Goal: Transaction & Acquisition: Book appointment/travel/reservation

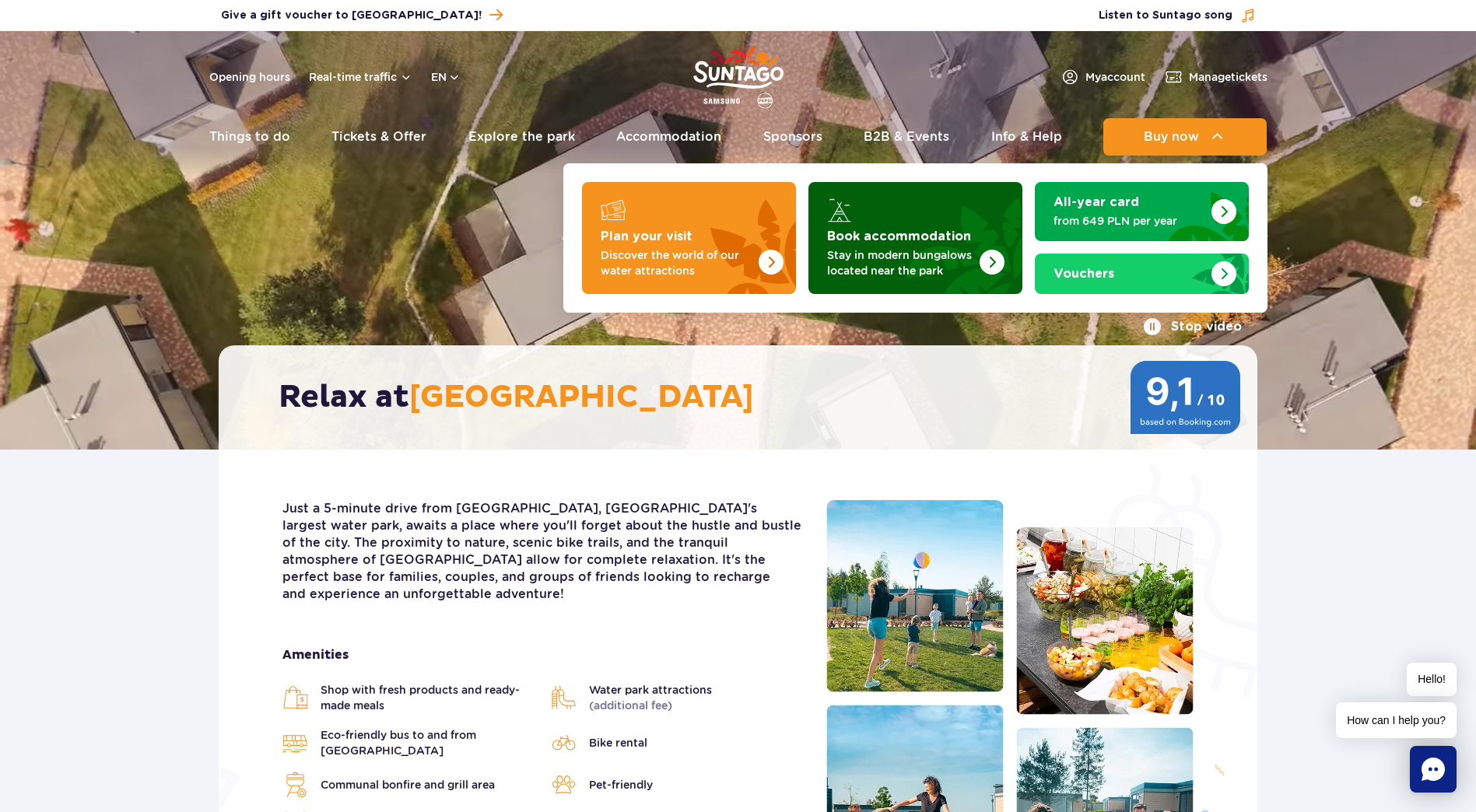
click at [988, 256] on img "Book accommodation" at bounding box center [992, 262] width 25 height 25
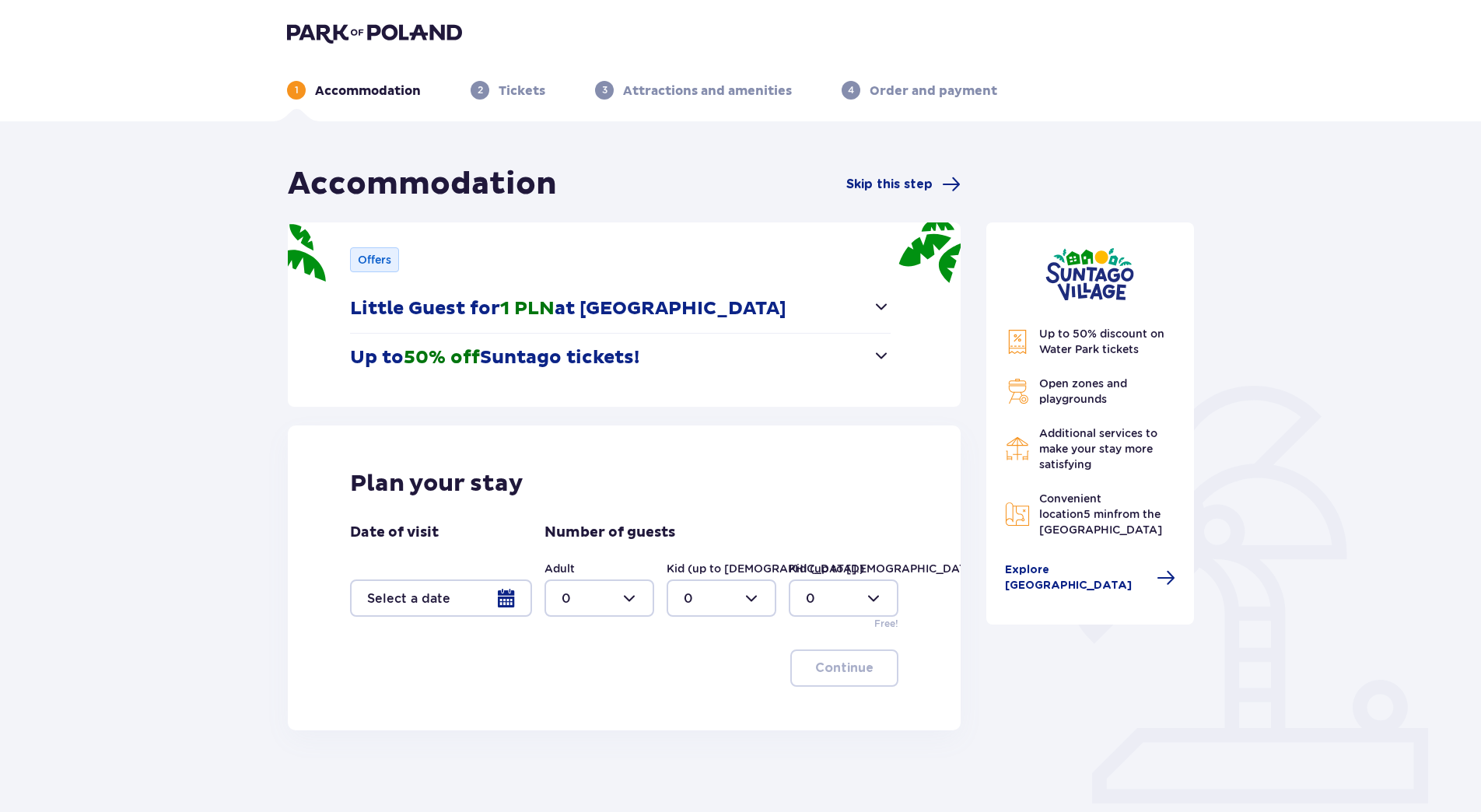
click at [870, 305] on button "Little Guest for 1 PLN at Suntago Village" at bounding box center [620, 308] width 541 height 48
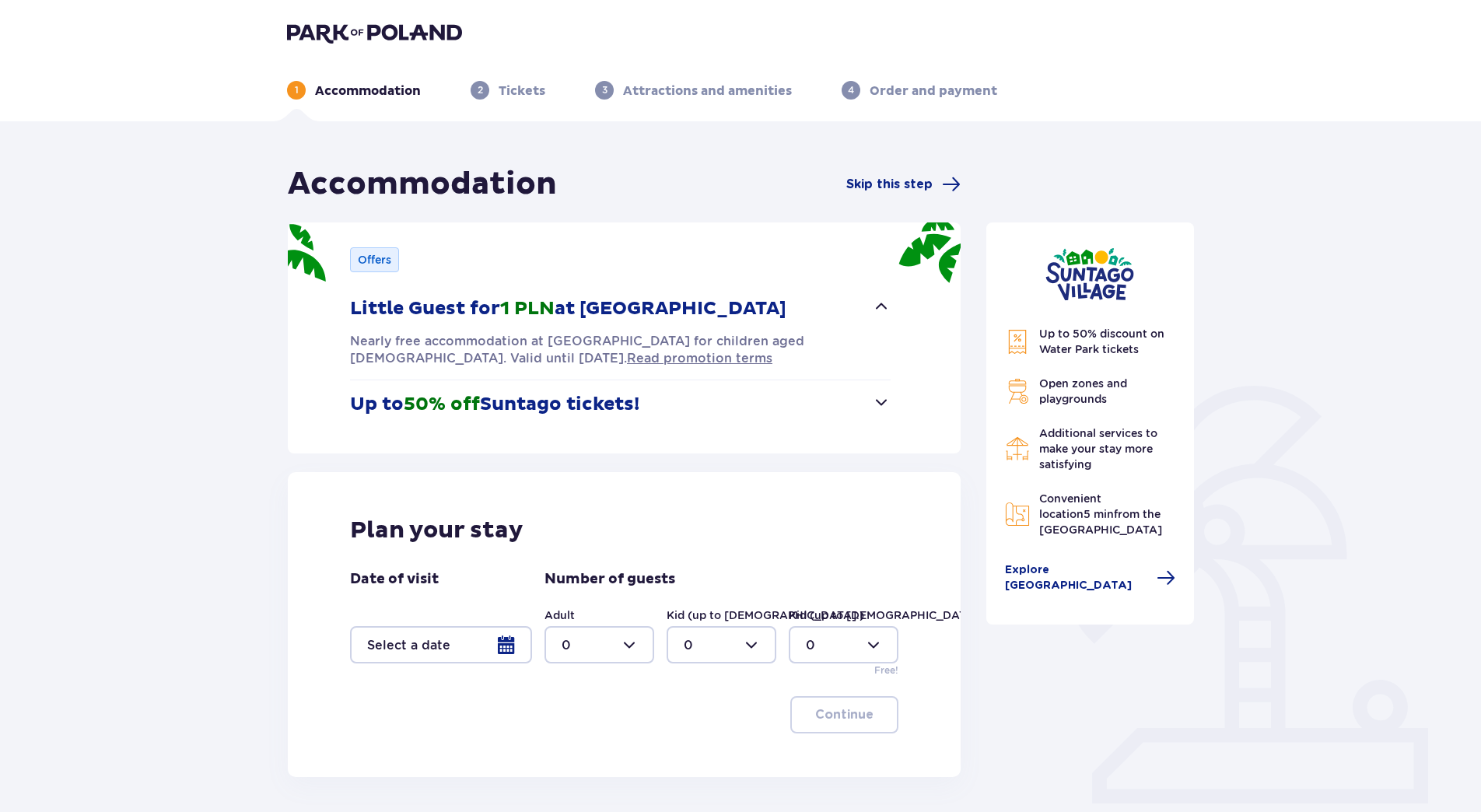
click at [885, 404] on span "button" at bounding box center [881, 402] width 19 height 19
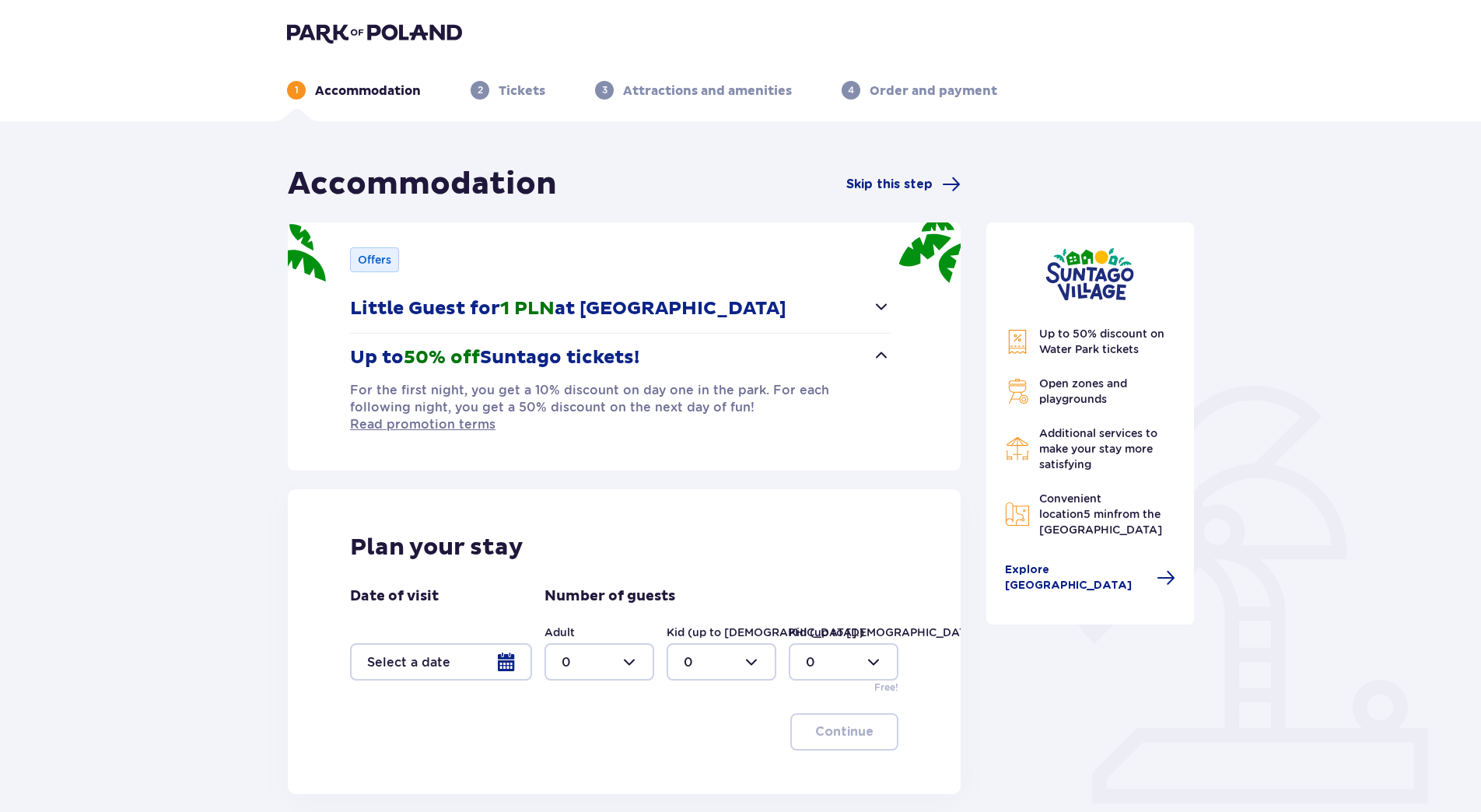
click at [473, 649] on div at bounding box center [441, 662] width 182 height 38
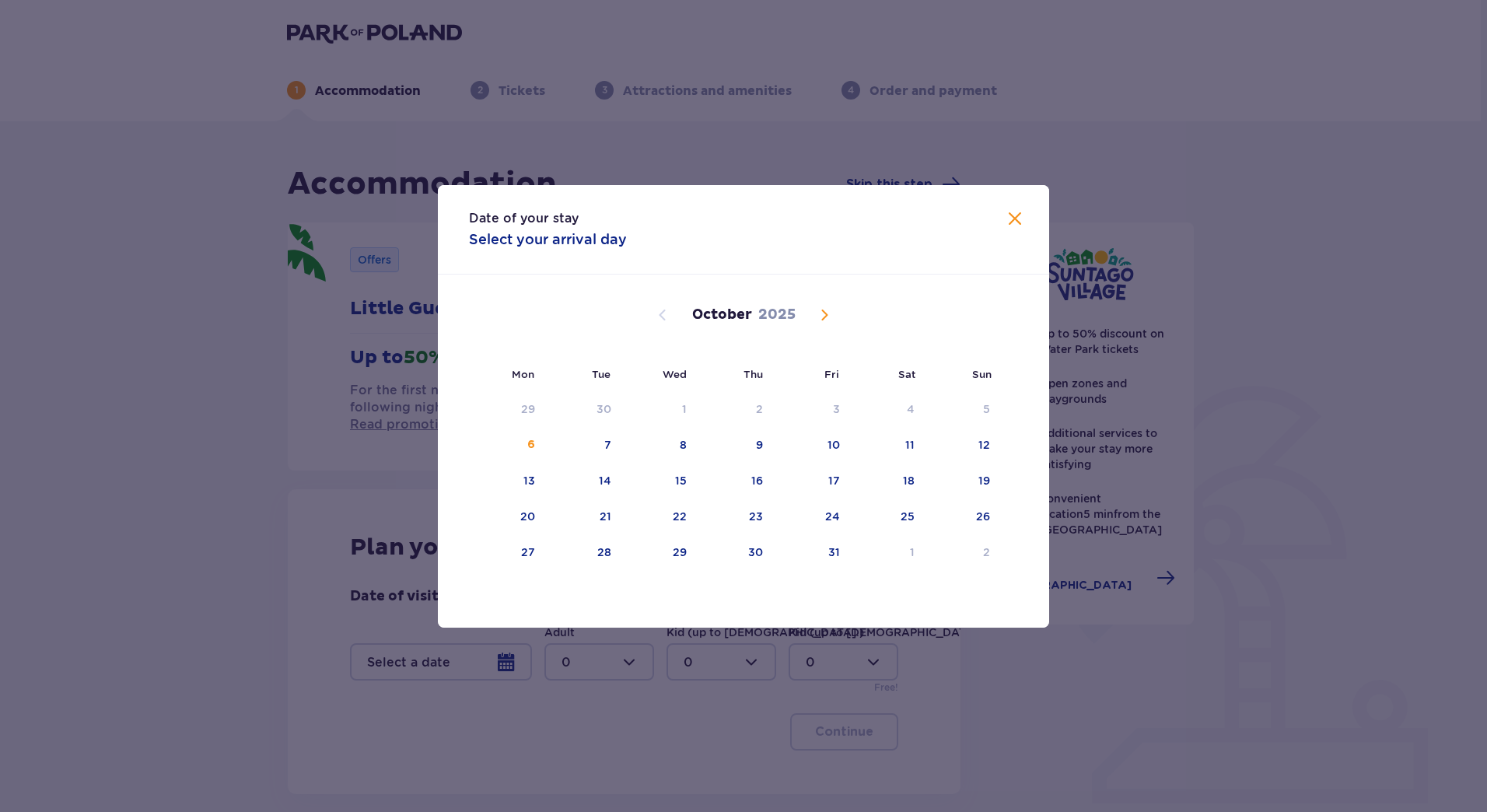
click at [824, 317] on span "Next month" at bounding box center [824, 315] width 19 height 19
click at [669, 312] on span "Previous month" at bounding box center [663, 315] width 19 height 19
click at [597, 552] on div "30" at bounding box center [604, 552] width 15 height 16
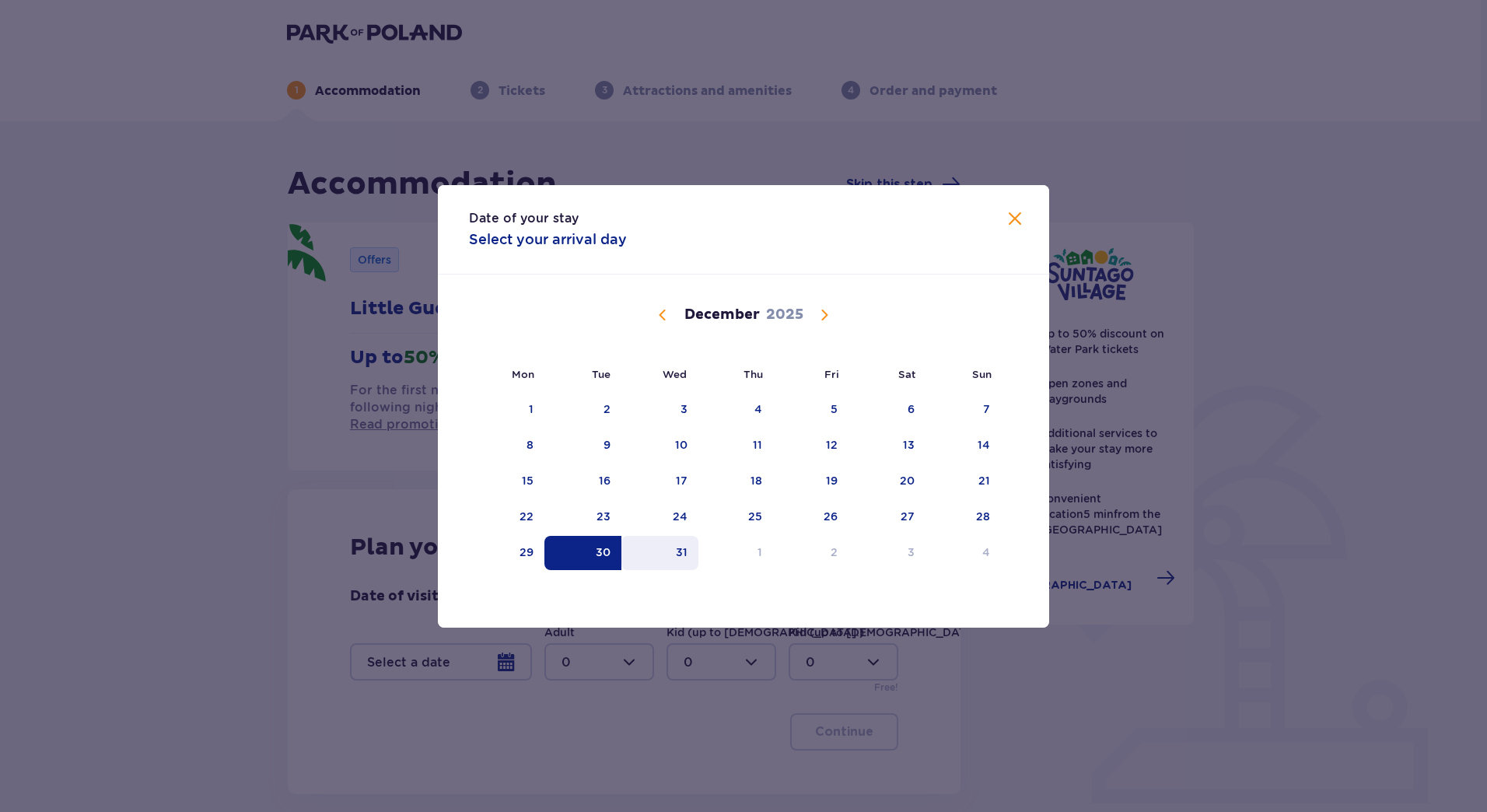
click at [694, 547] on div "31" at bounding box center [660, 553] width 77 height 34
type input "30.12.25 - 31.12.25"
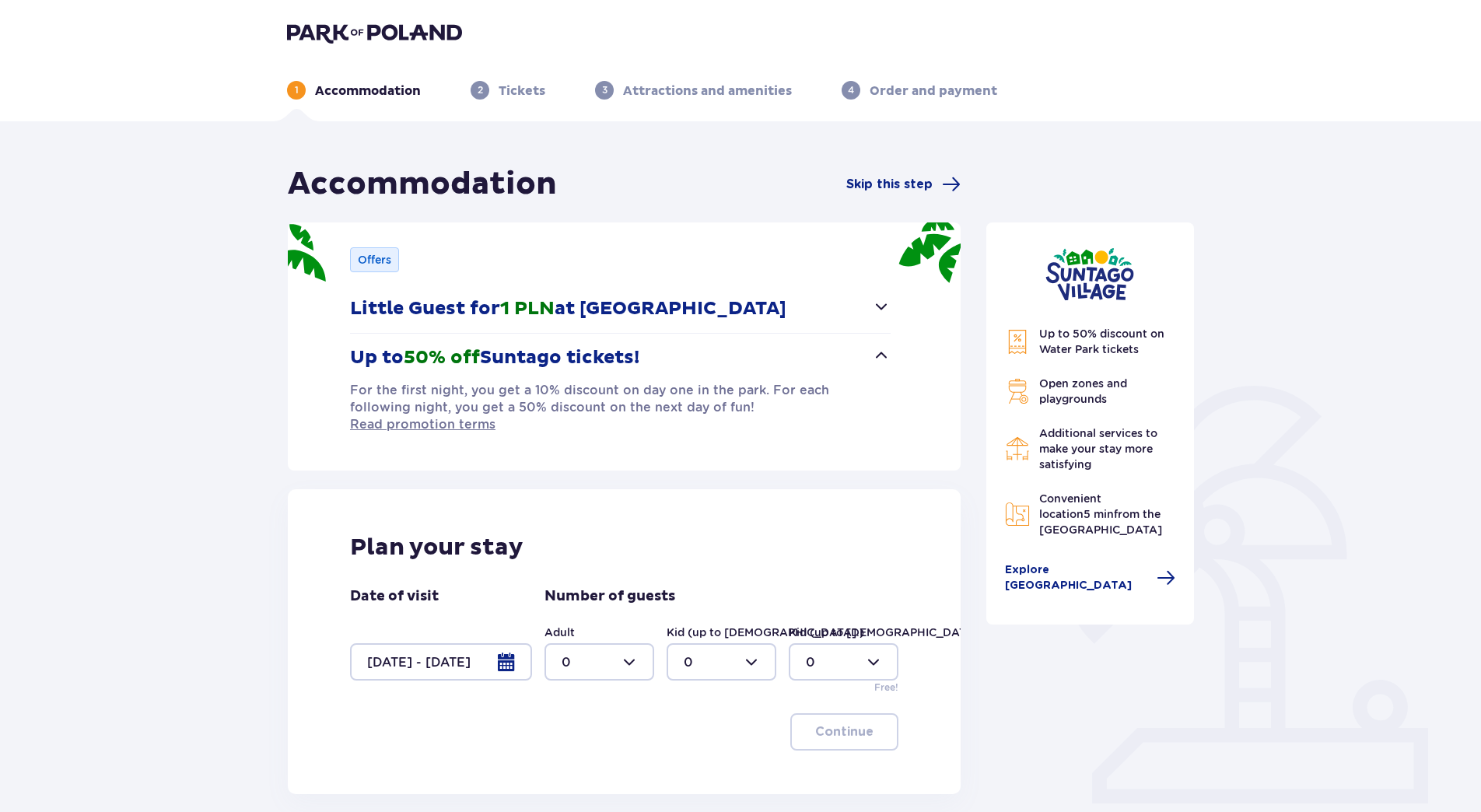
click at [608, 650] on div at bounding box center [599, 662] width 110 height 38
click at [594, 550] on div "2" at bounding box center [599, 558] width 75 height 17
type input "2"
click at [849, 723] on p "Continue" at bounding box center [844, 731] width 58 height 17
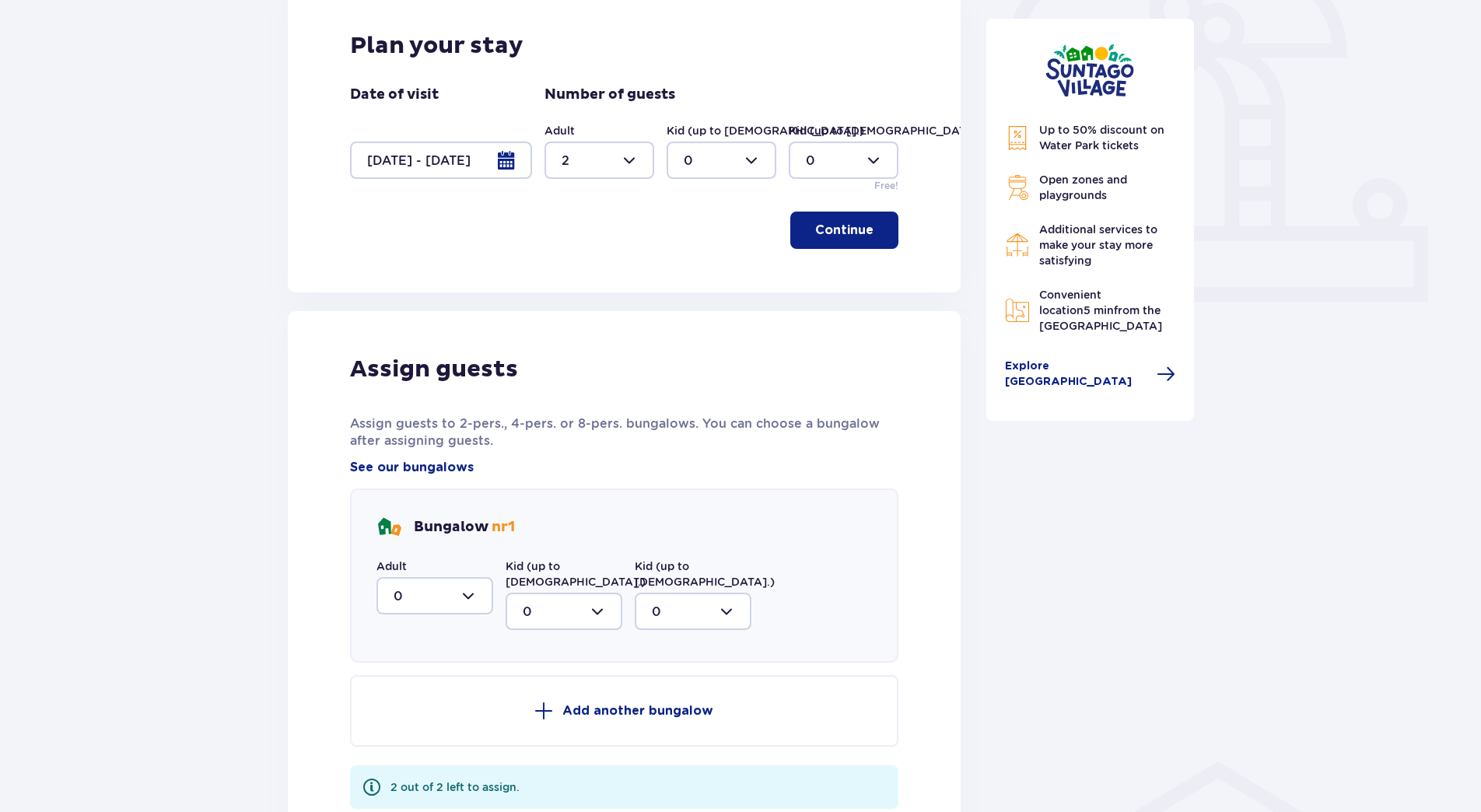
scroll to position [659, 0]
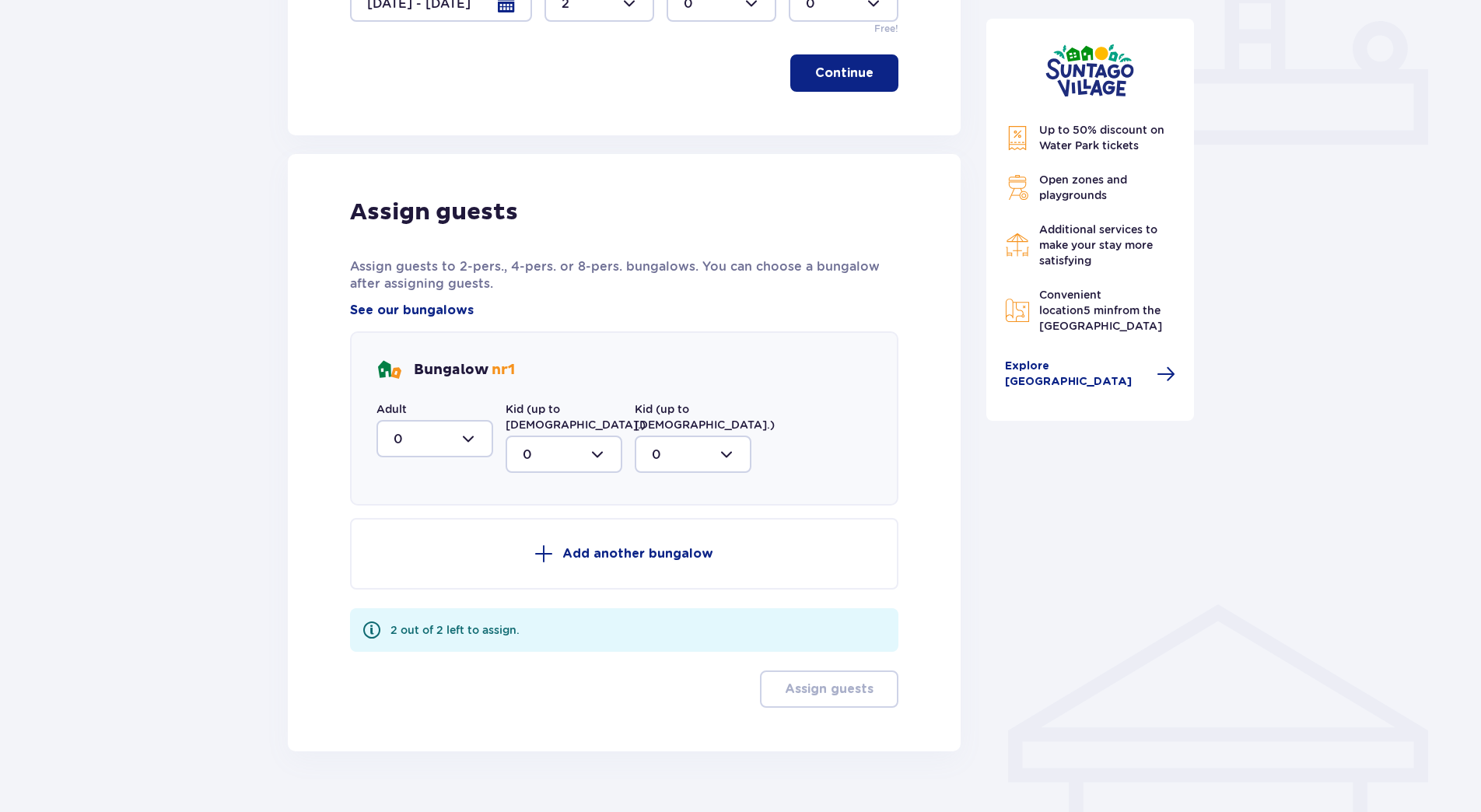
click at [438, 420] on div at bounding box center [434, 439] width 117 height 38
click at [414, 543] on div "2" at bounding box center [434, 551] width 83 height 17
type input "2"
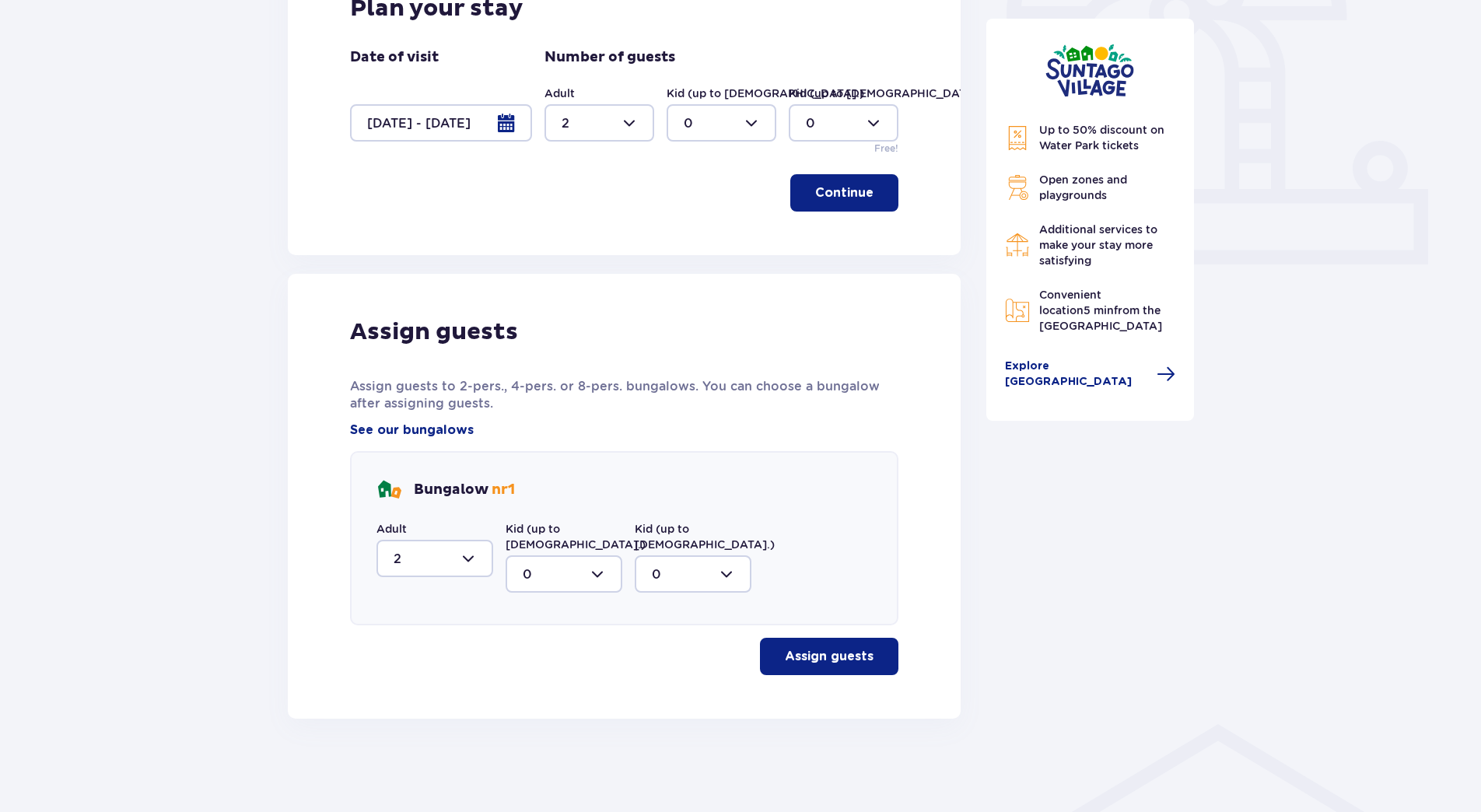
scroll to position [506, 0]
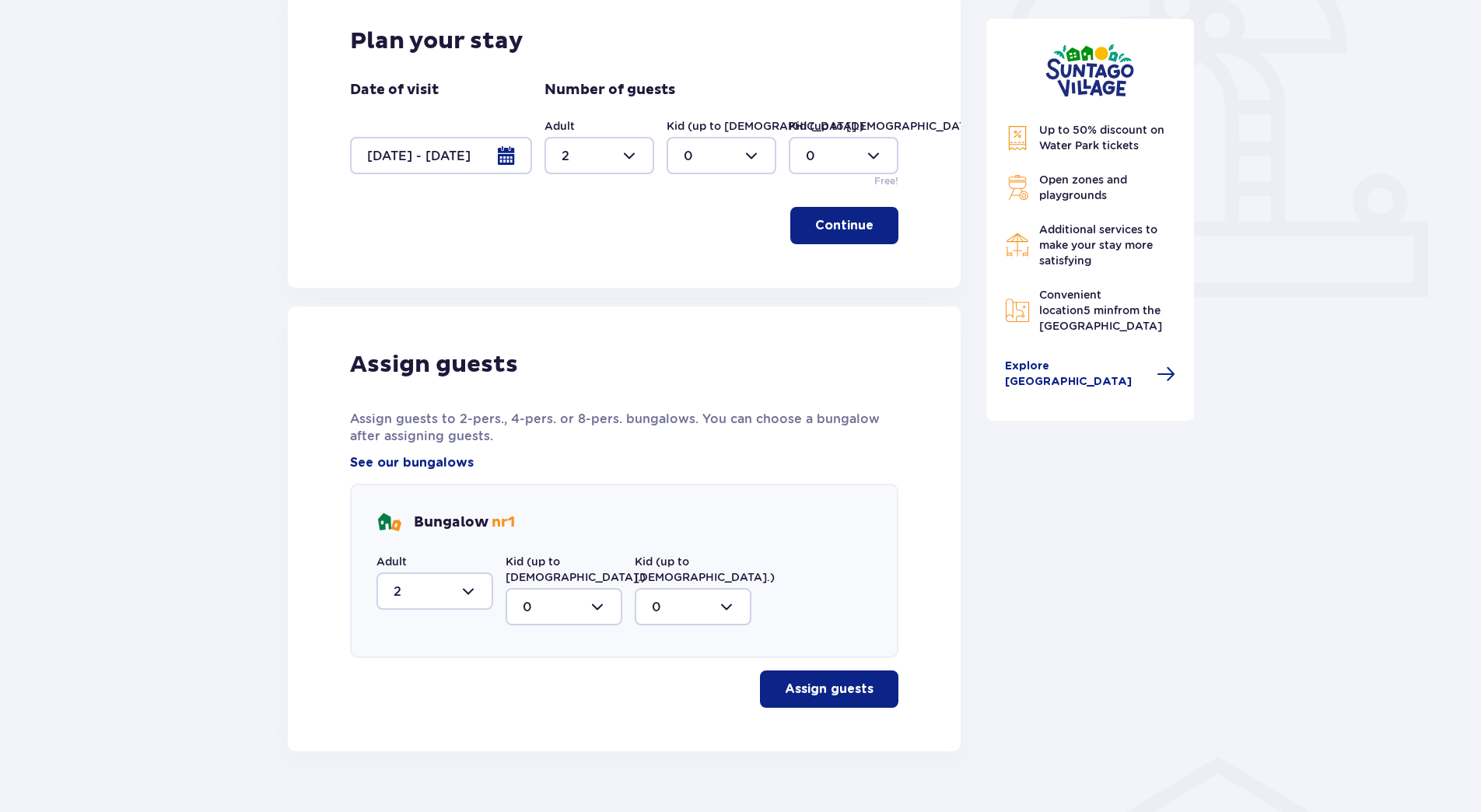
click at [847, 680] on p "Assign guests" at bounding box center [829, 689] width 88 height 17
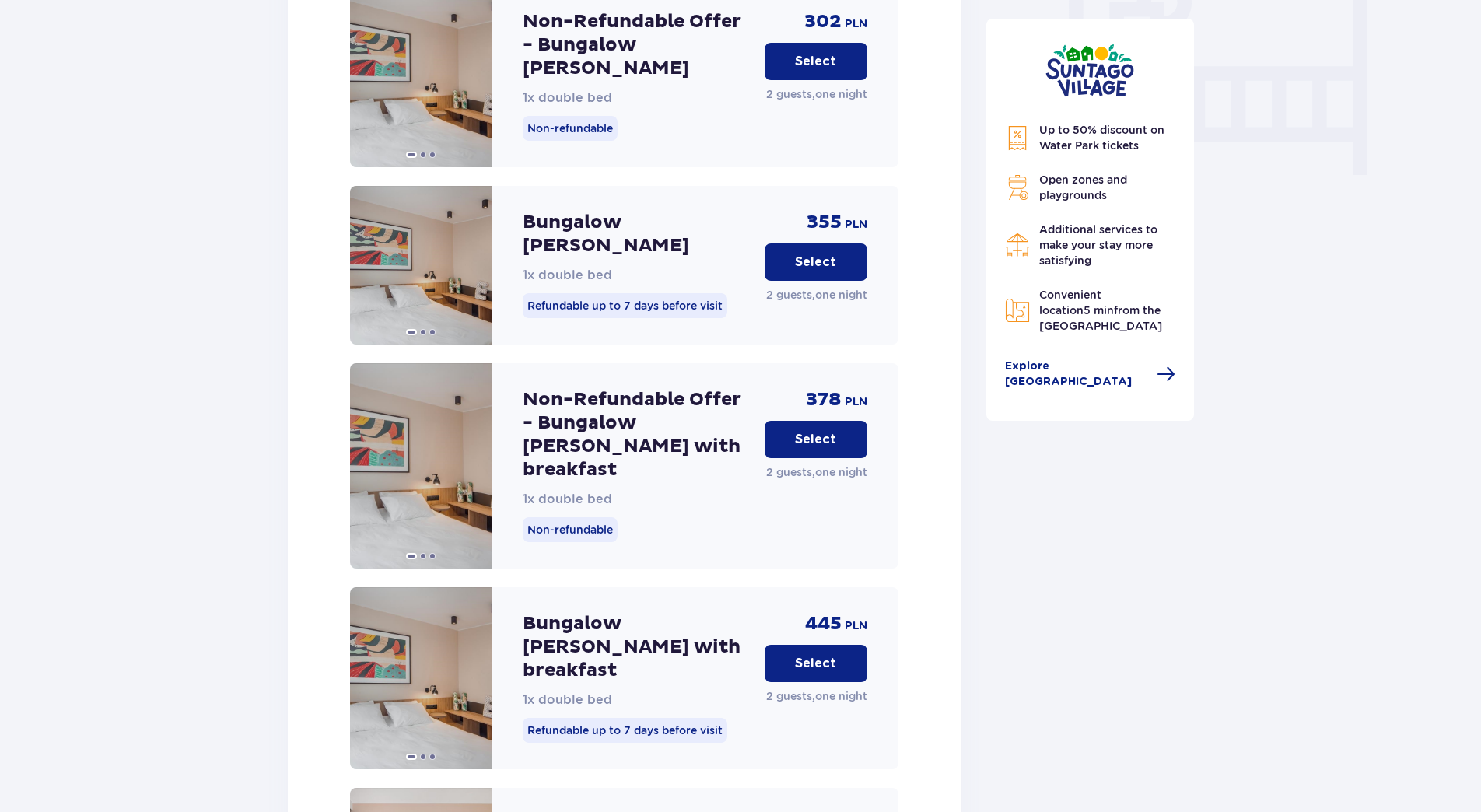
scroll to position [1474, 0]
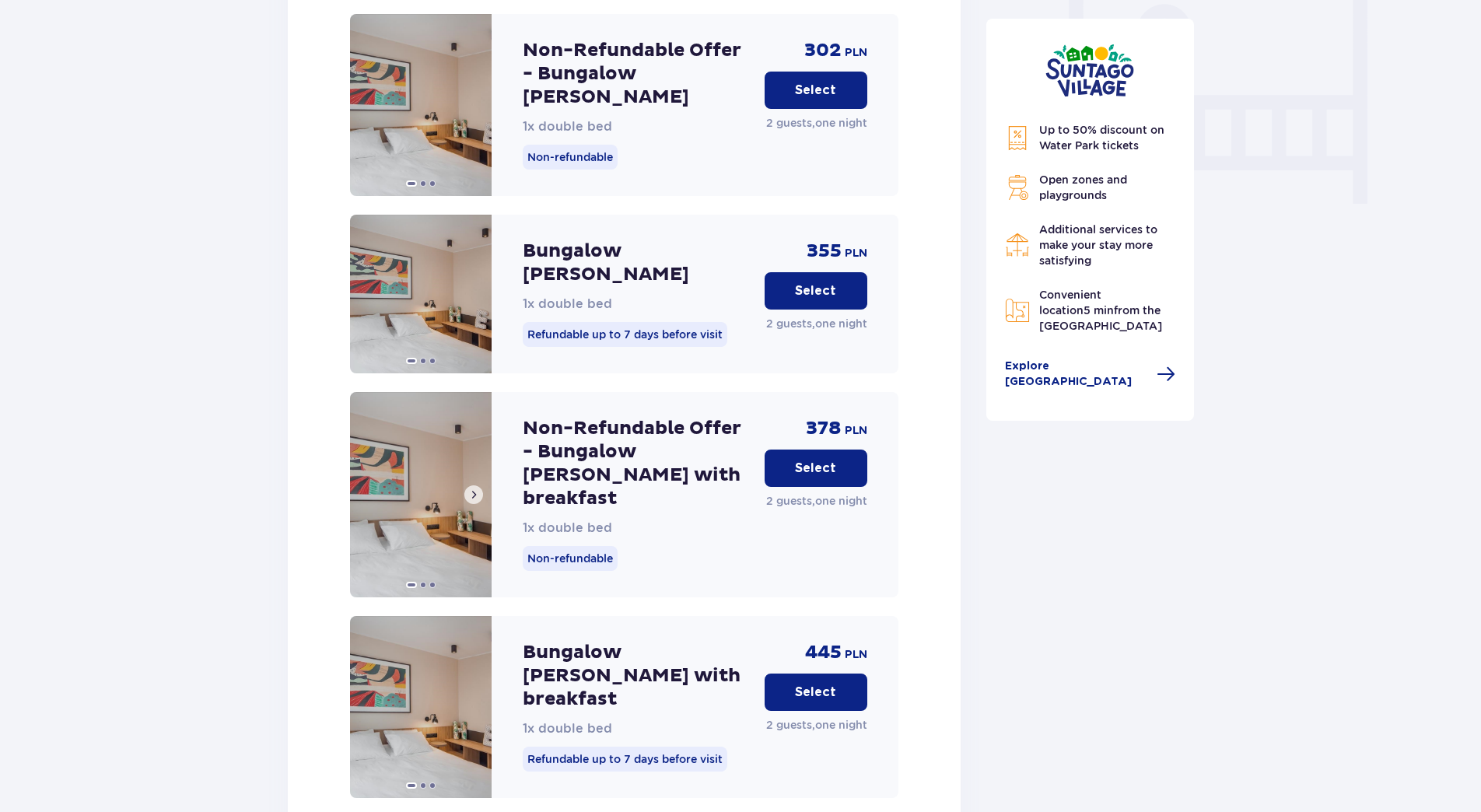
click at [424, 451] on img at bounding box center [420, 494] width 141 height 205
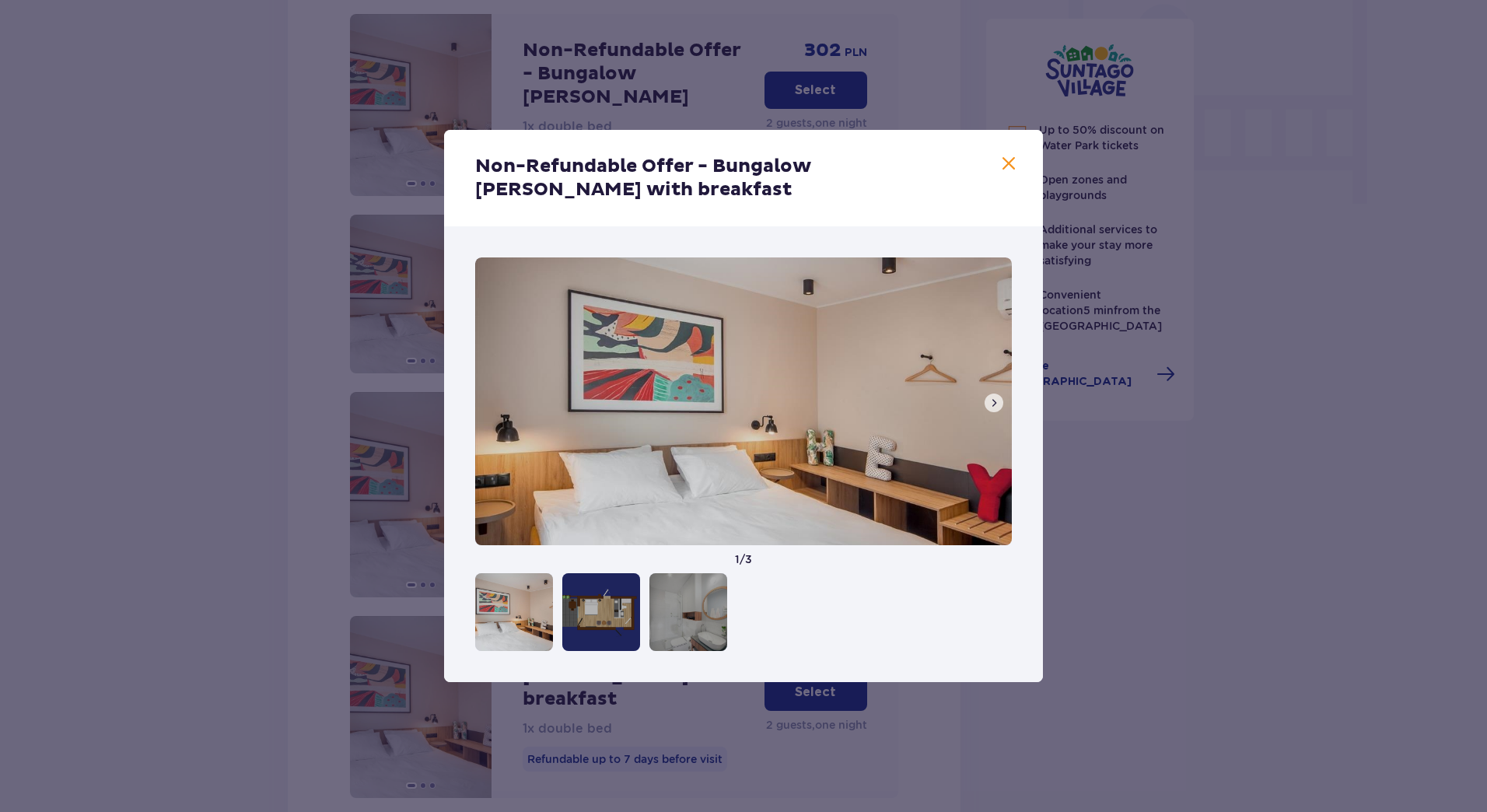
click at [598, 614] on div at bounding box center [601, 612] width 78 height 78
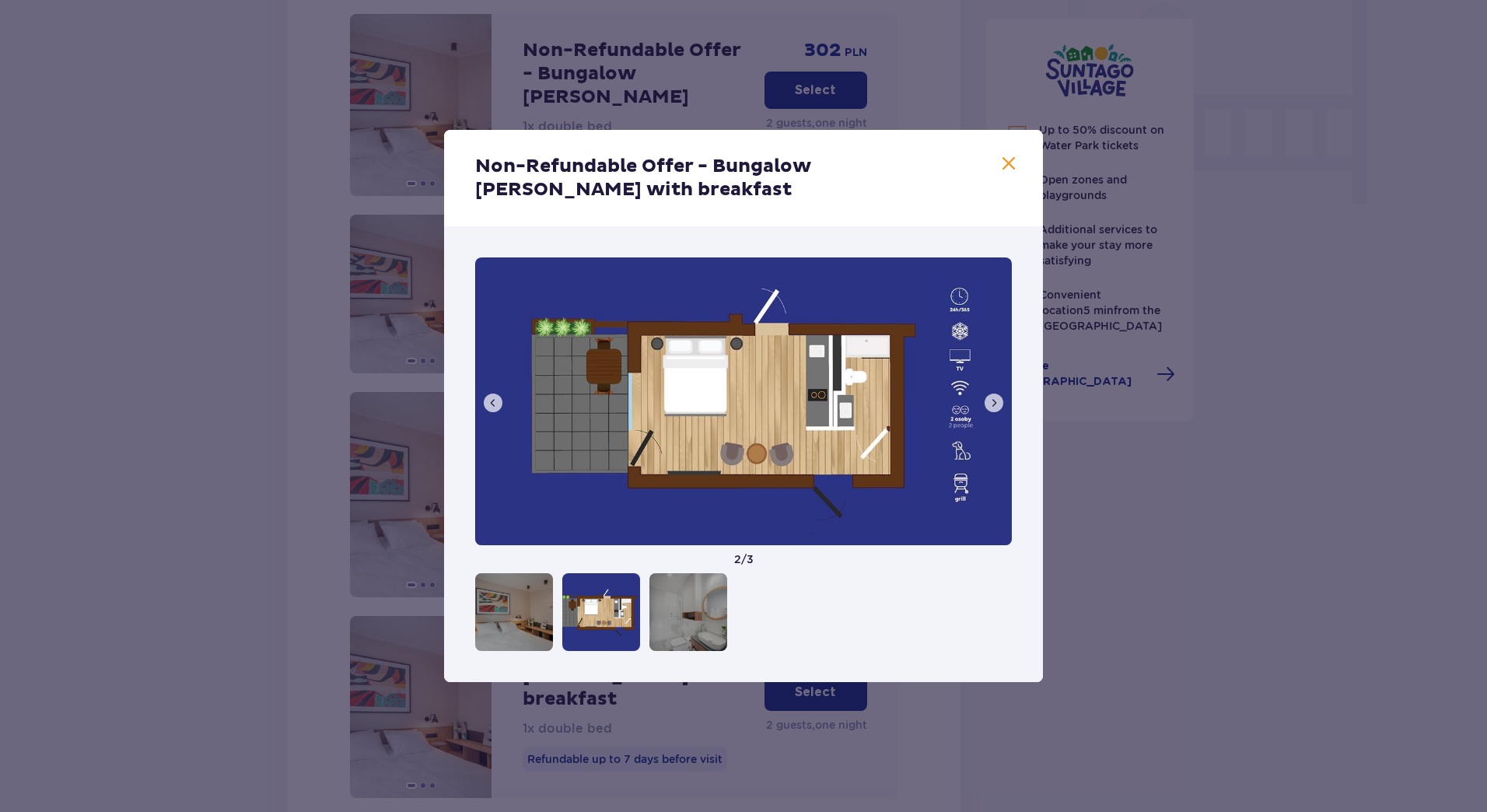
click at [701, 612] on div at bounding box center [688, 612] width 78 height 78
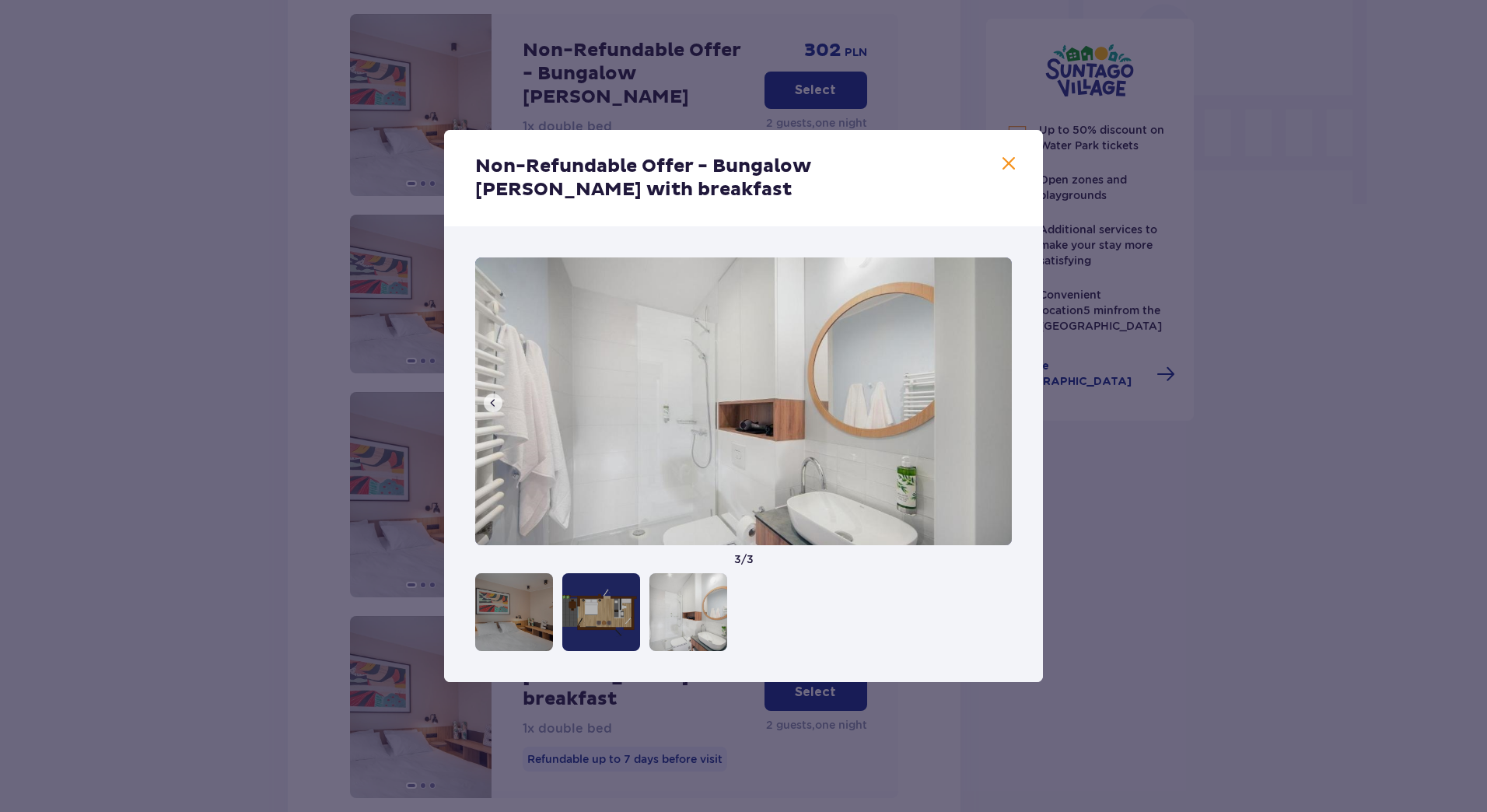
click at [530, 611] on div at bounding box center [514, 612] width 78 height 78
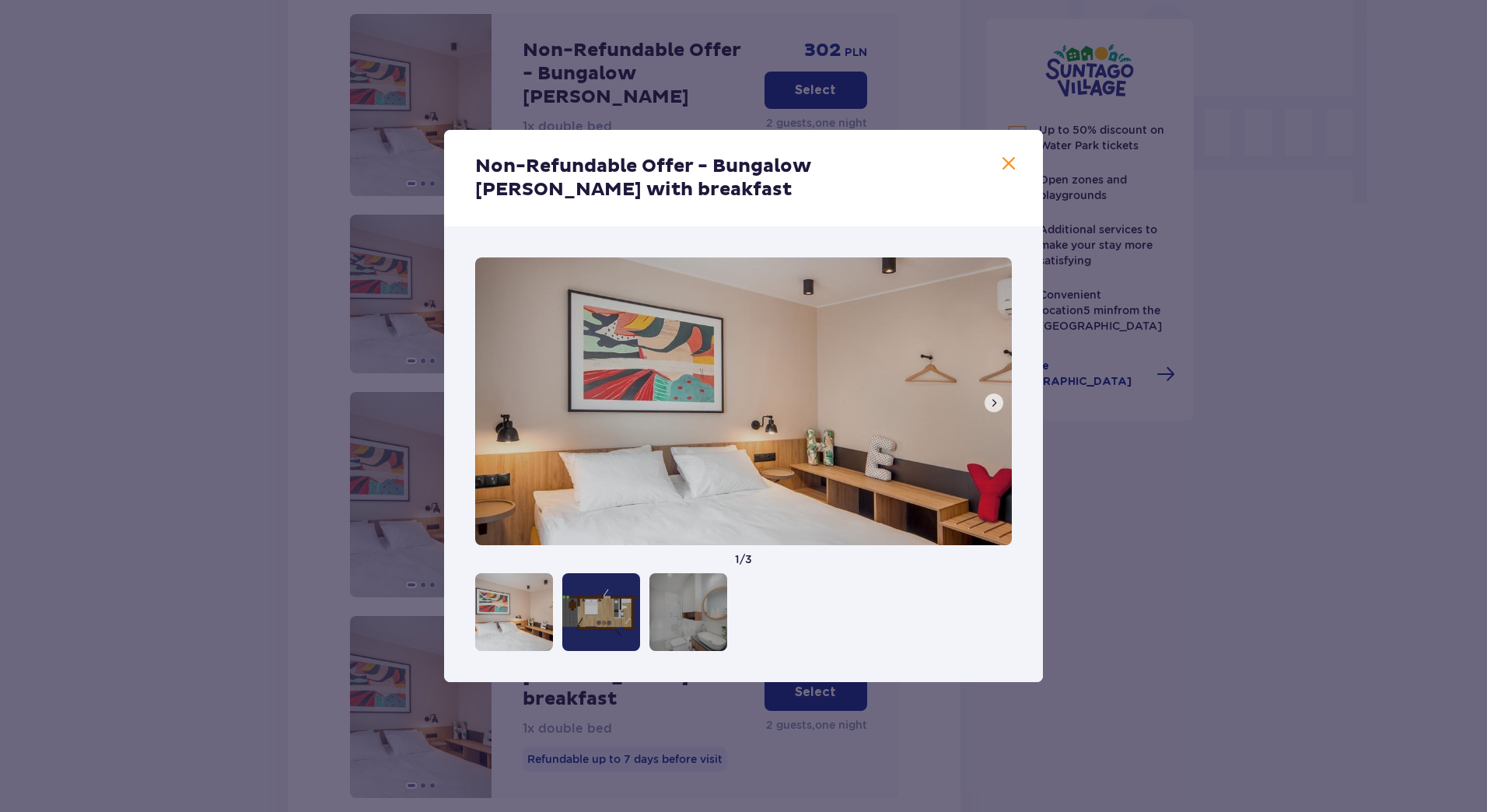
click at [1004, 161] on span at bounding box center [1009, 164] width 19 height 19
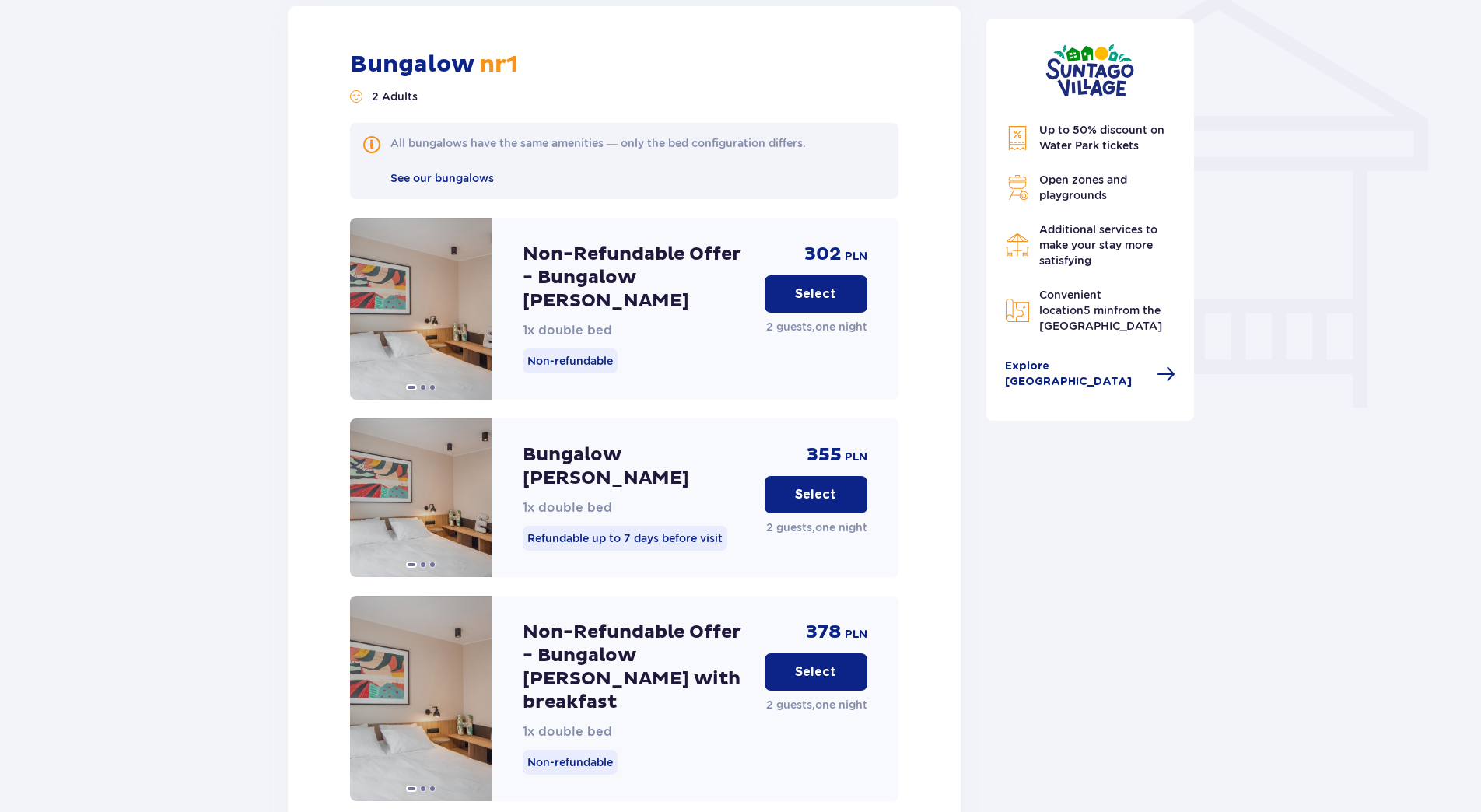
scroll to position [1603, 0]
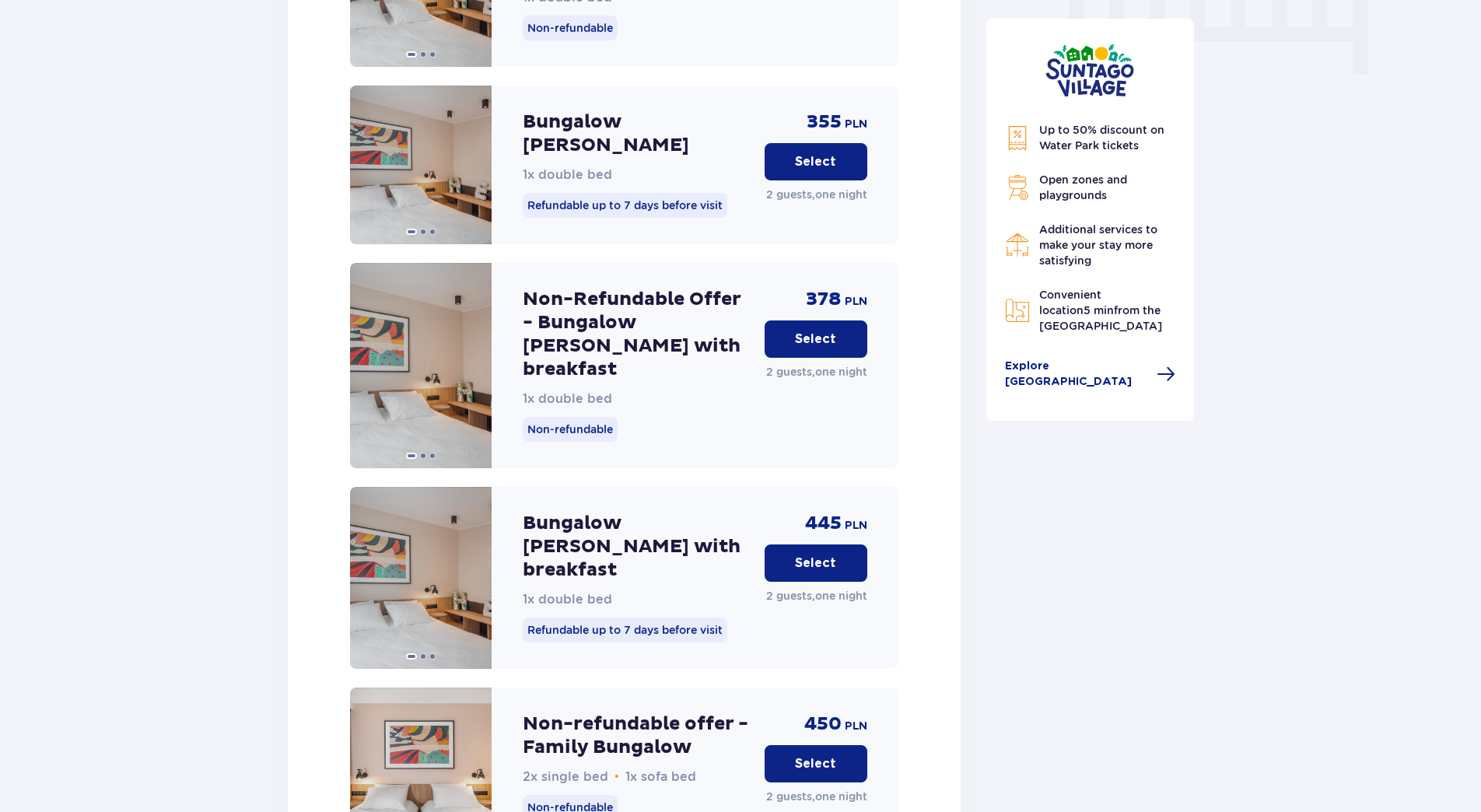
click at [825, 330] on p "Select" at bounding box center [815, 339] width 41 height 17
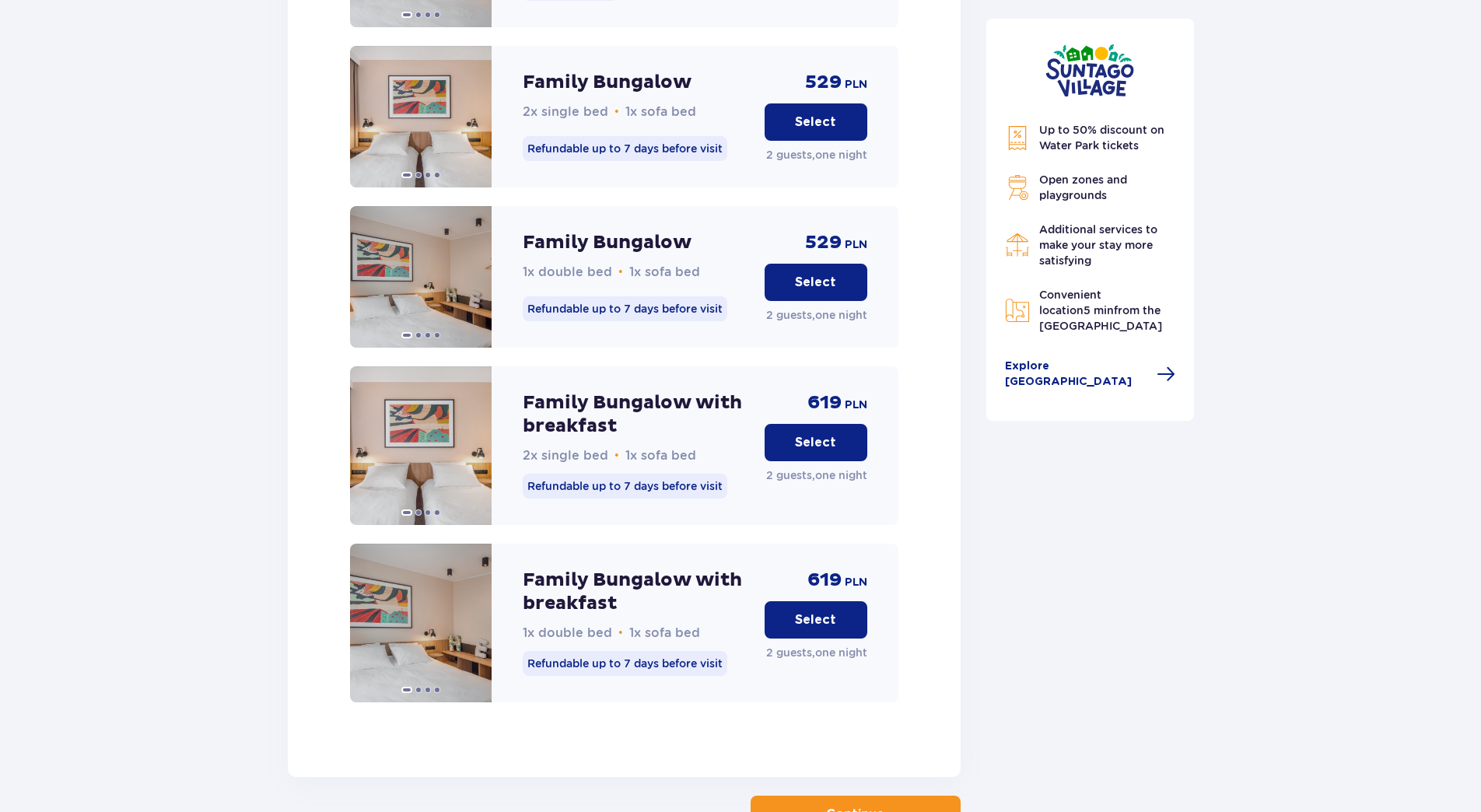
scroll to position [3018, 0]
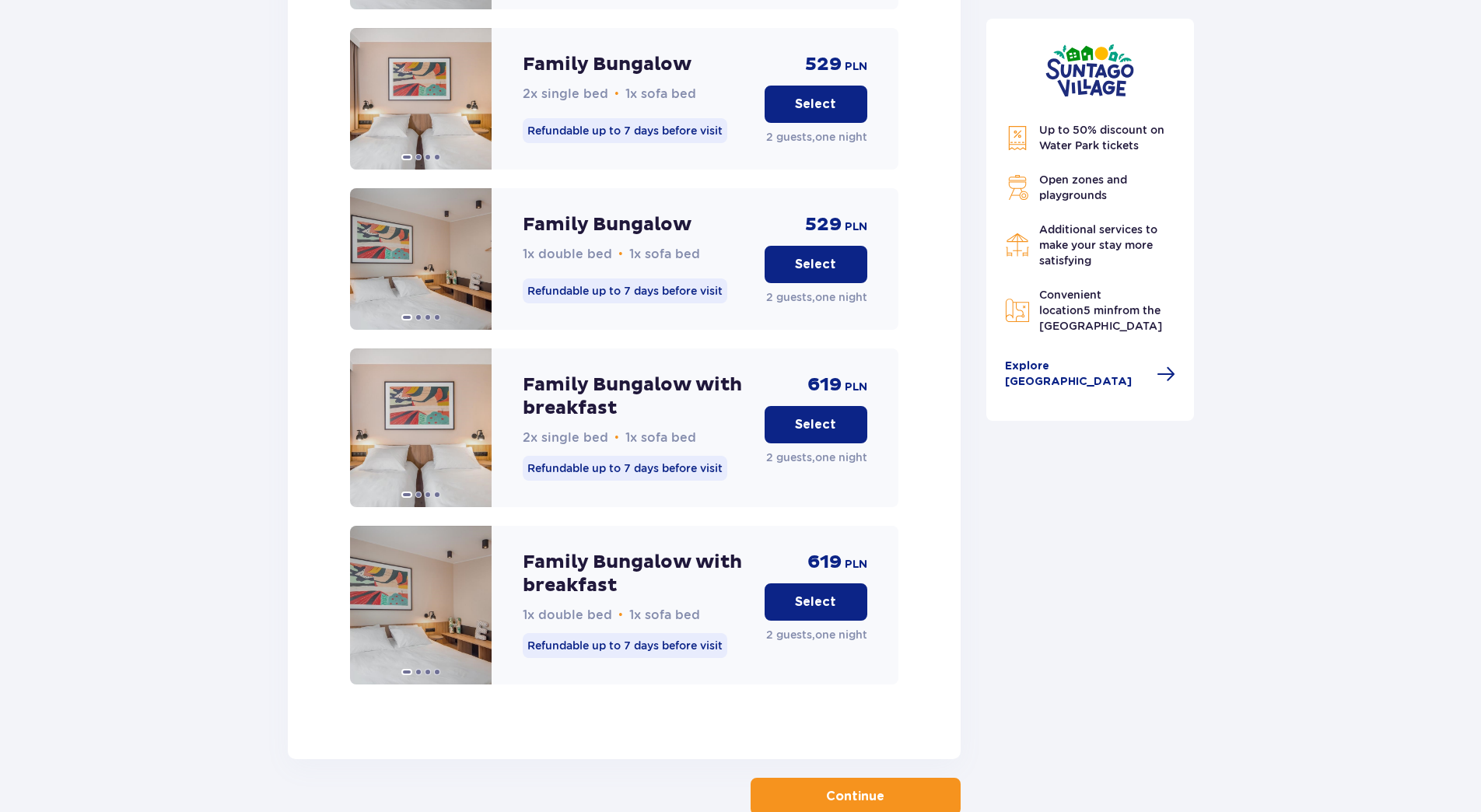
click at [841, 778] on button "Continue" at bounding box center [855, 796] width 210 height 38
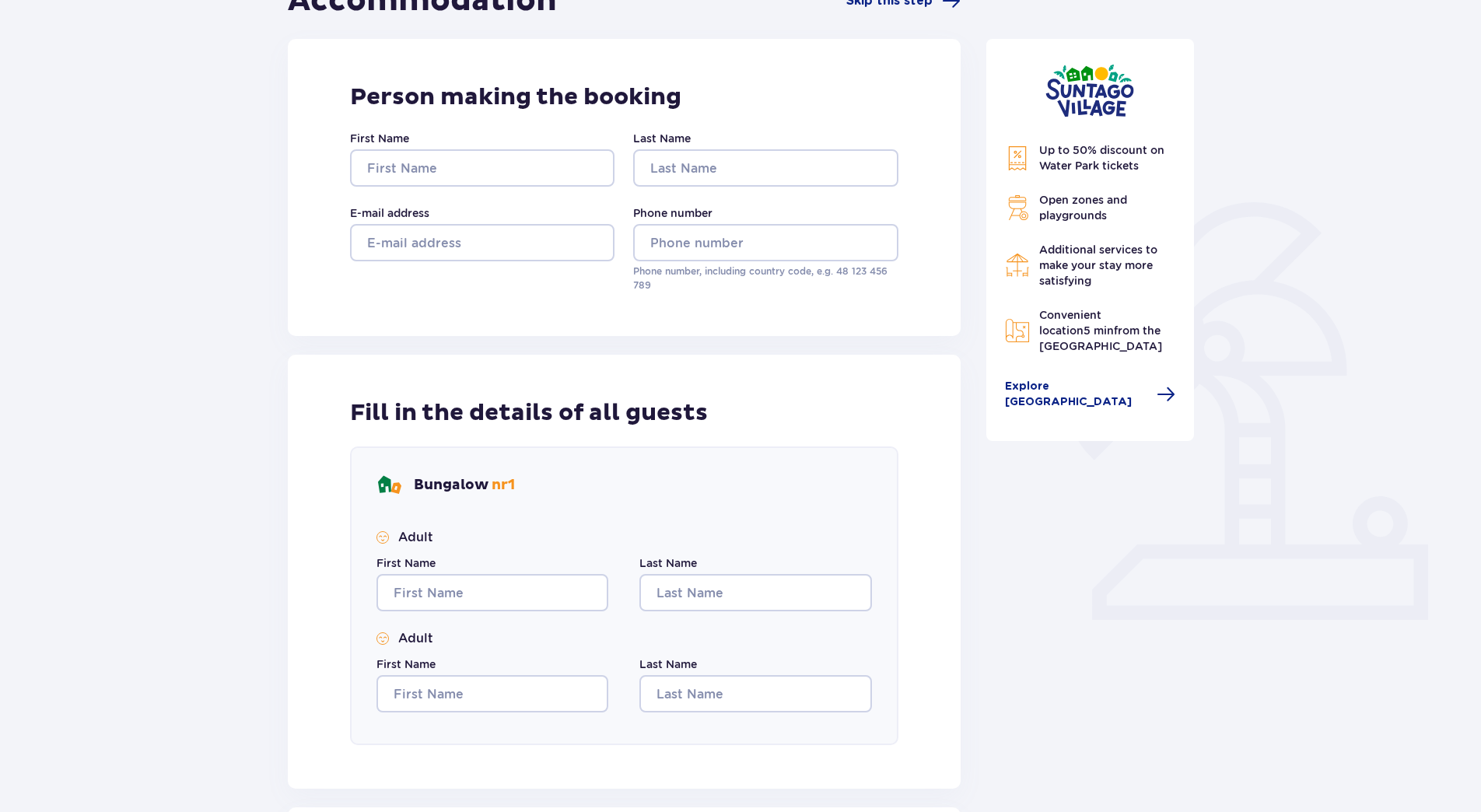
scroll to position [218, 0]
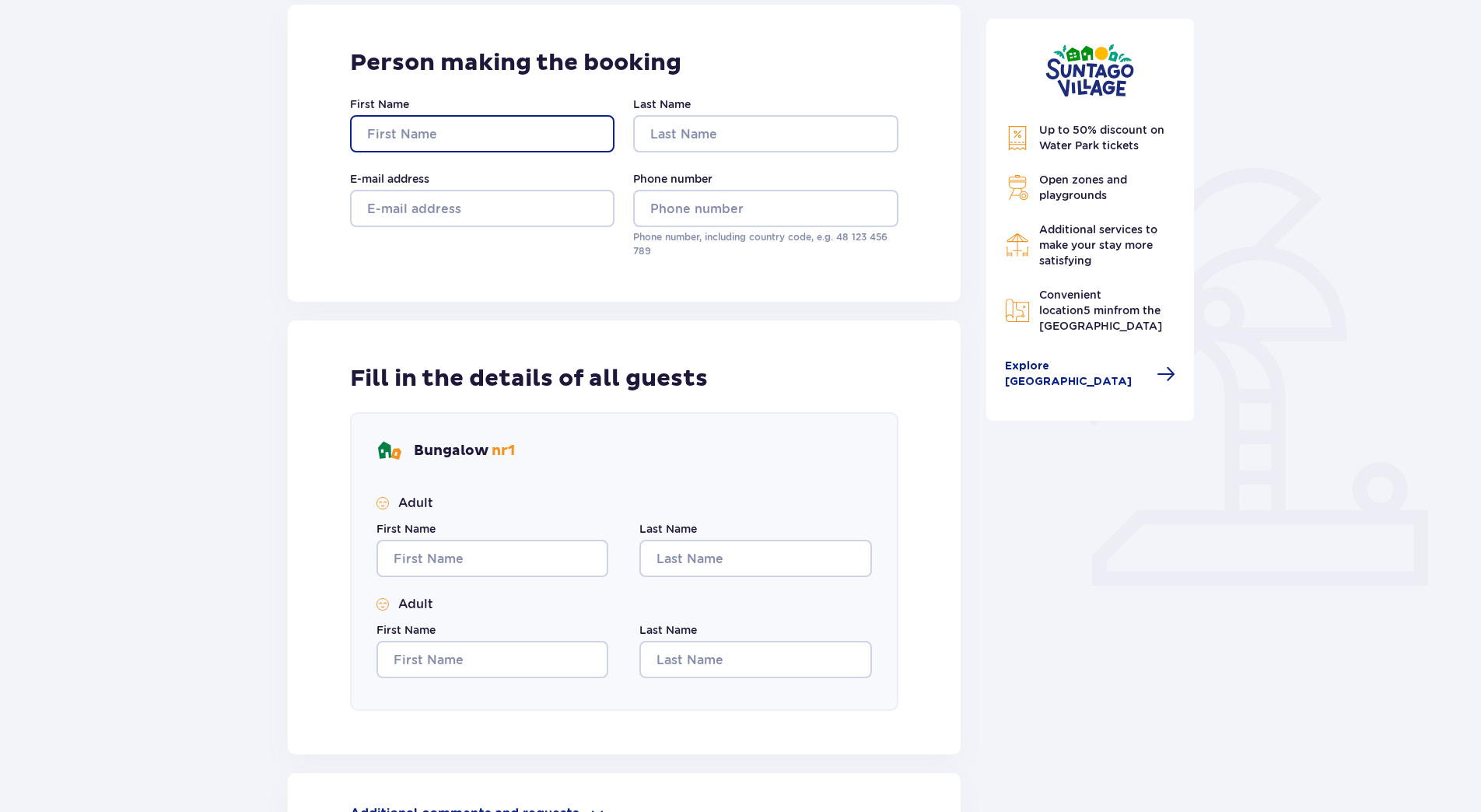
click at [464, 123] on input "First Name" at bounding box center [482, 134] width 264 height 38
type input "Oksana"
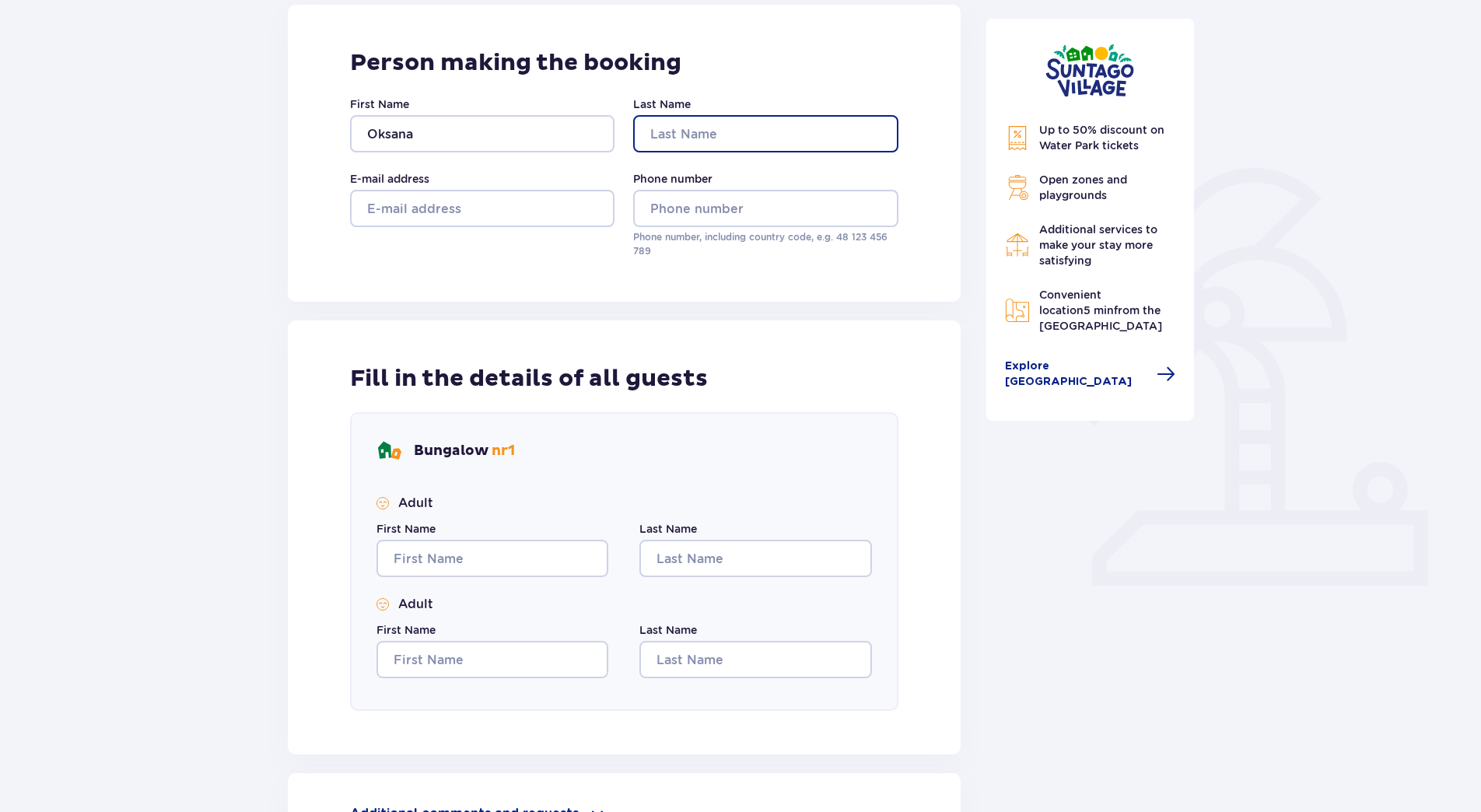
type input "Rudyte"
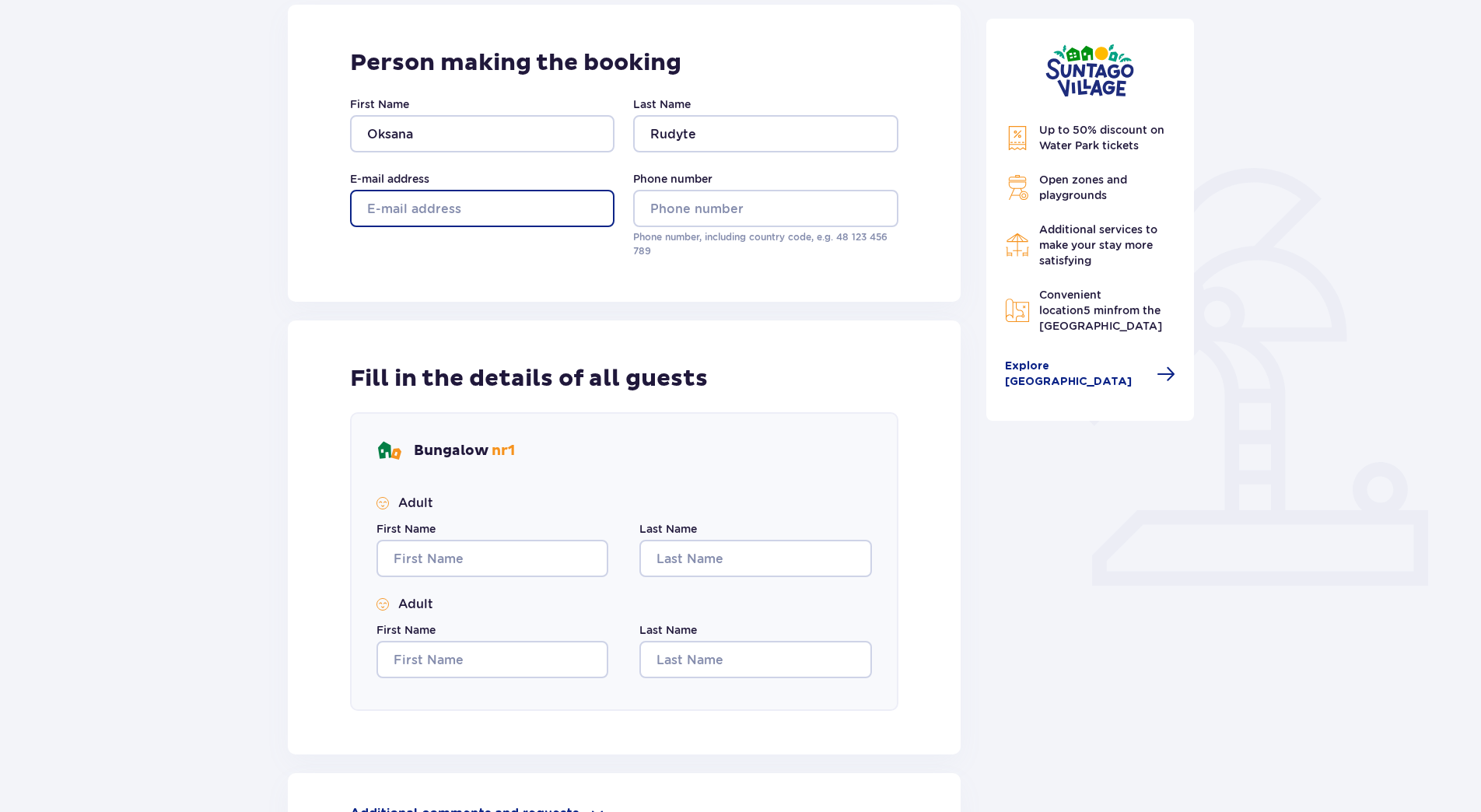
type input "triokse@gmail.com"
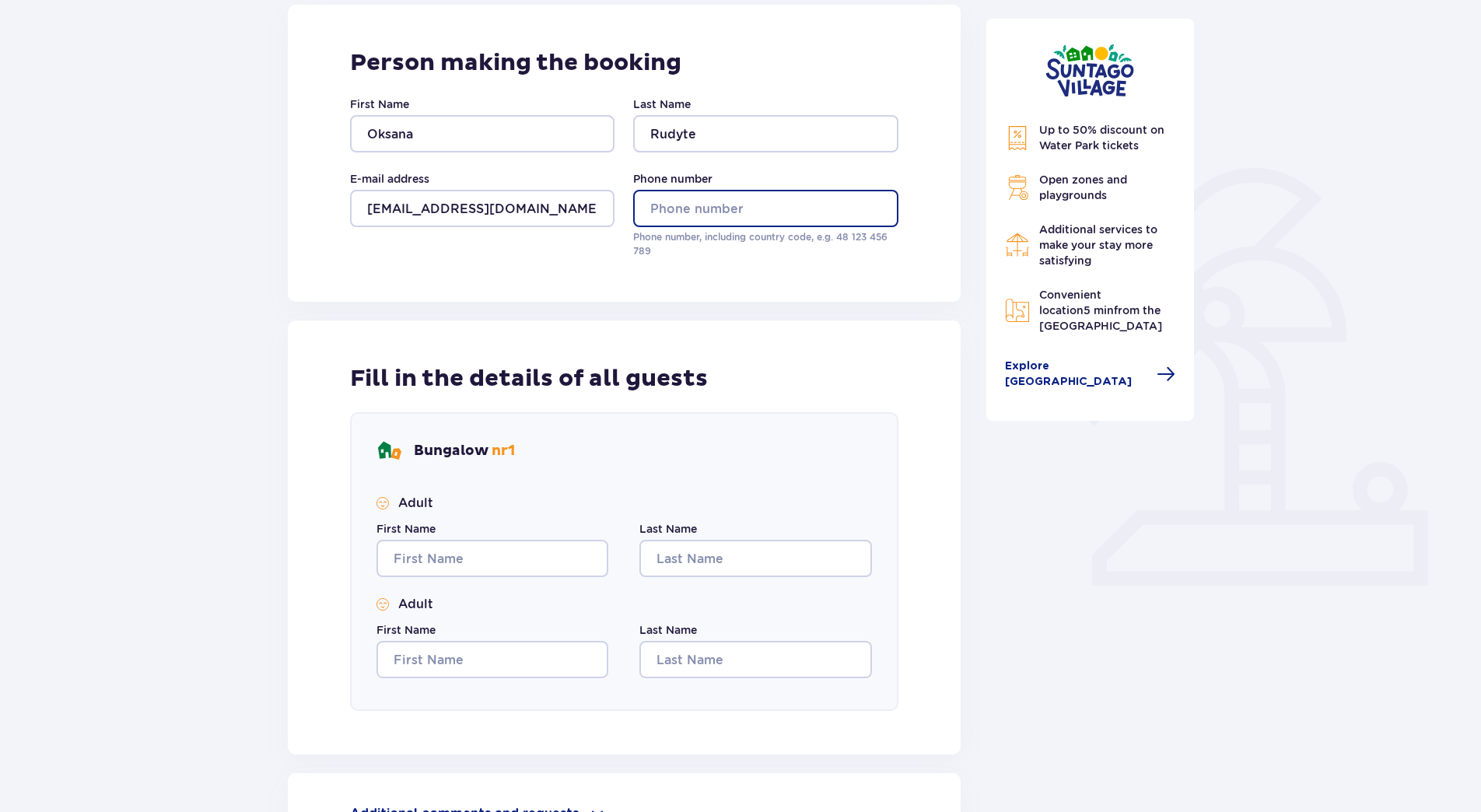
type input "07548340116"
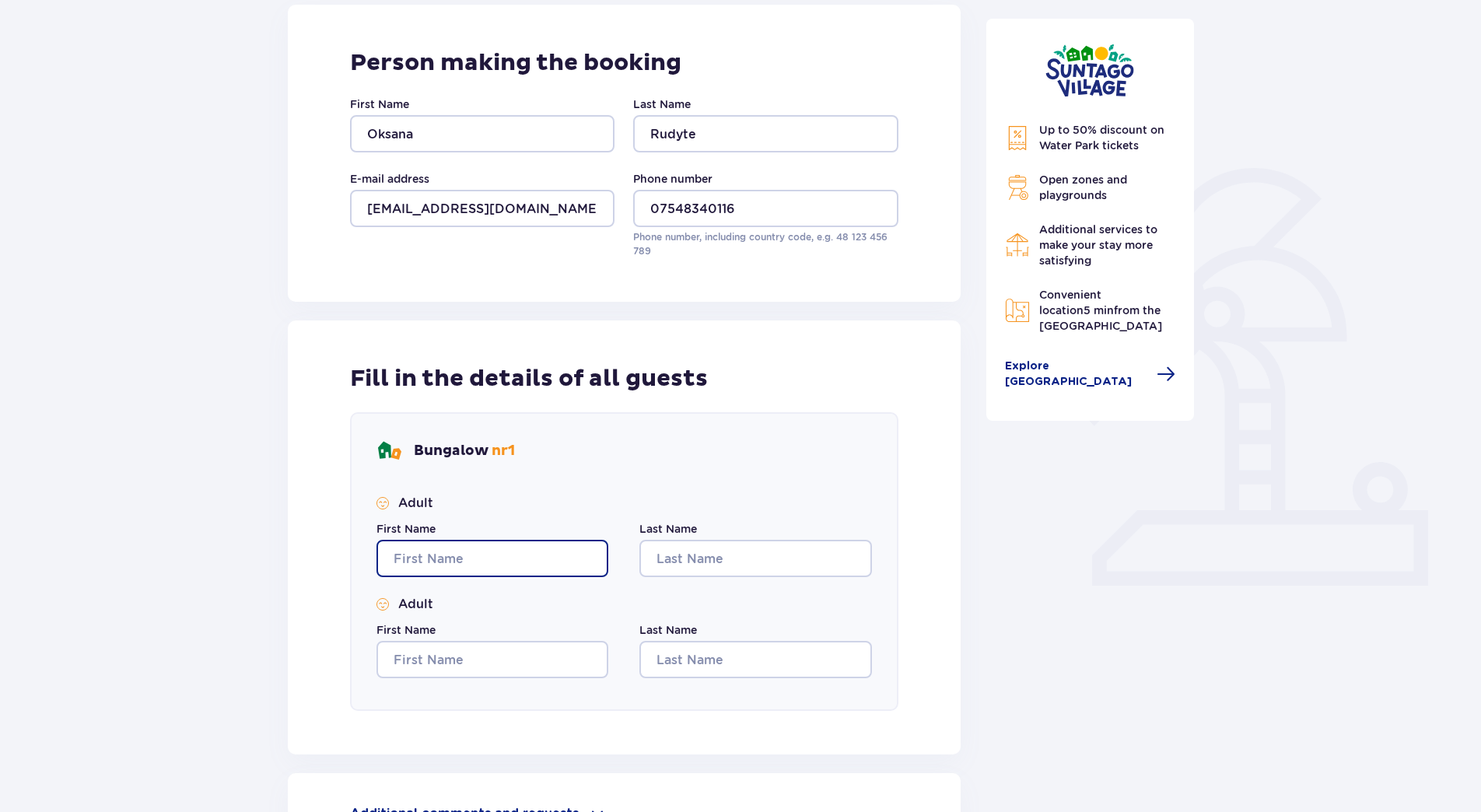
drag, startPoint x: 472, startPoint y: 558, endPoint x: 440, endPoint y: 551, distance: 32.8
drag, startPoint x: 440, startPoint y: 551, endPoint x: 397, endPoint y: 571, distance: 47.4
click at [397, 571] on input "First Name" at bounding box center [491, 559] width 231 height 38
type input "Oksana"
type input "Rudyte"
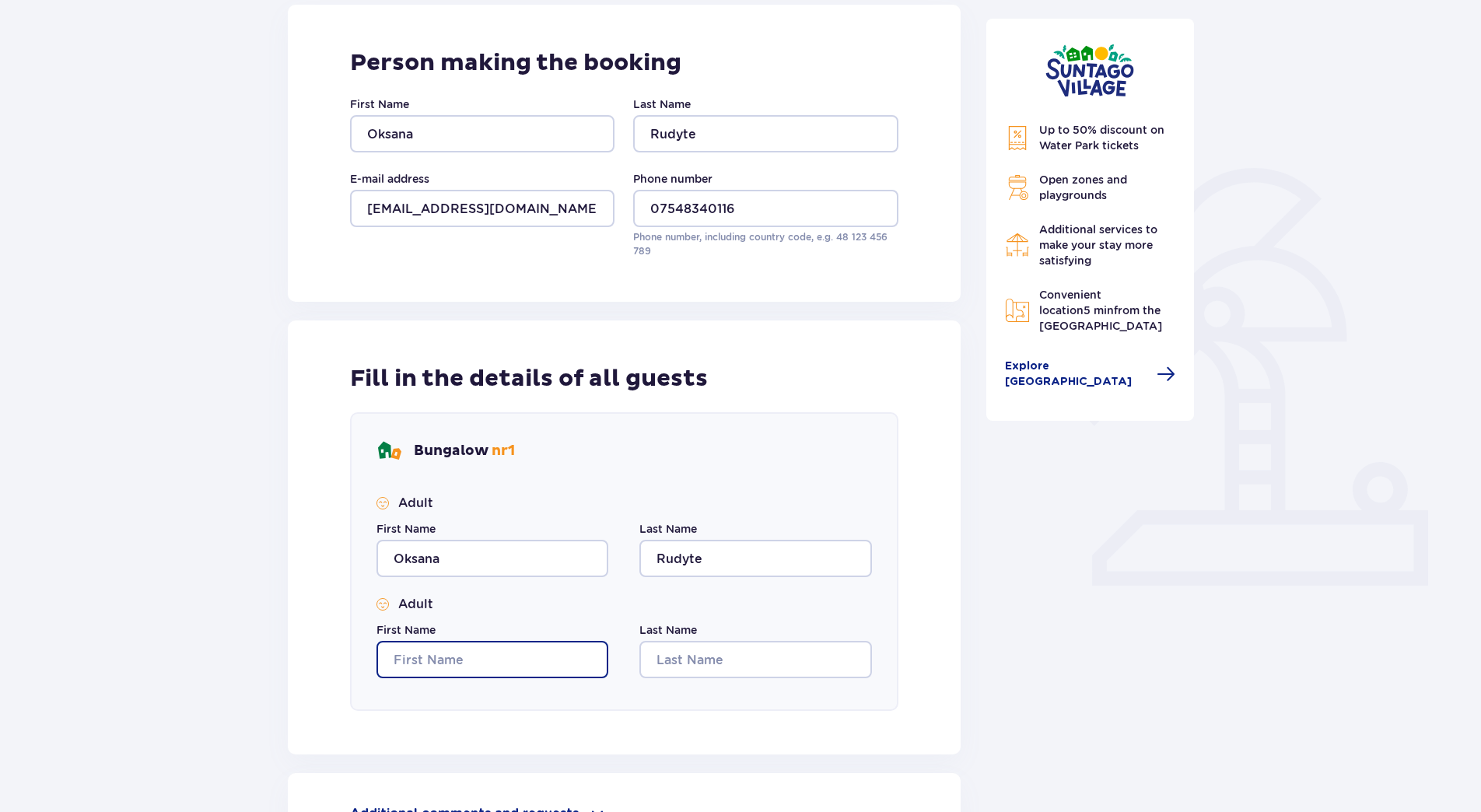
type input "Oksana"
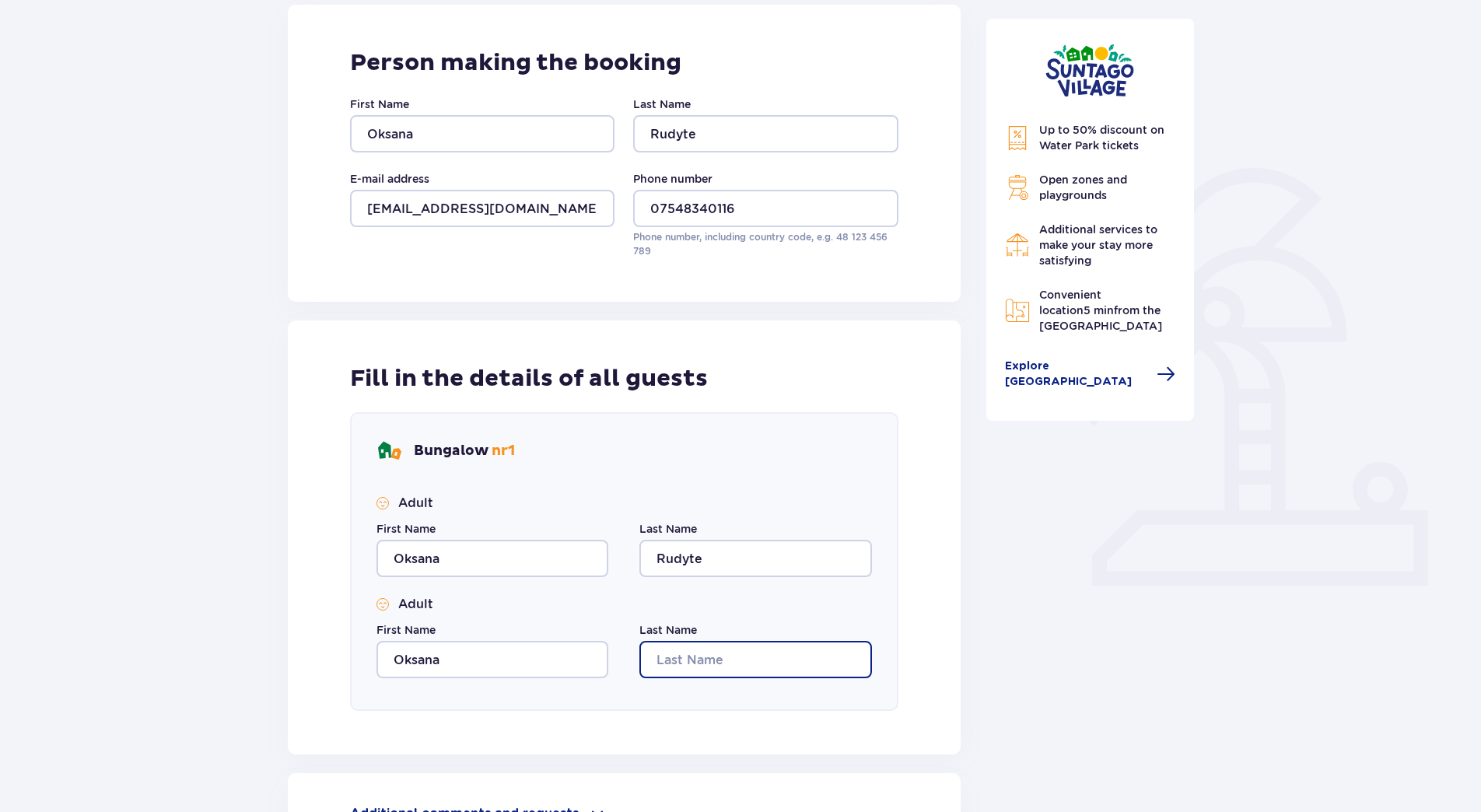
type input "Rudyte"
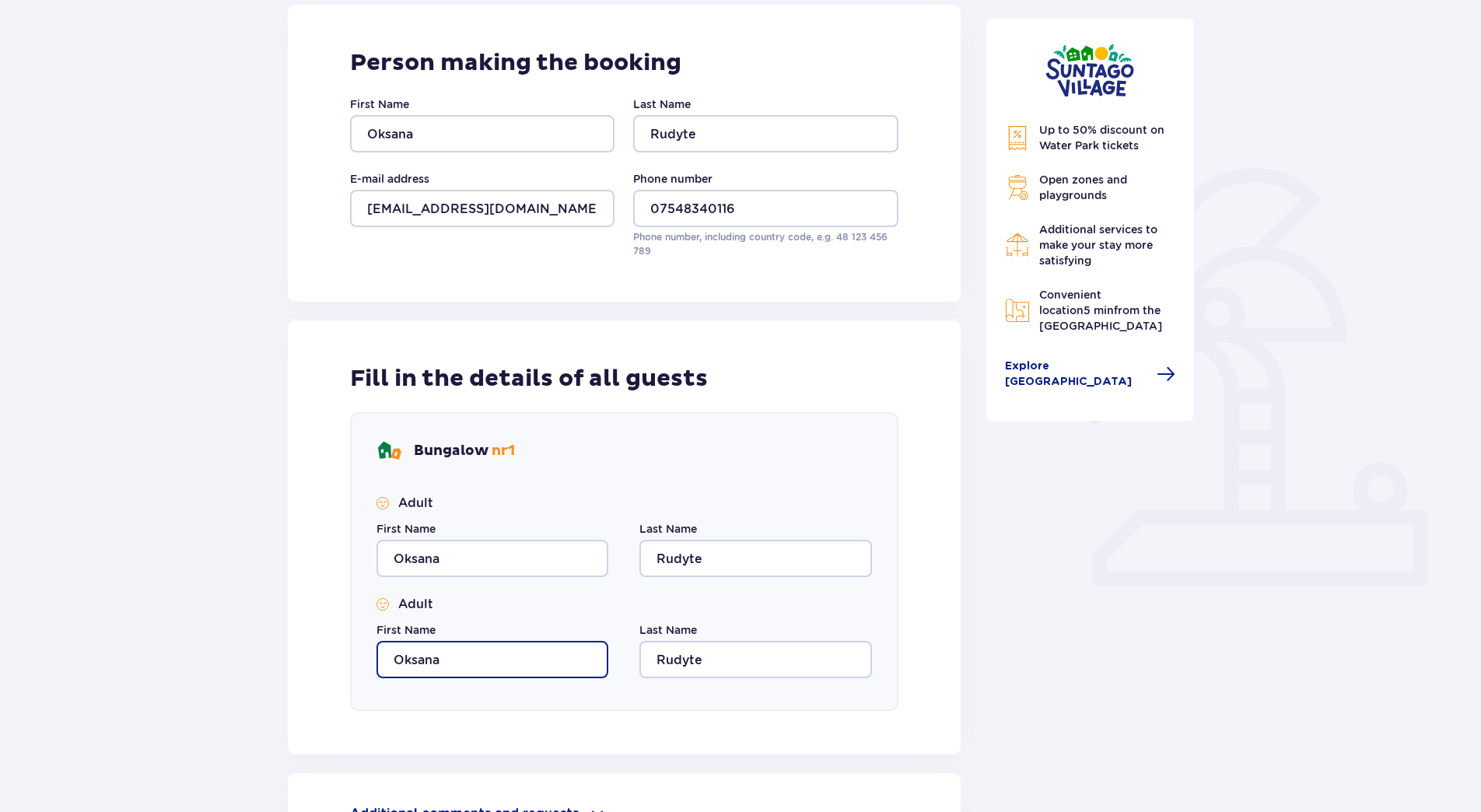
click at [462, 663] on input "Oksana" at bounding box center [491, 660] width 231 height 38
drag, startPoint x: 462, startPoint y: 663, endPoint x: 287, endPoint y: 663, distance: 175.0
drag, startPoint x: 287, startPoint y: 663, endPoint x: 546, endPoint y: 664, distance: 259.0
click at [546, 664] on input "Oksana" at bounding box center [491, 660] width 231 height 38
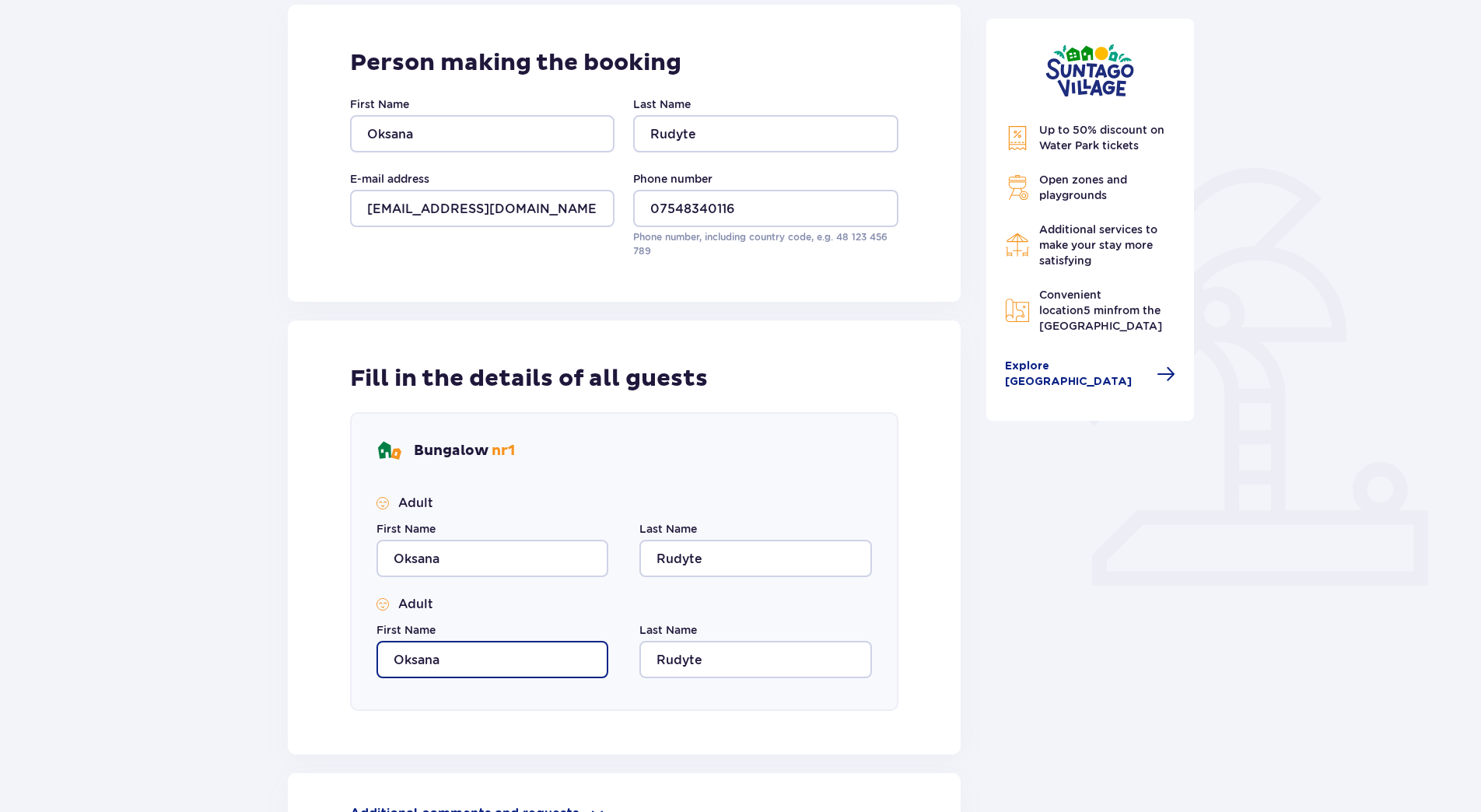
click at [546, 664] on input "Oksana" at bounding box center [491, 660] width 231 height 38
type input "Kestutis"
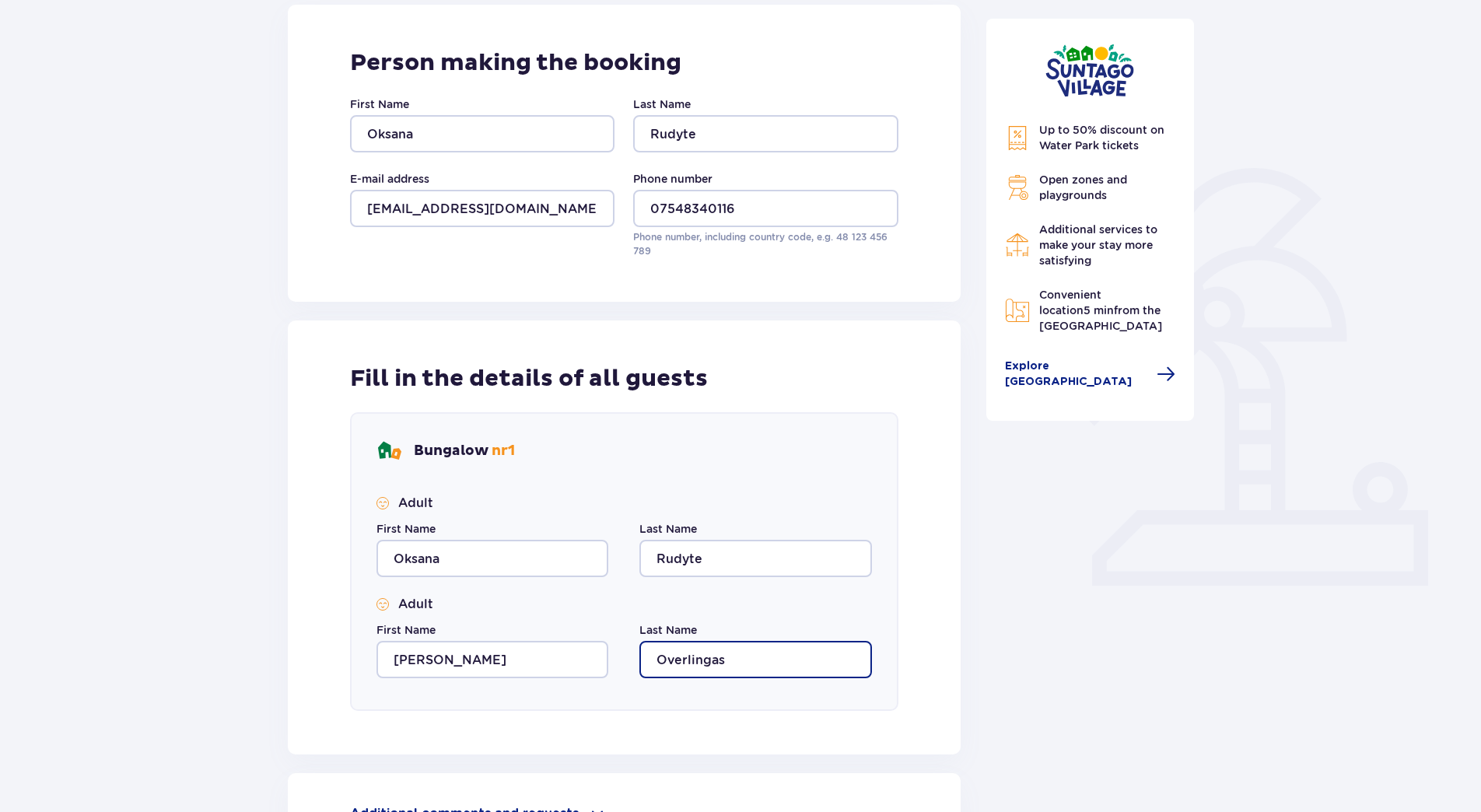
type input "Overlingas"
drag, startPoint x: 1033, startPoint y: 717, endPoint x: 1462, endPoint y: 168, distance: 696.7
click at [1462, 168] on div "Accommodation Skip this step Person making the booking First Name Oksana Last N…" at bounding box center [740, 453] width 1481 height 1100
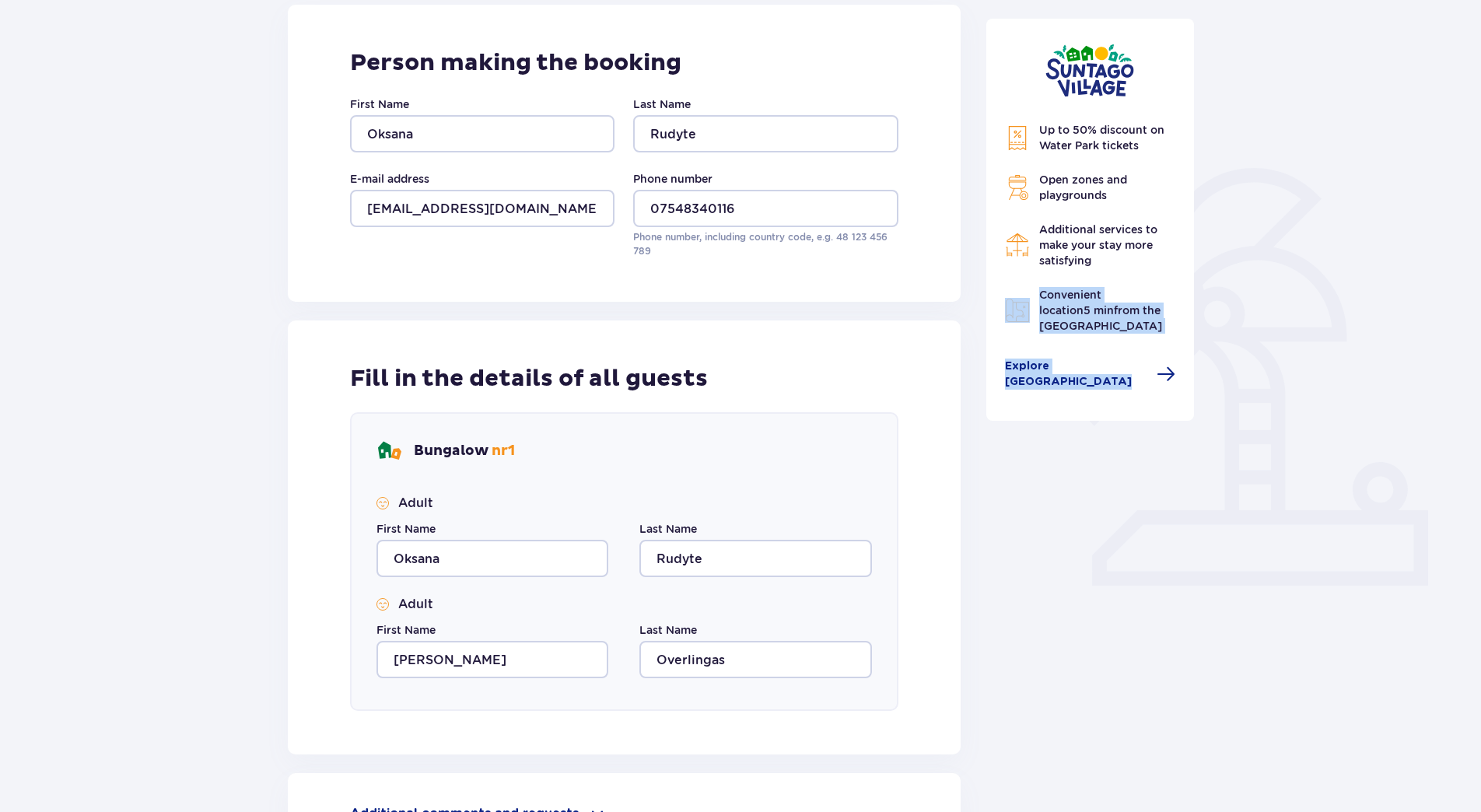
drag, startPoint x: 1480, startPoint y: 253, endPoint x: 1482, endPoint y: 520, distance: 267.0
click at [1481, 520] on html "1 Accommodation 2 Tickets 3 Attractions and amenities 4 Order and payment Accom…" at bounding box center [740, 188] width 1481 height 812
drag, startPoint x: 1482, startPoint y: 520, endPoint x: 1339, endPoint y: 481, distance: 148.2
click at [1339, 481] on div "Accommodation Skip this step Person making the booking First Name Oksana Last N…" at bounding box center [740, 453] width 1481 height 1100
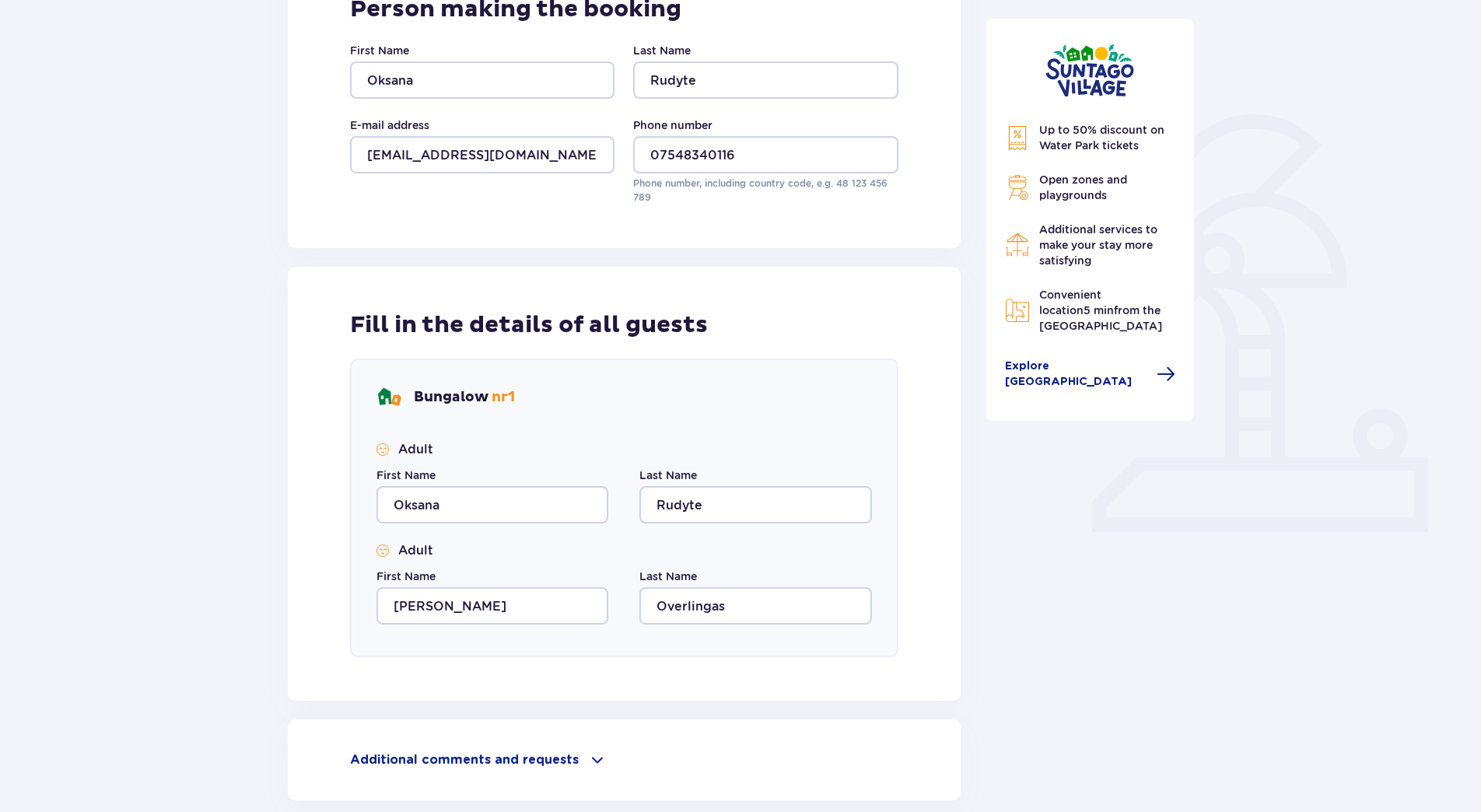
scroll to position [409, 0]
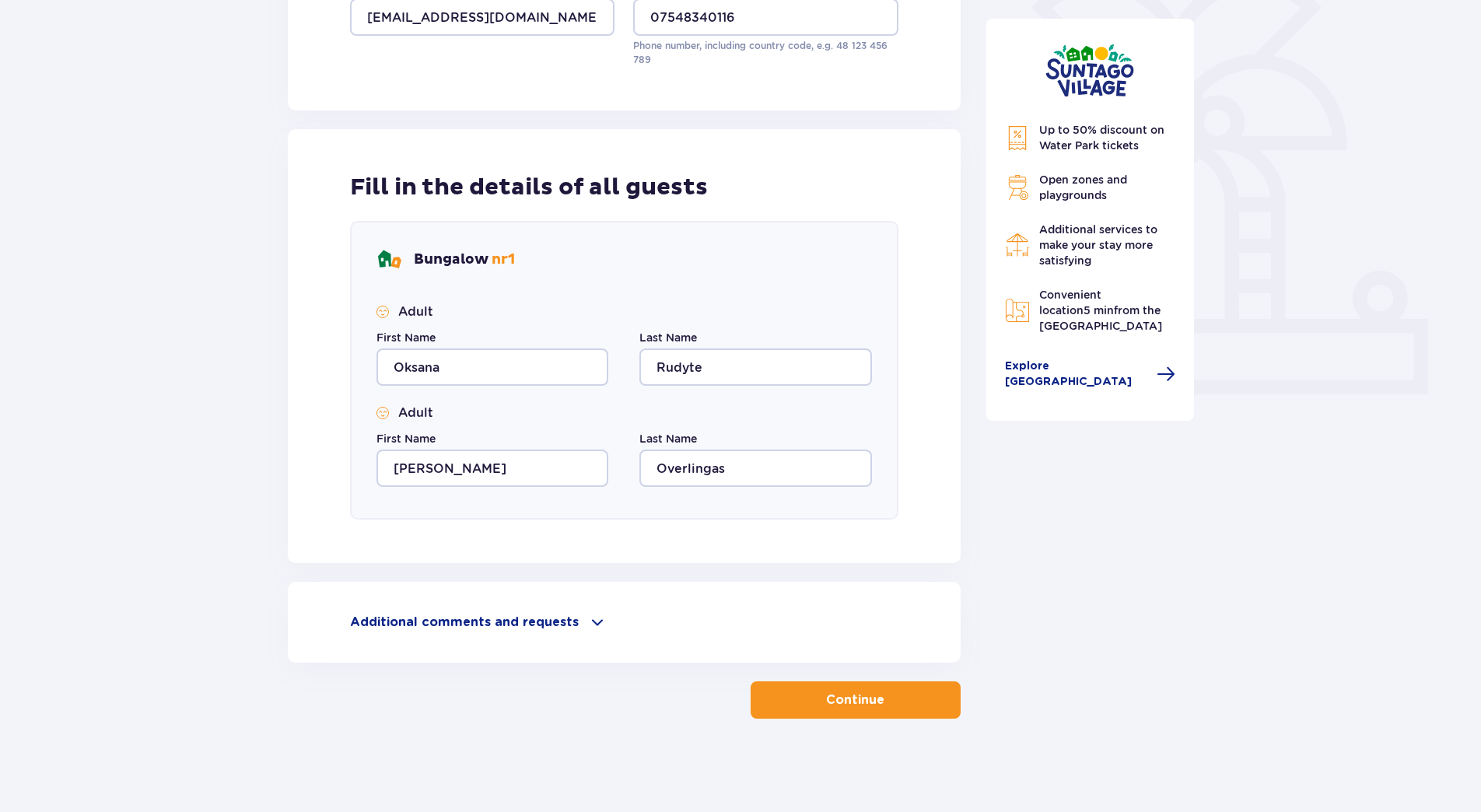
click at [834, 723] on div "Accommodation Skip this step Person making the booking First Name Oksana Last N…" at bounding box center [740, 262] width 1481 height 1100
click at [841, 702] on p "Continue" at bounding box center [855, 700] width 58 height 17
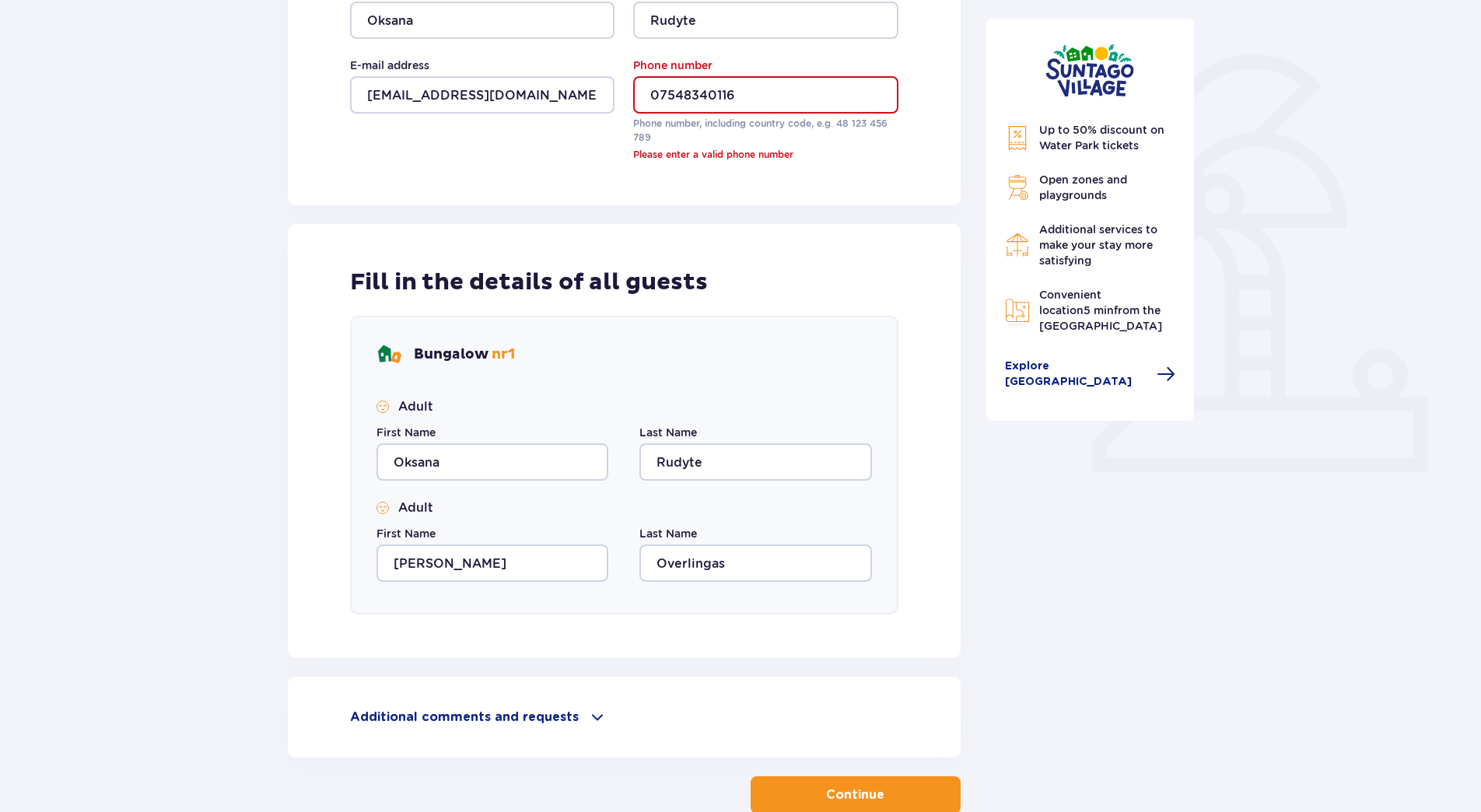
scroll to position [330, 0]
click at [658, 95] on input "07548340116" at bounding box center [765, 96] width 264 height 38
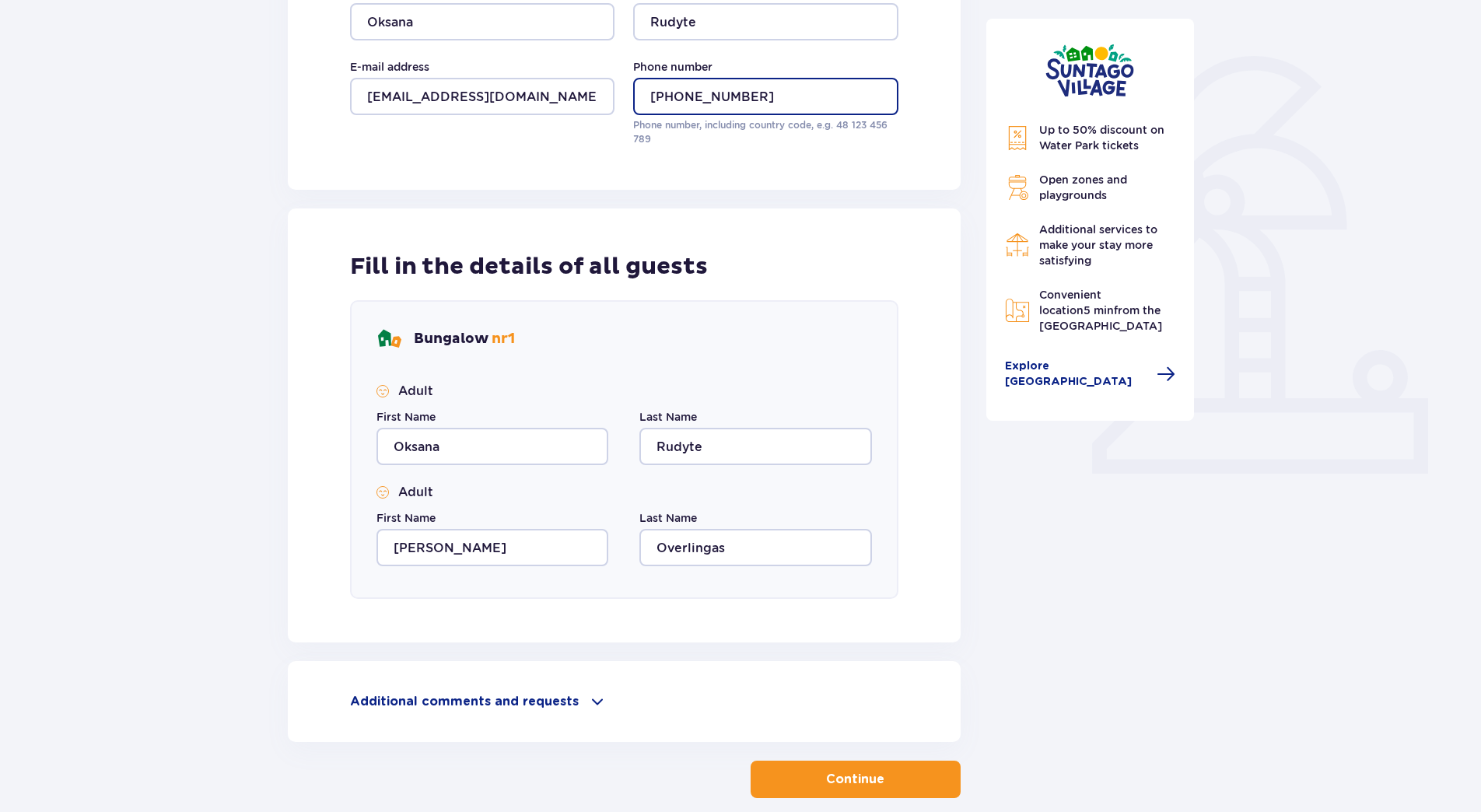
type input "+447548340116"
click at [826, 771] on p "Continue" at bounding box center [855, 779] width 58 height 17
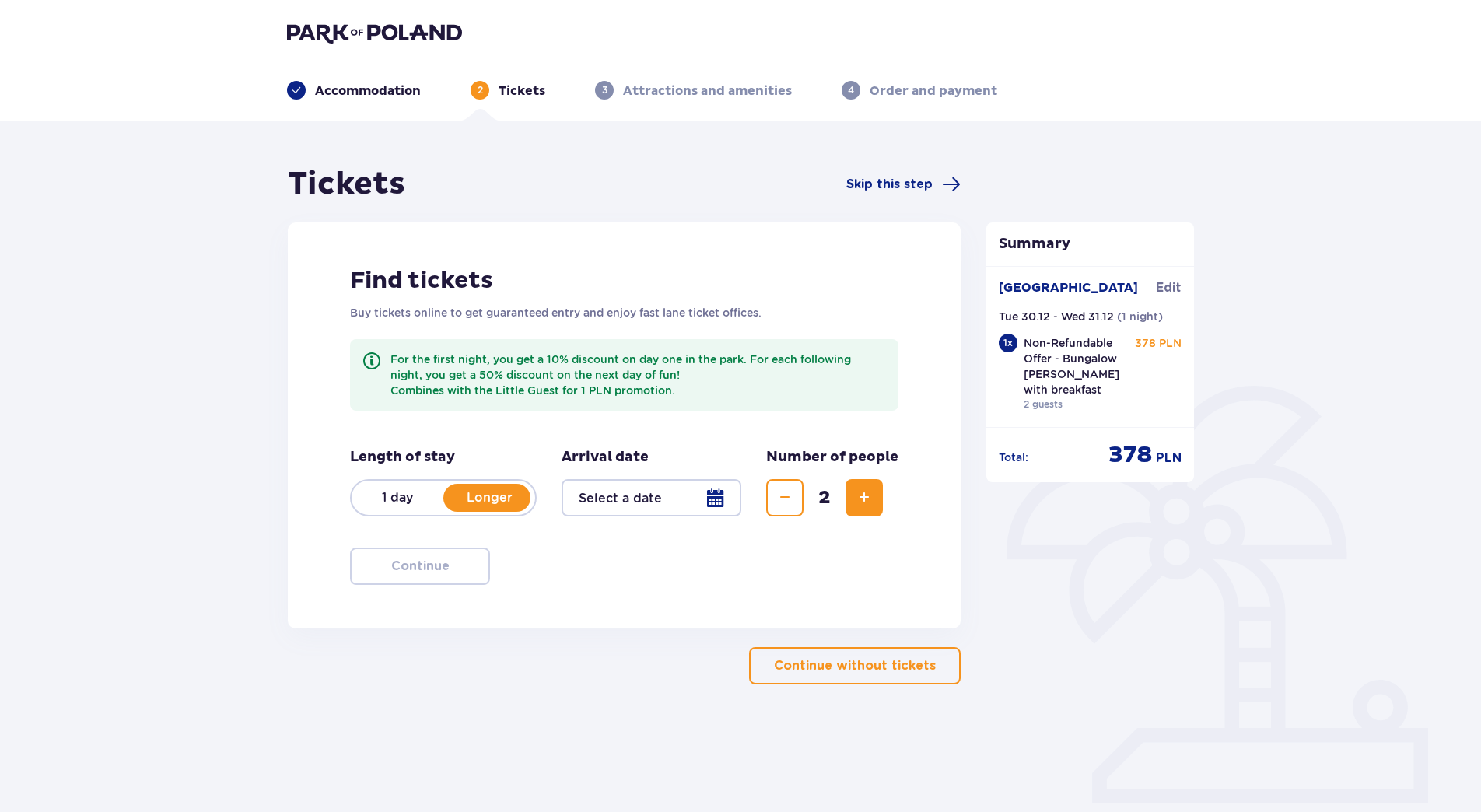
click at [1124, 637] on div "Summary Suntago Village Edit Tue 30.12 - Wed 31.12 ( 1 night ) 1 x Non-Refundab…" at bounding box center [1090, 424] width 233 height 519
click at [669, 492] on div at bounding box center [652, 498] width 180 height 38
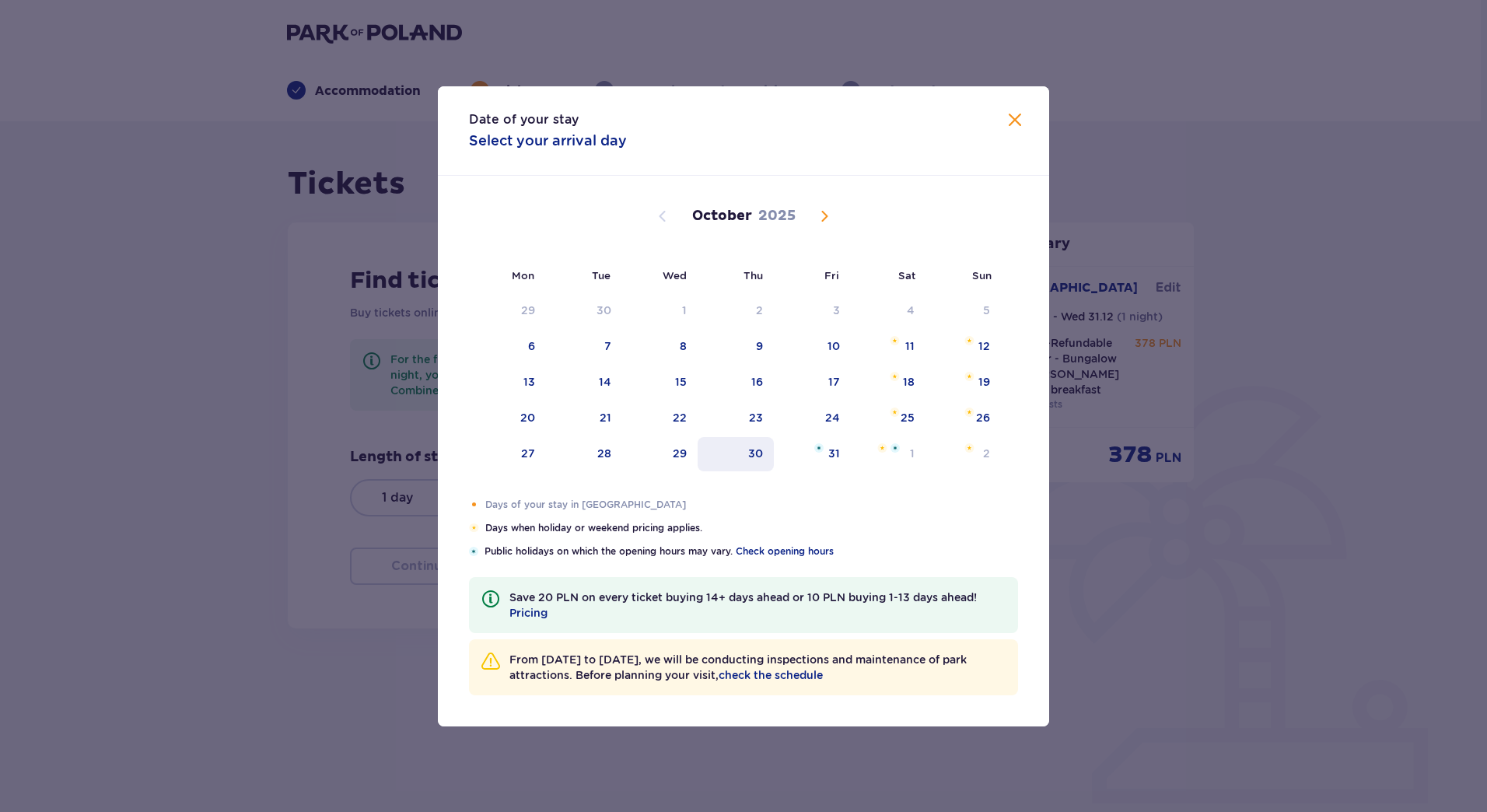
click at [743, 457] on div "30" at bounding box center [736, 455] width 77 height 34
click at [833, 455] on div "31" at bounding box center [834, 453] width 11 height 16
type input "30.10.25 - 31.10.25"
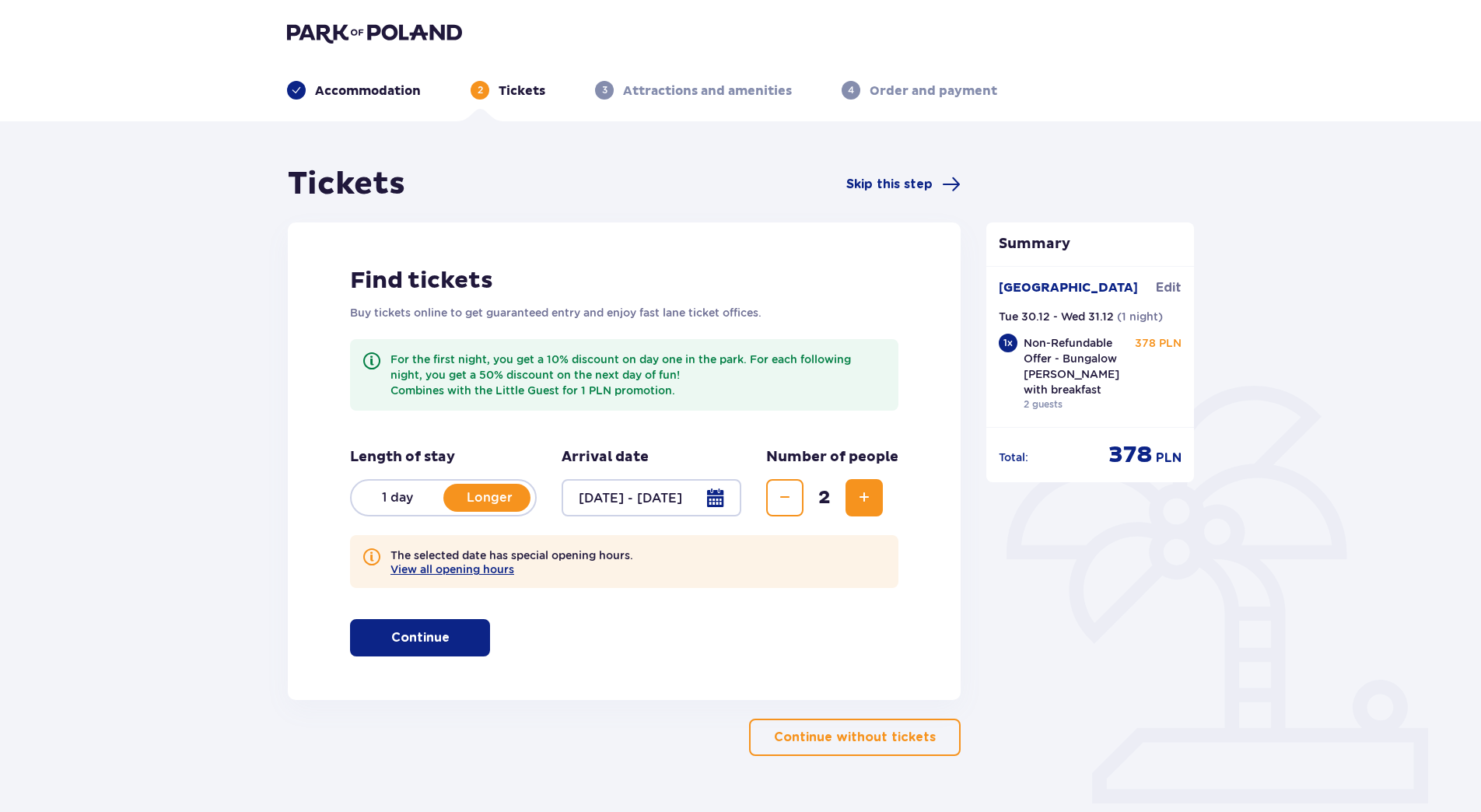
click at [672, 502] on div at bounding box center [652, 498] width 180 height 38
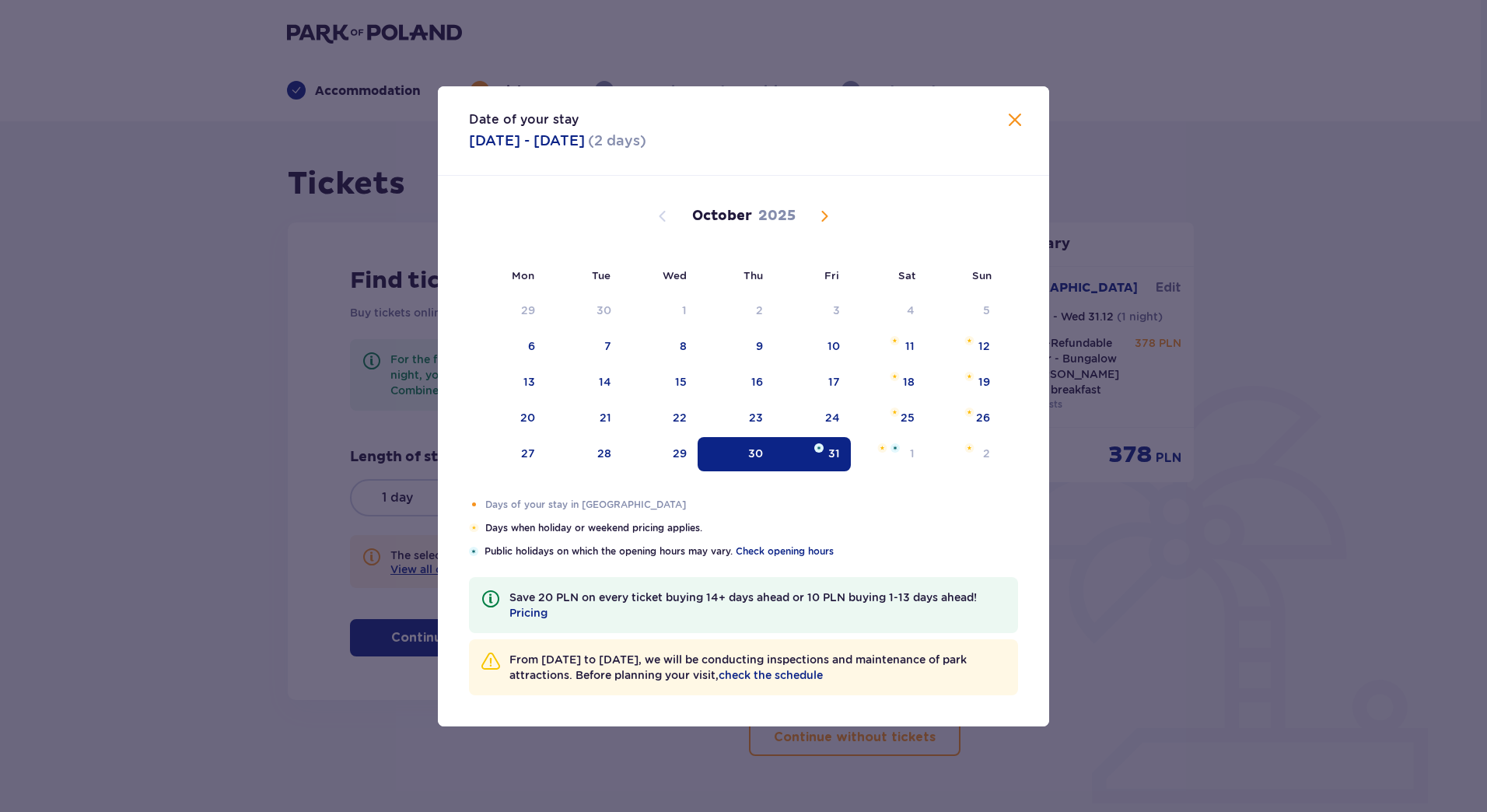
click at [748, 455] on div "30" at bounding box center [736, 455] width 77 height 34
click at [1009, 122] on span "Close" at bounding box center [1015, 120] width 19 height 19
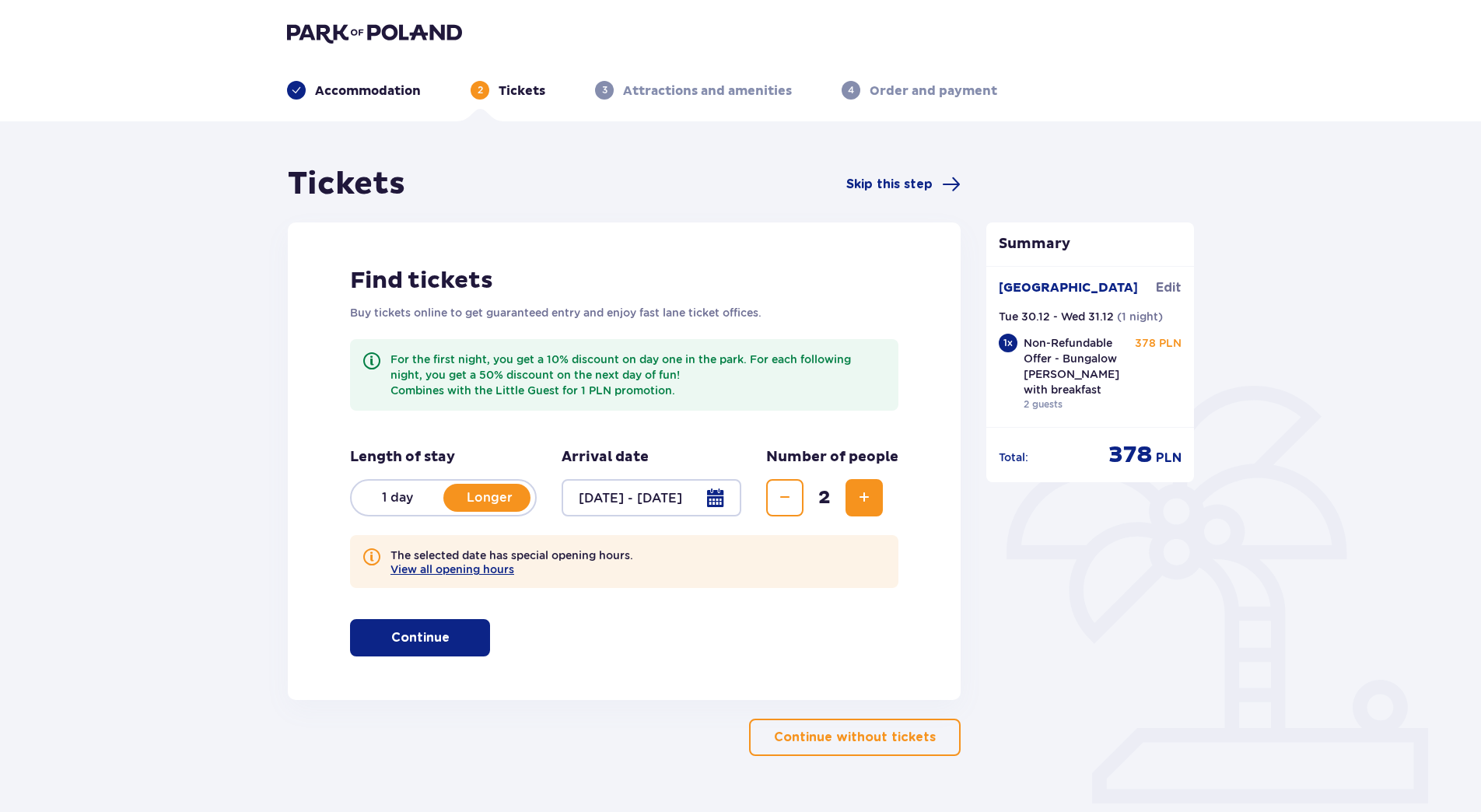
click at [419, 635] on p "Continue" at bounding box center [420, 637] width 58 height 17
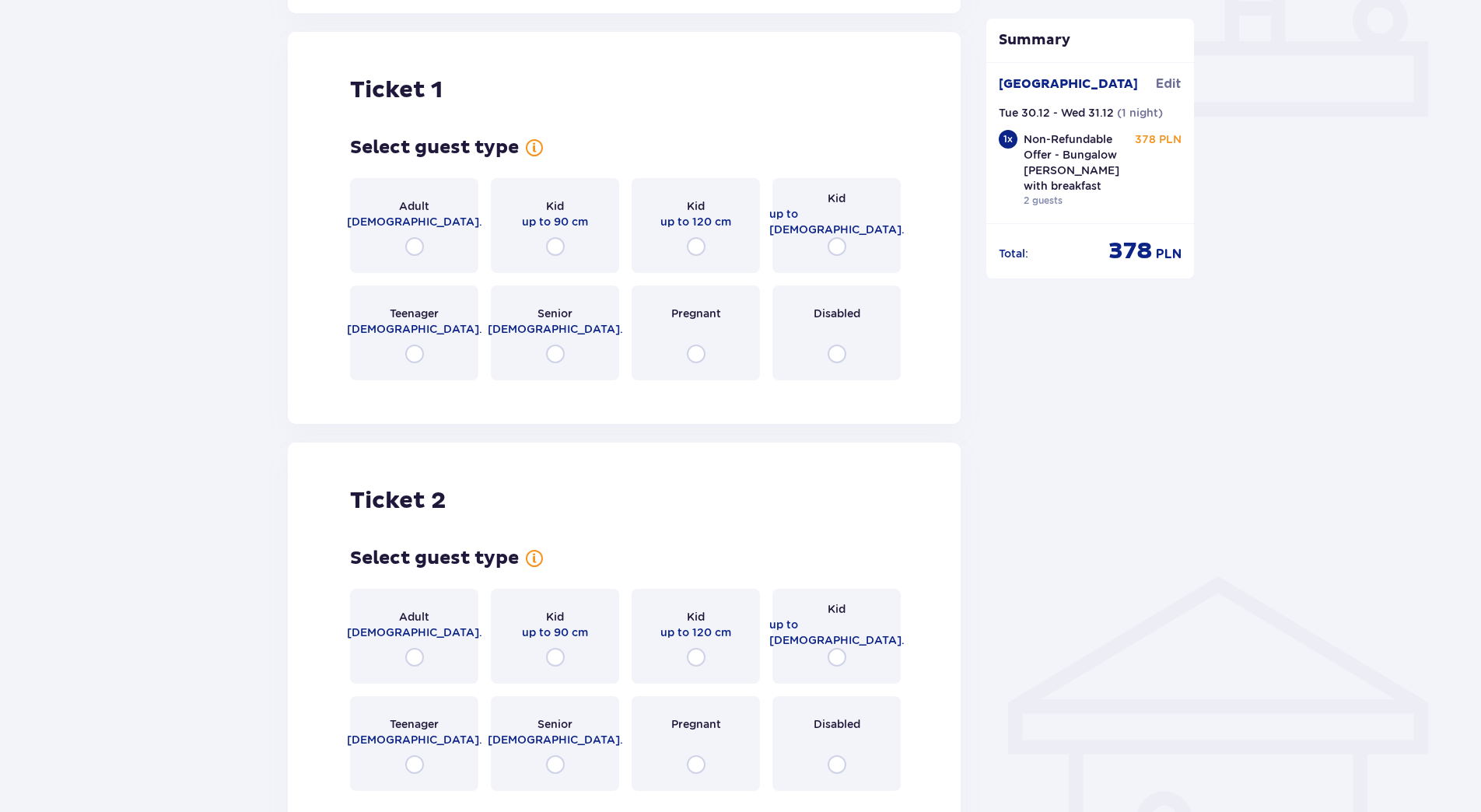
scroll to position [700, 0]
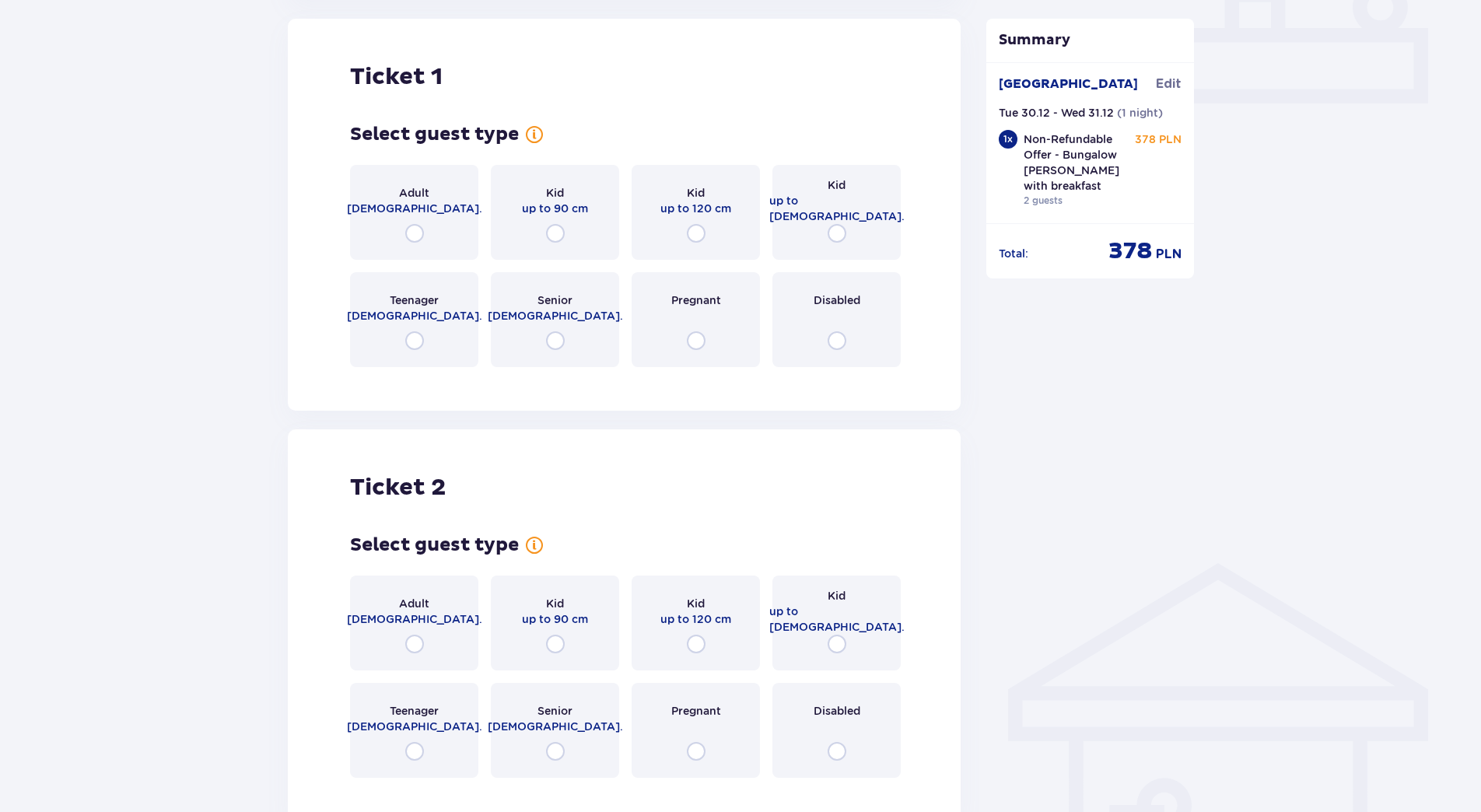
click at [414, 225] on input "radio" at bounding box center [415, 233] width 19 height 19
radio input "true"
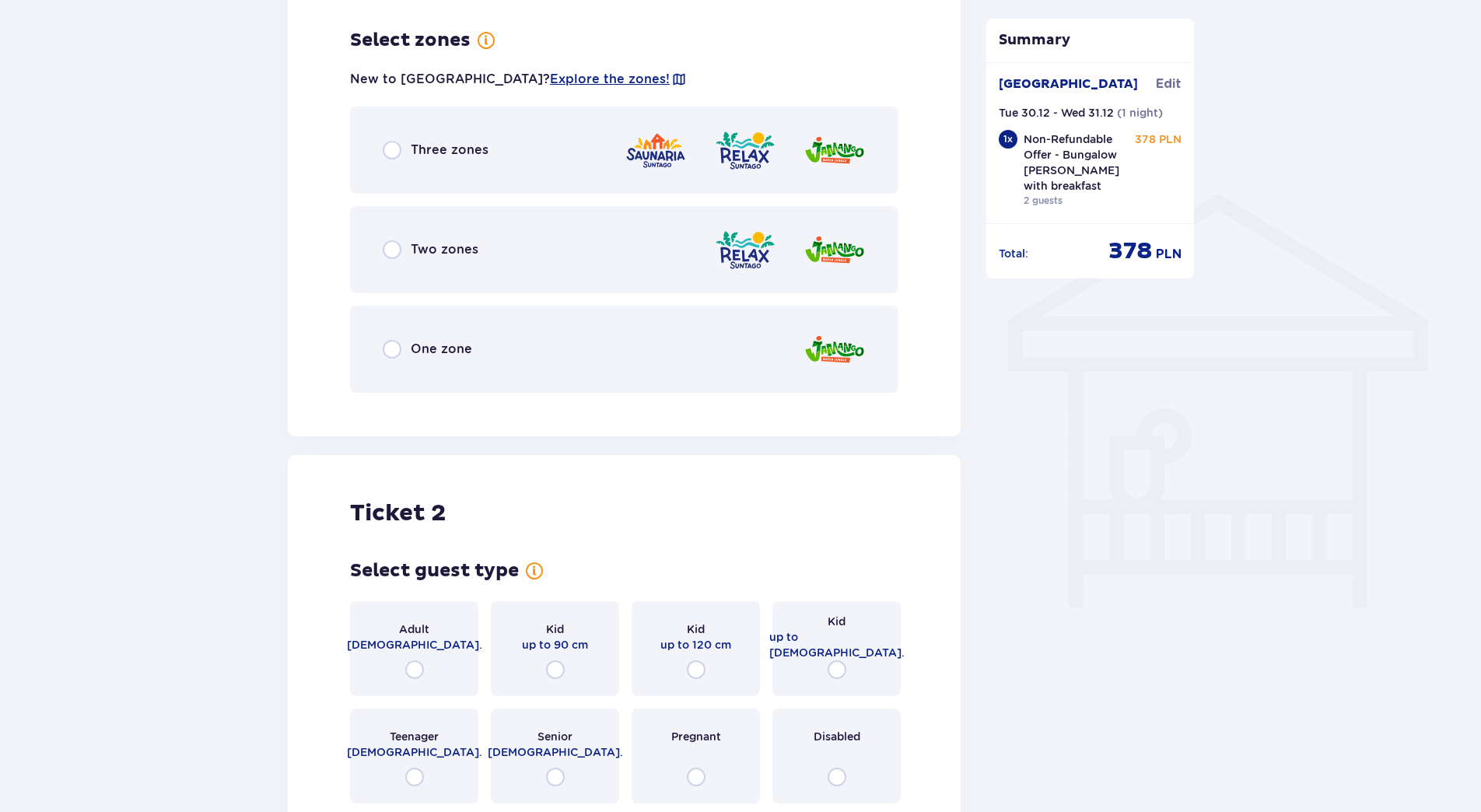
scroll to position [1079, 0]
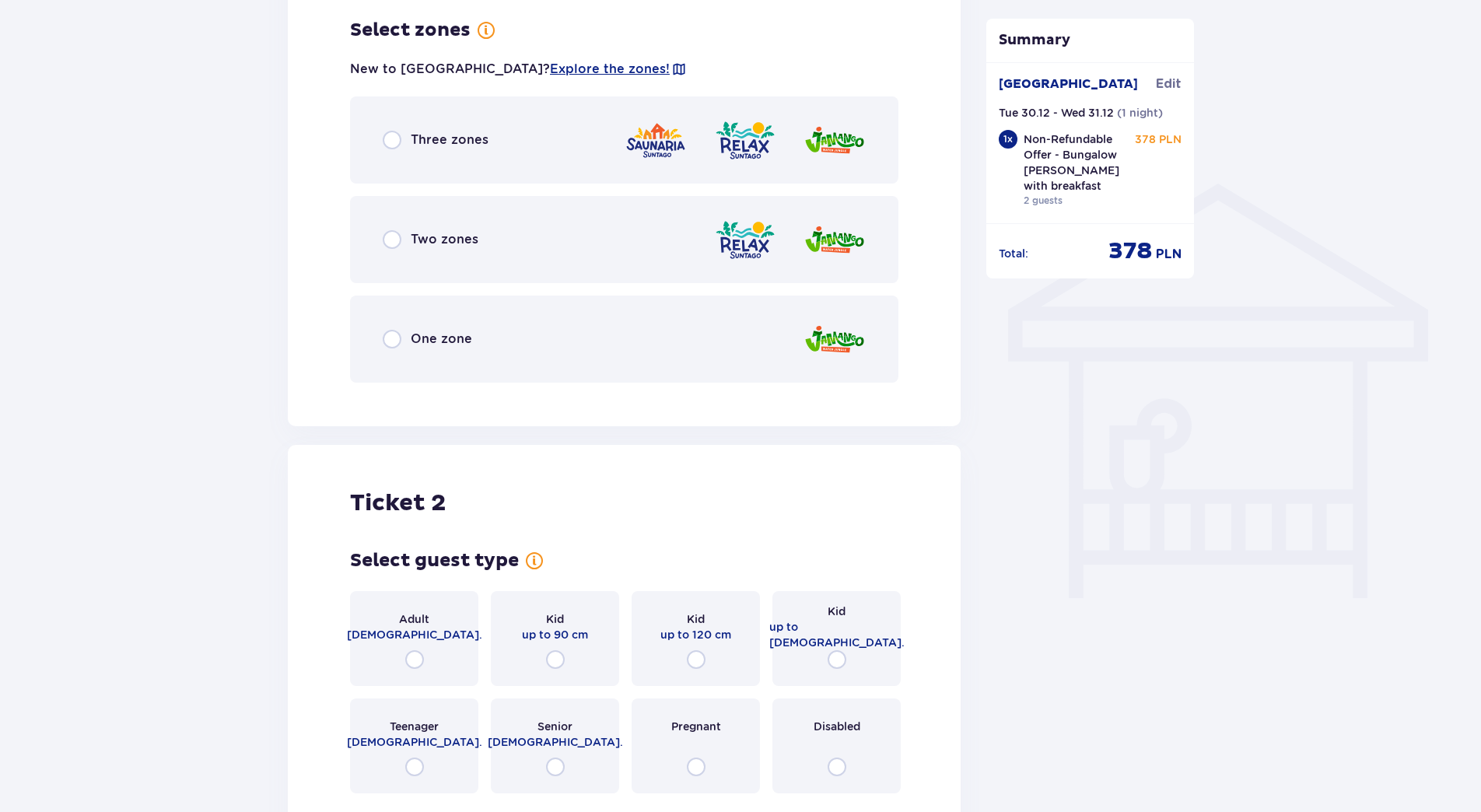
click at [393, 133] on input "radio" at bounding box center [392, 140] width 19 height 19
radio input "true"
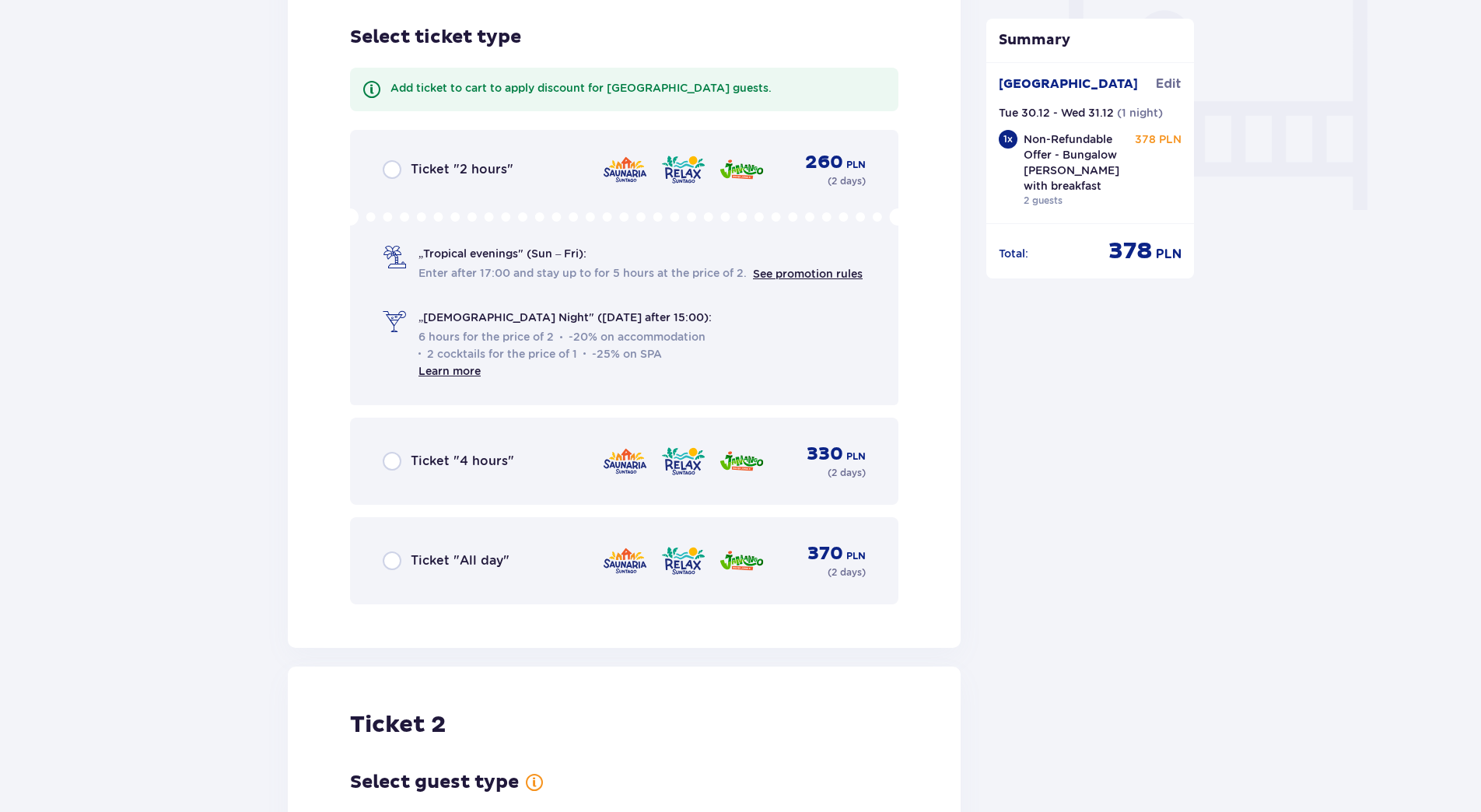
scroll to position [1474, 0]
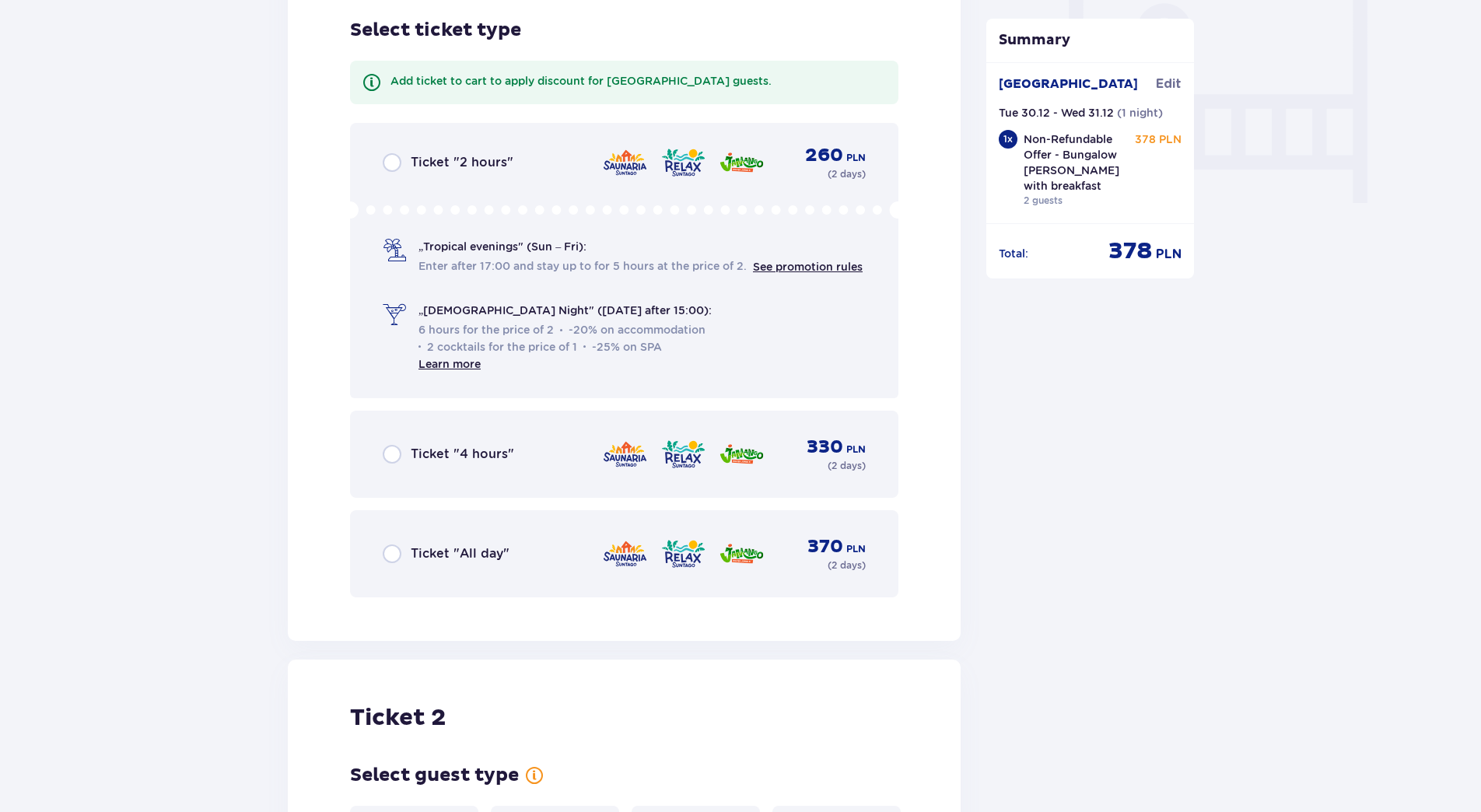
radio input "true"
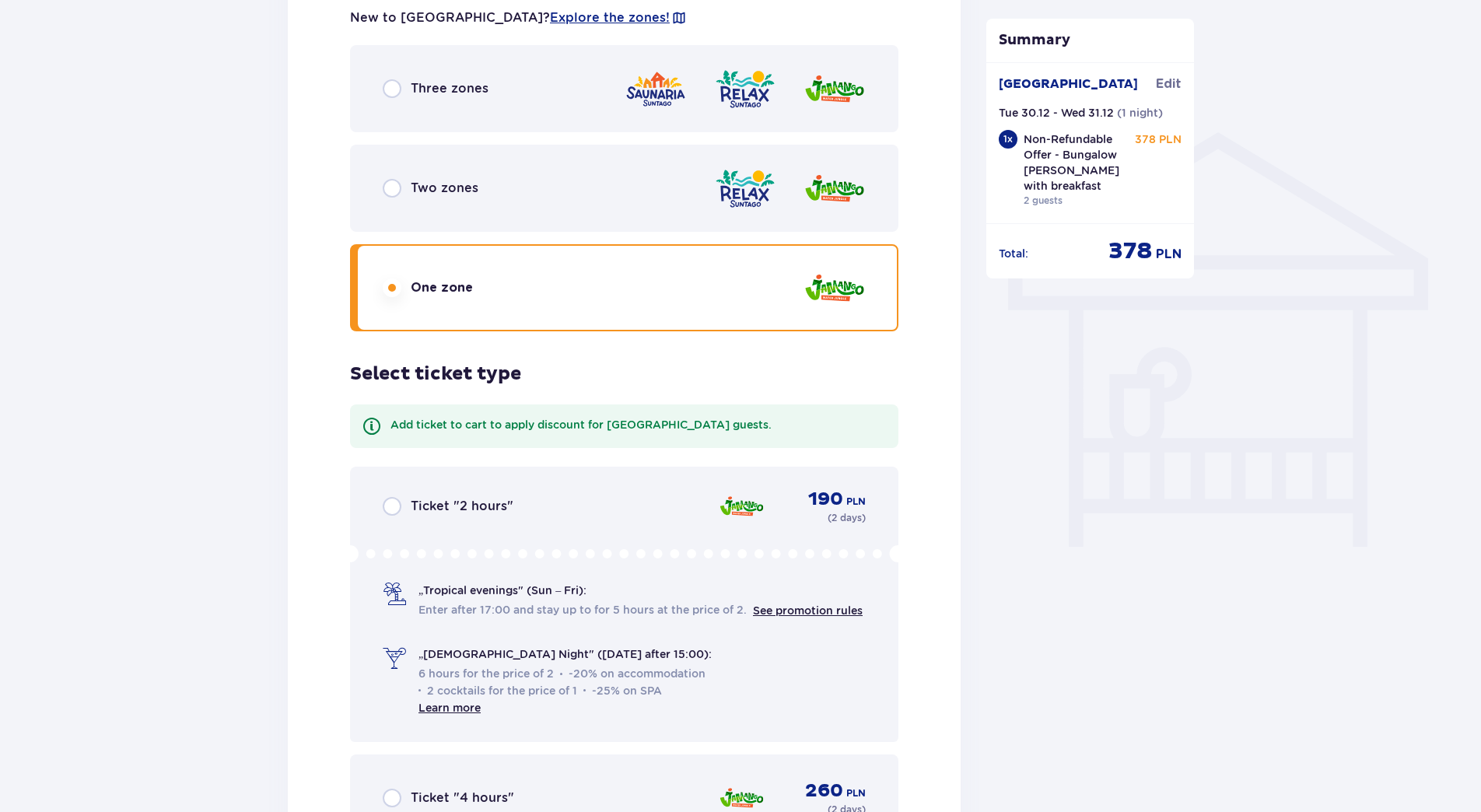
click at [383, 179] on input "radio" at bounding box center [392, 188] width 19 height 19
radio input "true"
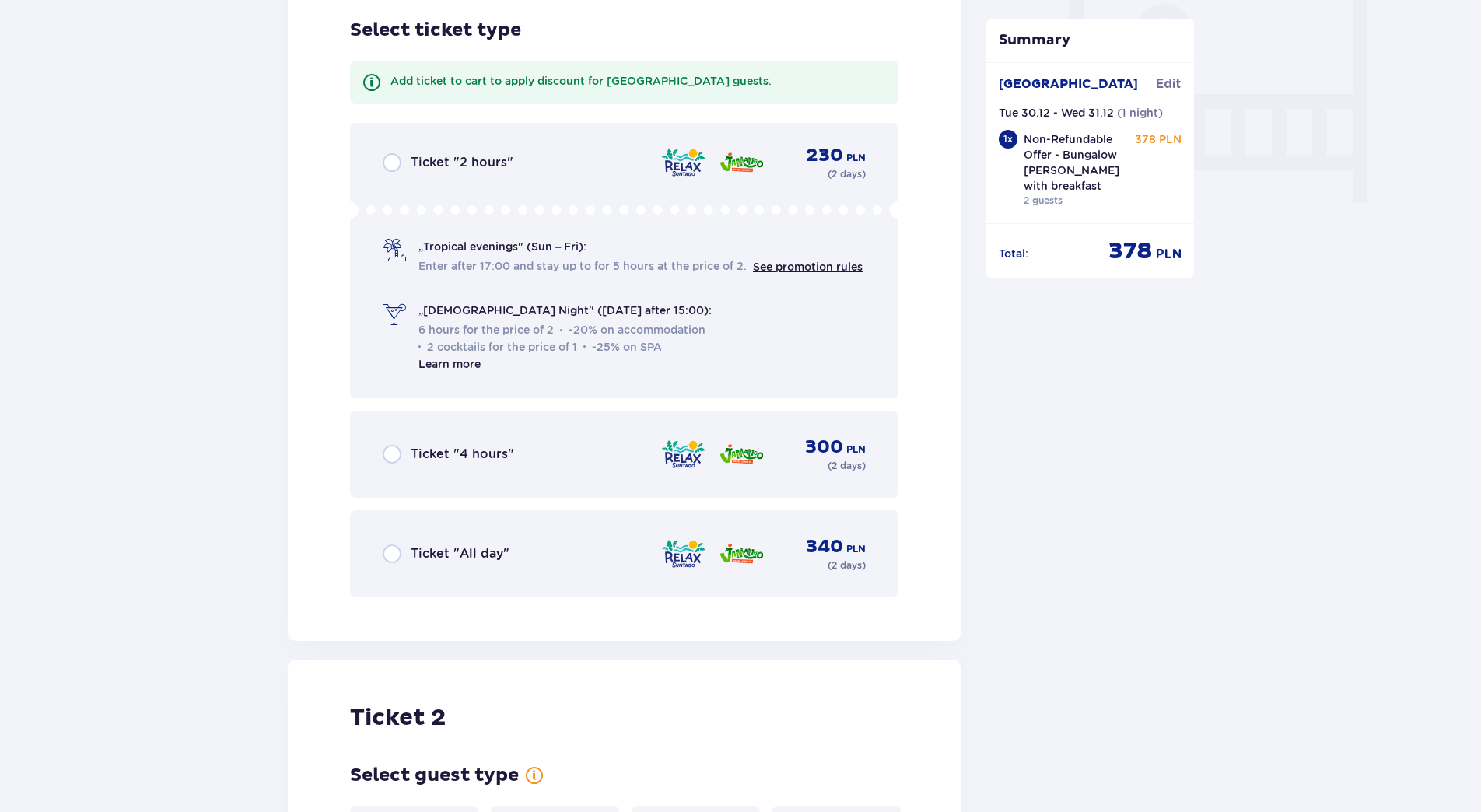
radio input "true"
radio input "false"
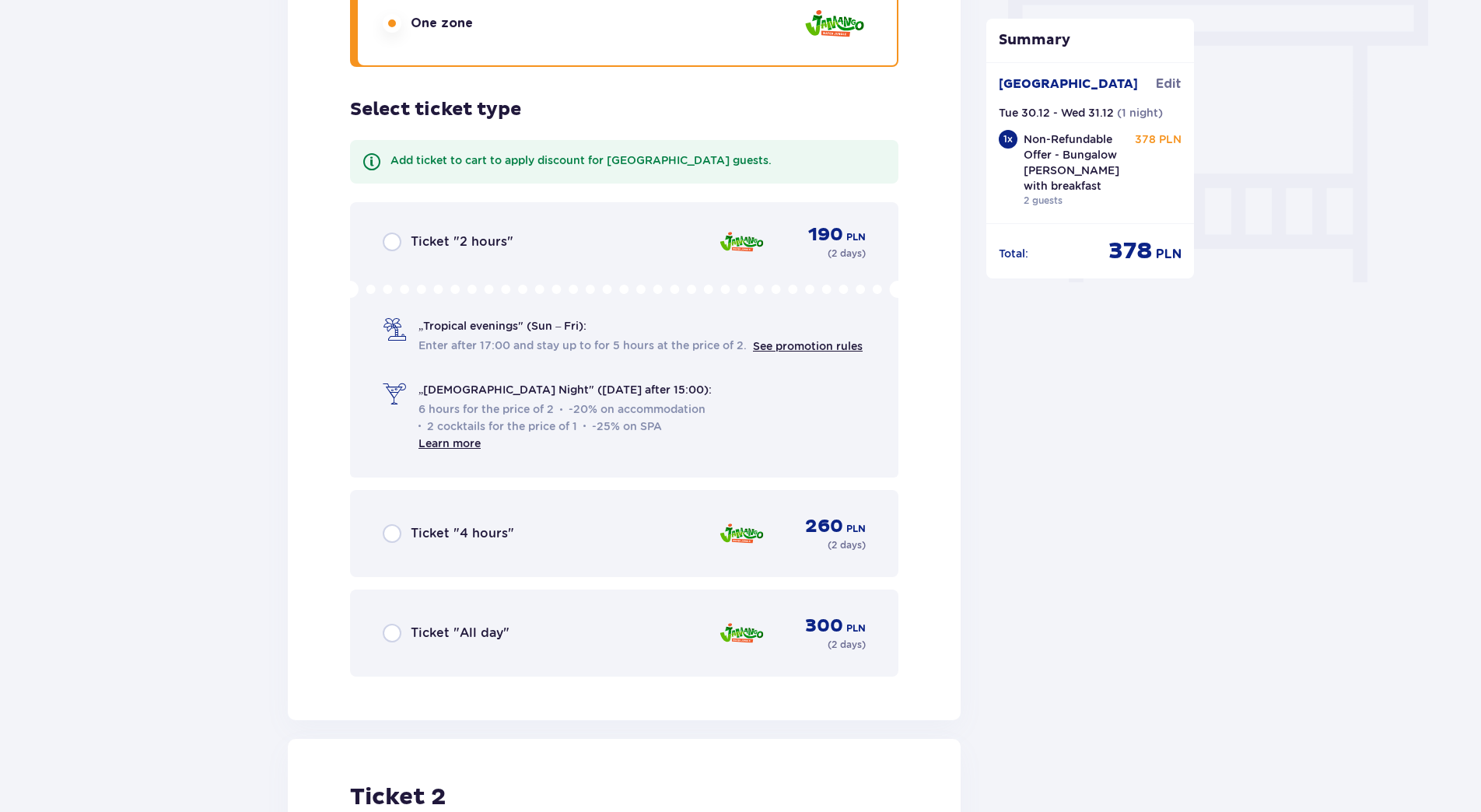
radio input "true"
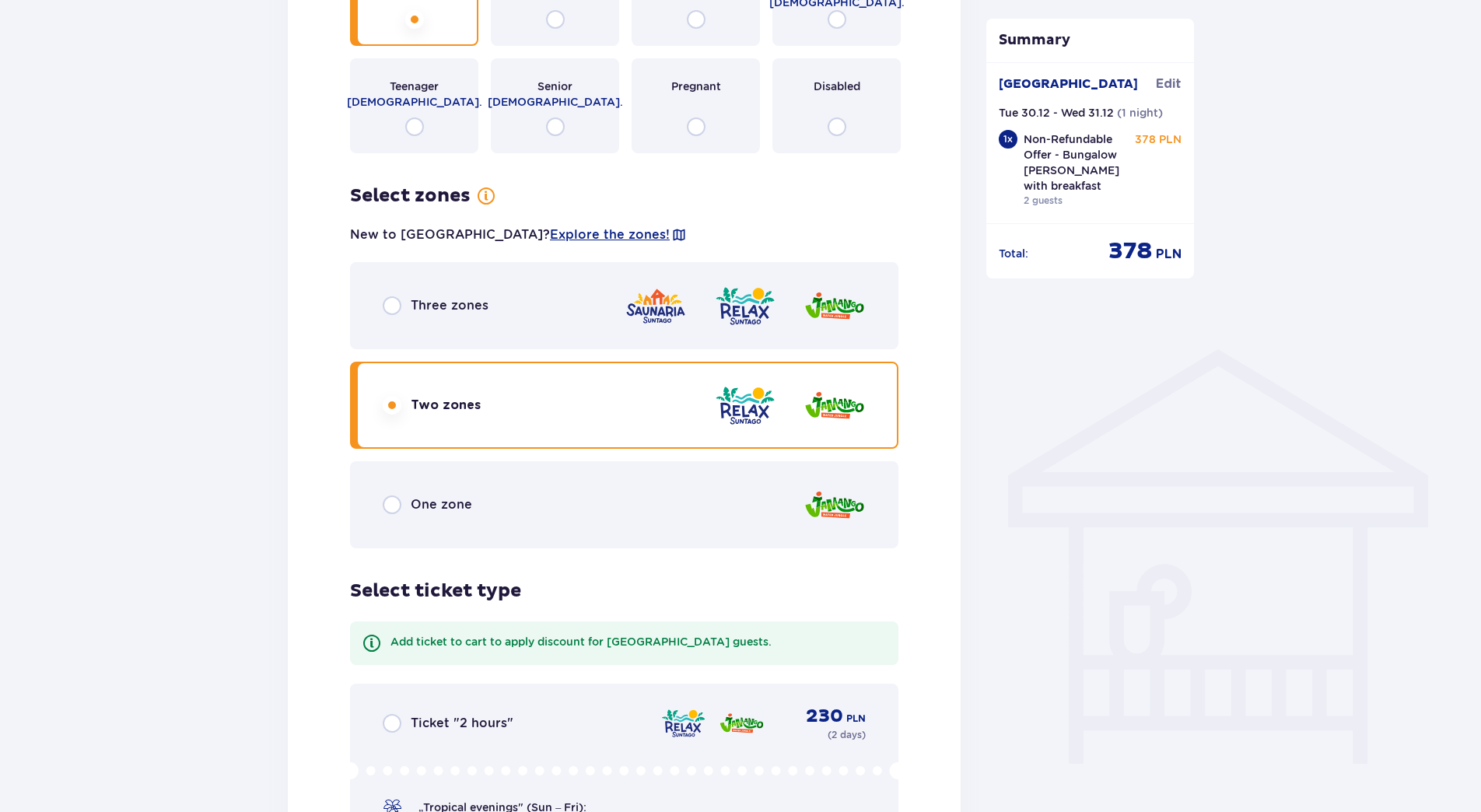
scroll to position [913, 0]
click at [383, 297] on input "radio" at bounding box center [392, 306] width 19 height 19
radio input "true"
click at [383, 496] on input "radio" at bounding box center [392, 505] width 19 height 19
radio input "true"
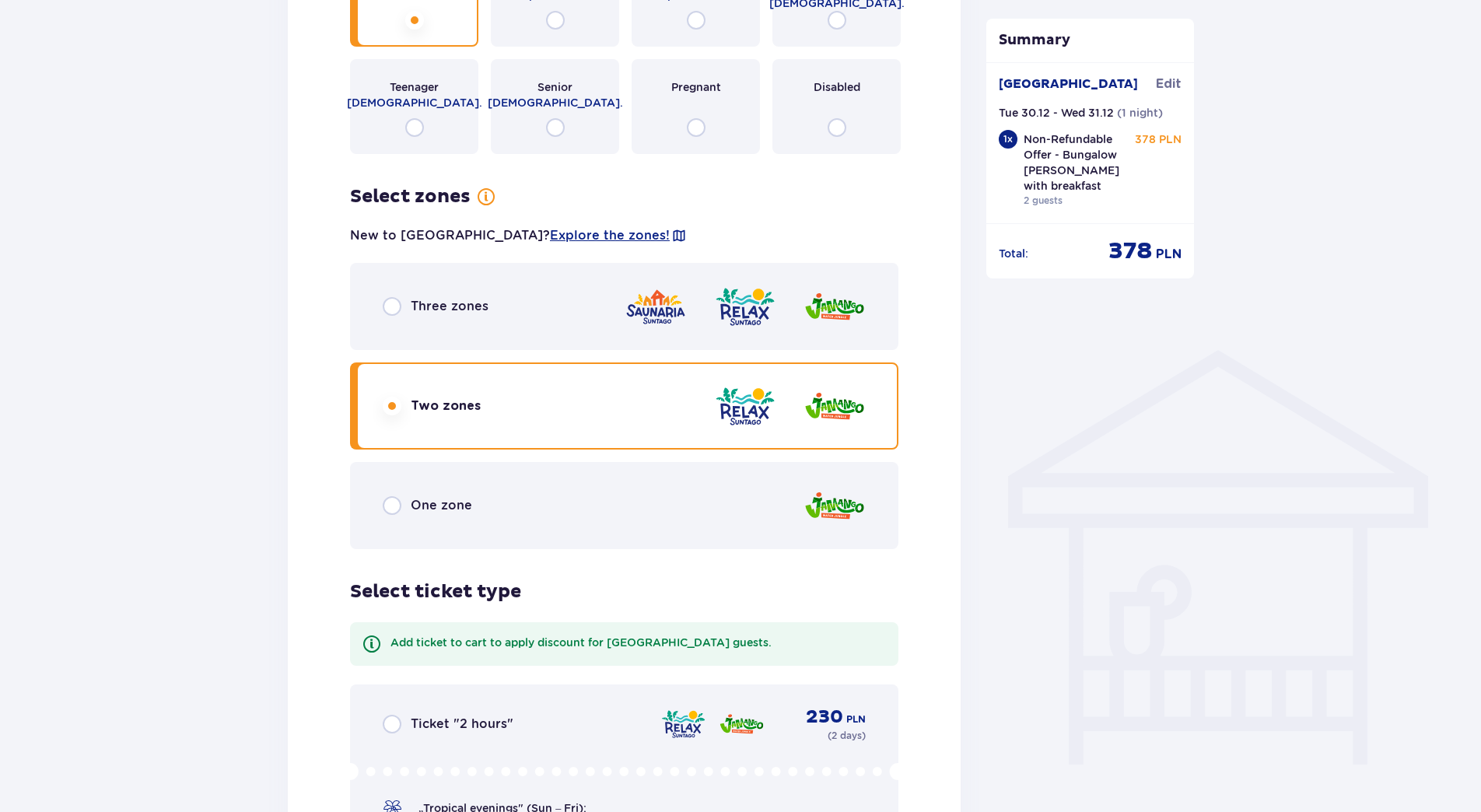
click at [383, 397] on input "radio" at bounding box center [392, 406] width 19 height 19
radio input "true"
click at [383, 297] on input "radio" at bounding box center [392, 306] width 19 height 19
radio input "true"
radio input "false"
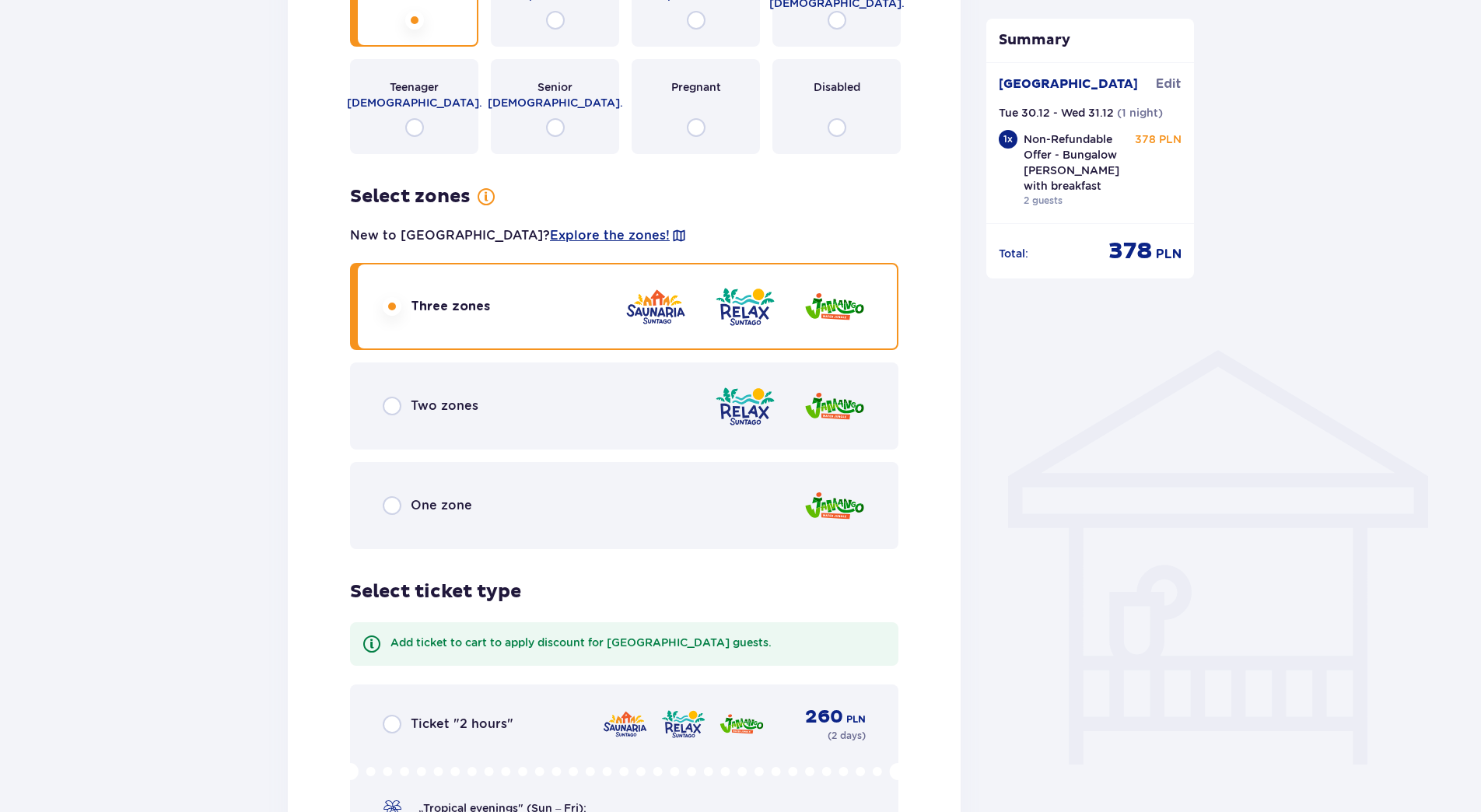
click at [383, 496] on input "radio" at bounding box center [392, 505] width 19 height 19
radio input "true"
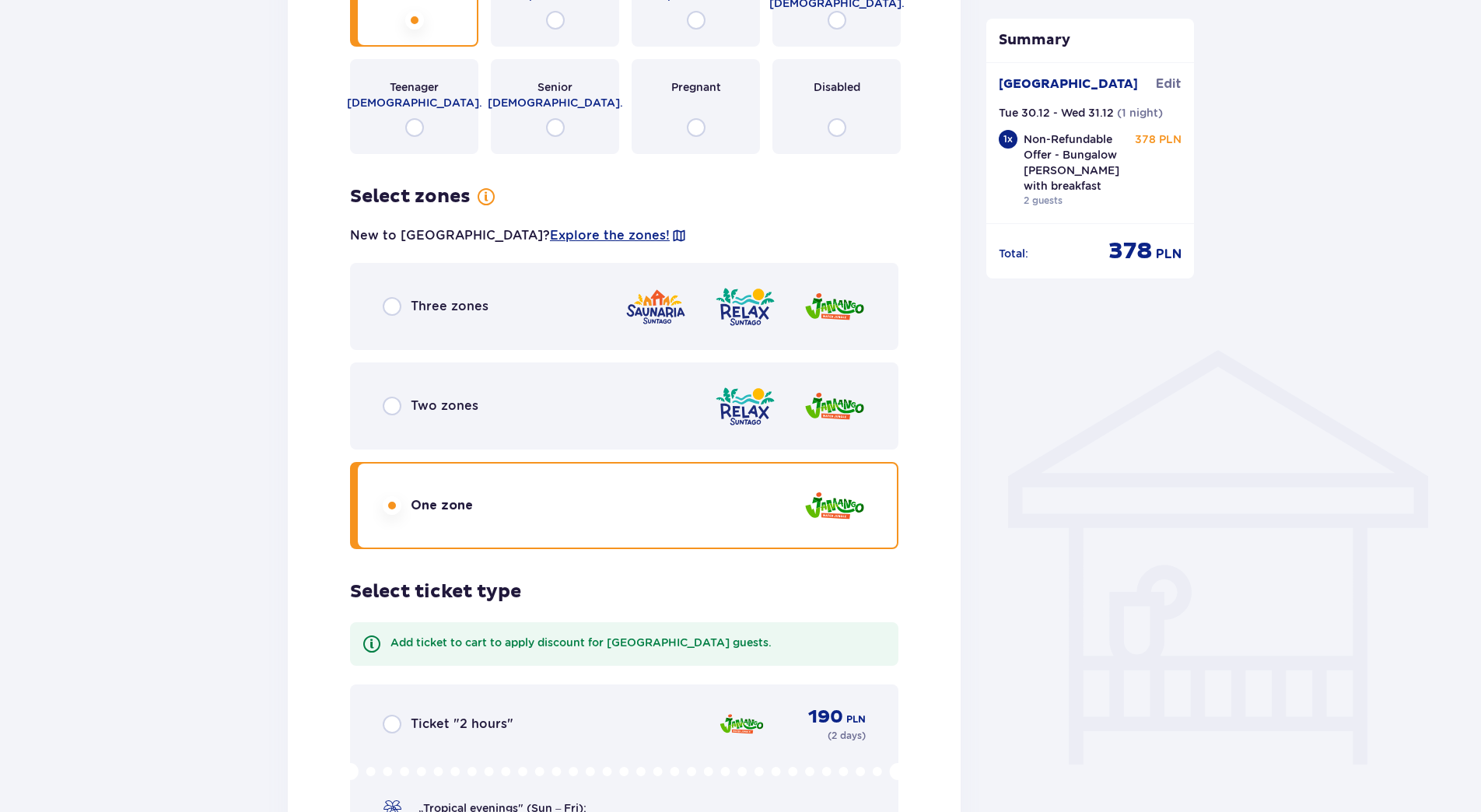
click at [383, 397] on input "radio" at bounding box center [392, 406] width 19 height 19
radio input "true"
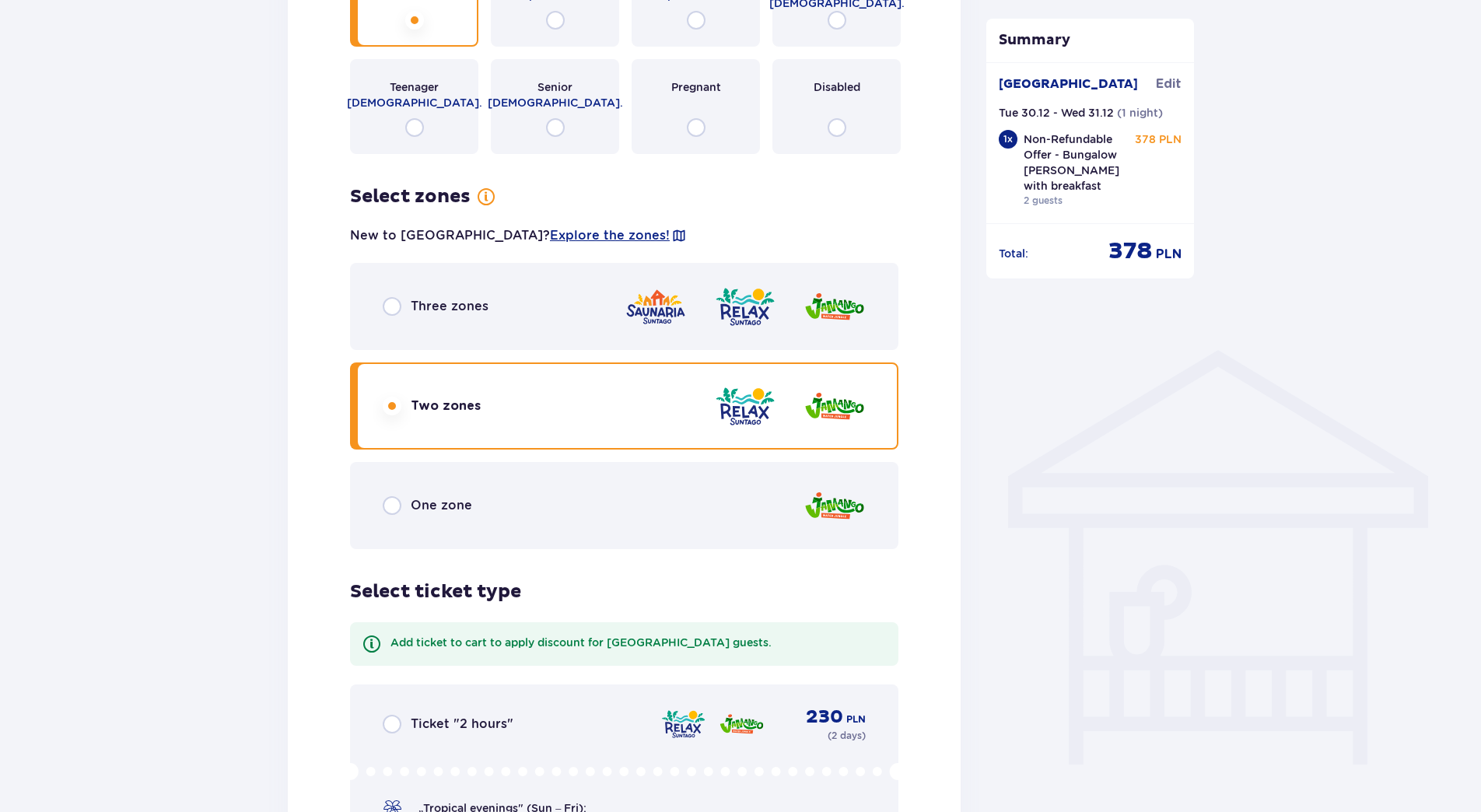
click at [383, 297] on input "radio" at bounding box center [392, 306] width 19 height 19
radio input "true"
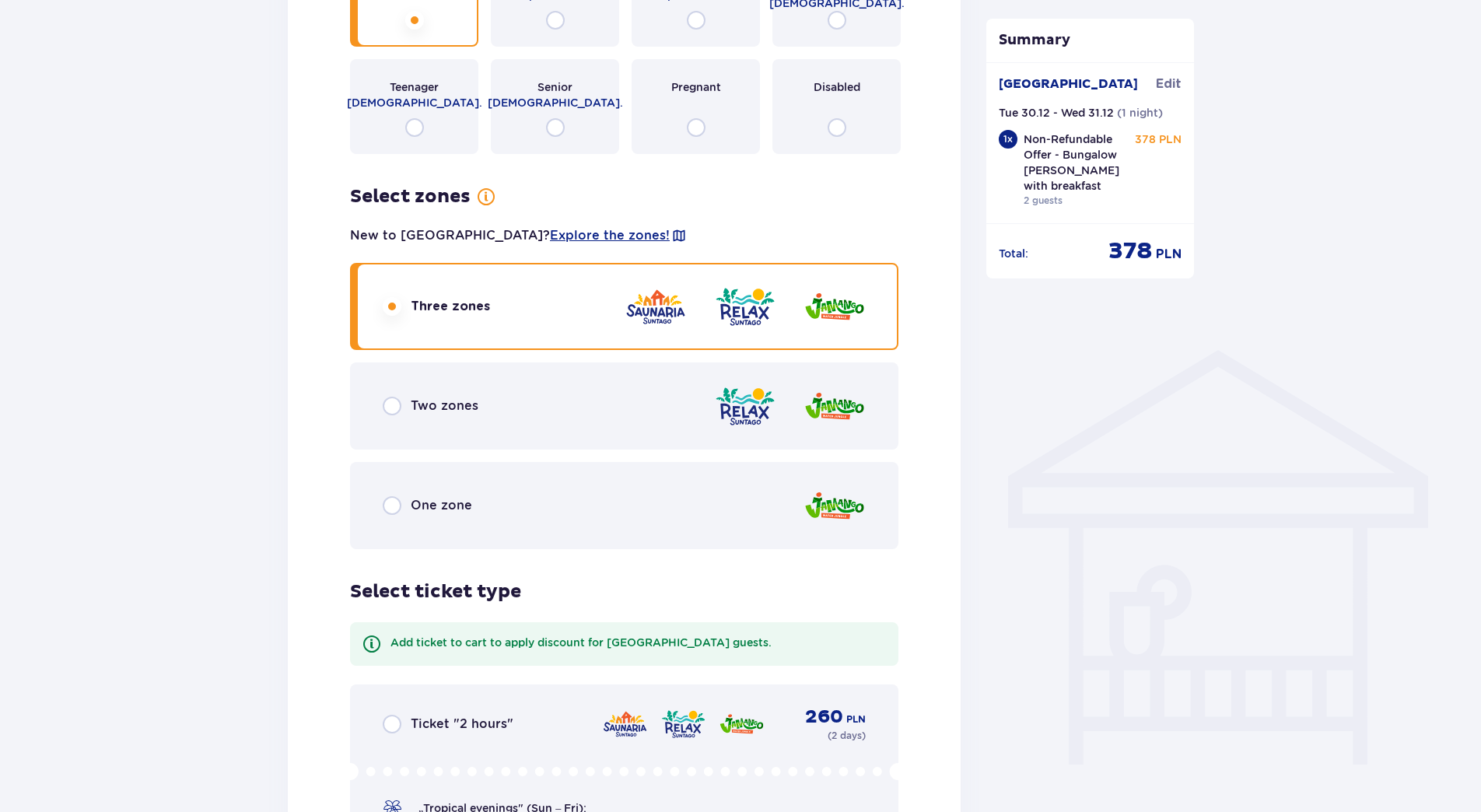
scroll to position [0, 0]
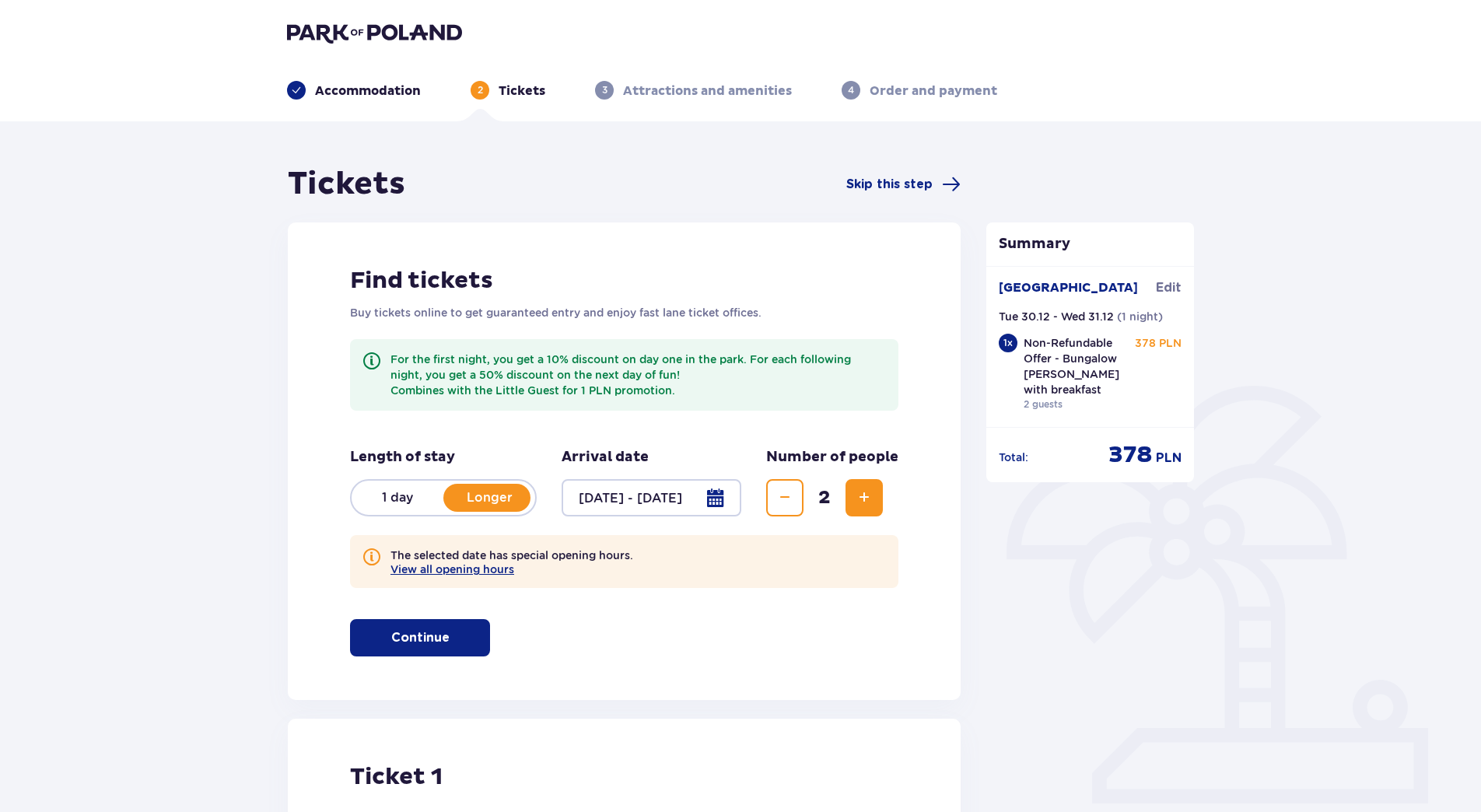
click at [419, 496] on p "1 day" at bounding box center [397, 497] width 92 height 17
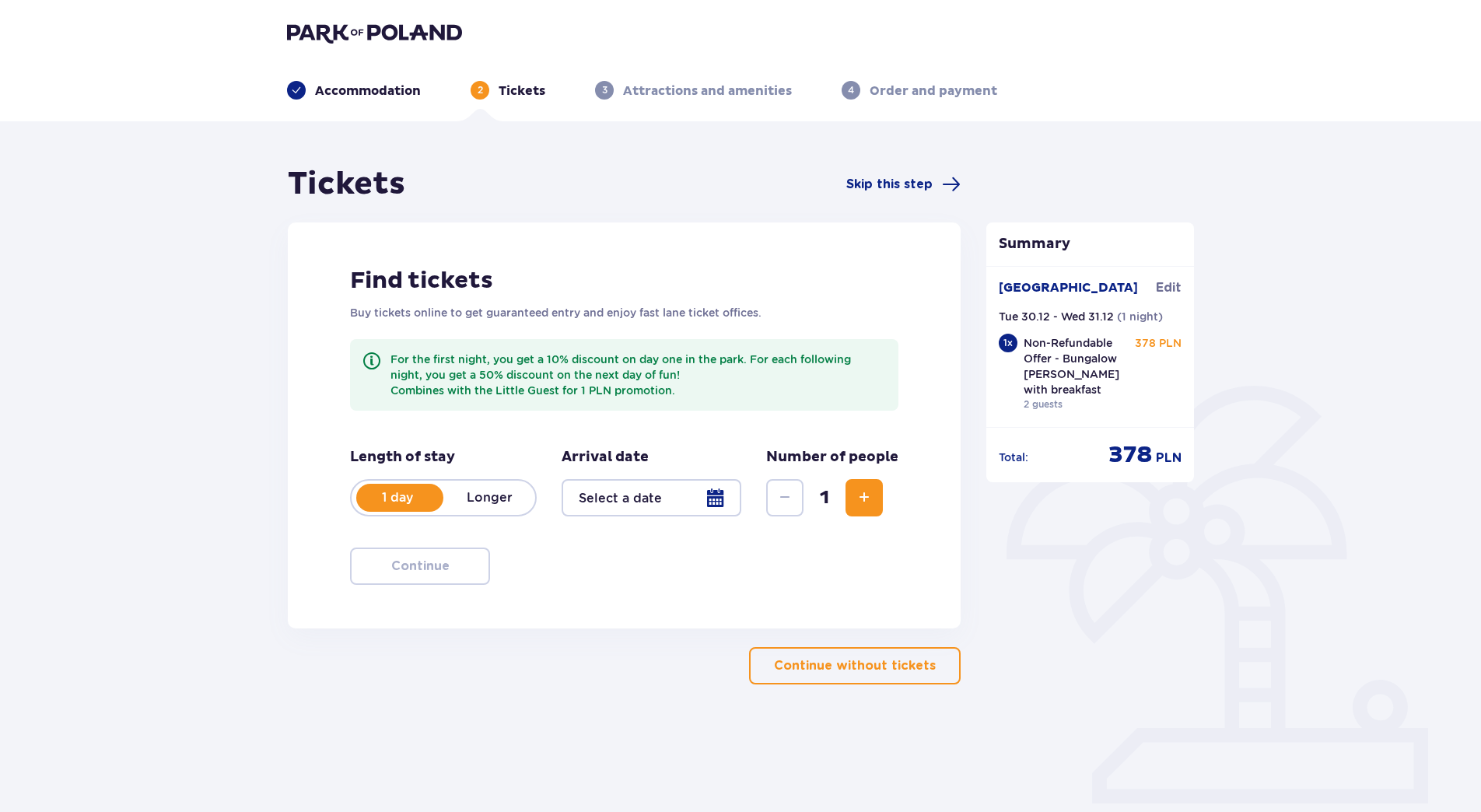
click at [621, 497] on div at bounding box center [652, 498] width 180 height 38
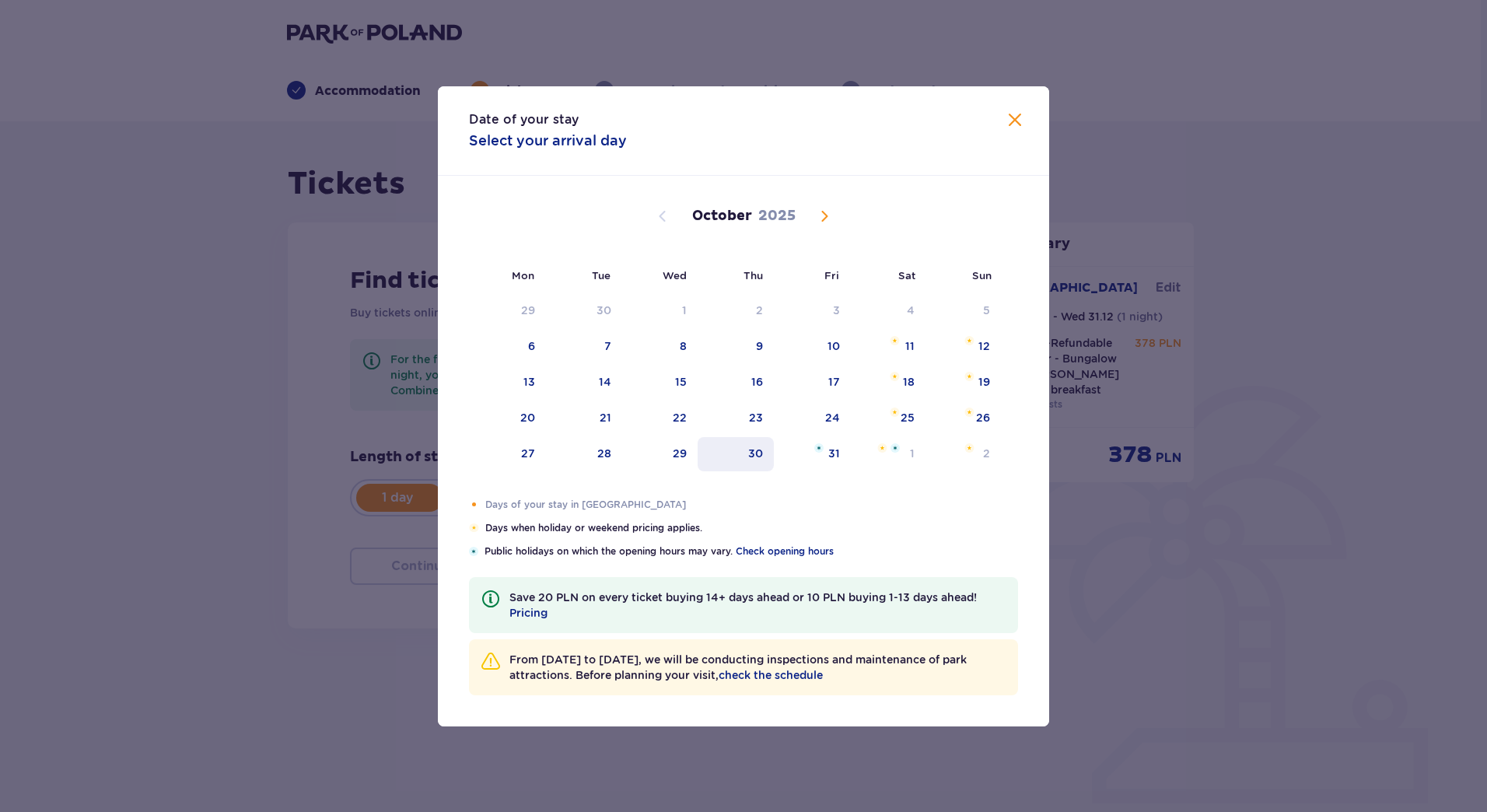
click at [772, 453] on div "30" at bounding box center [736, 455] width 77 height 34
type input "30.10.25"
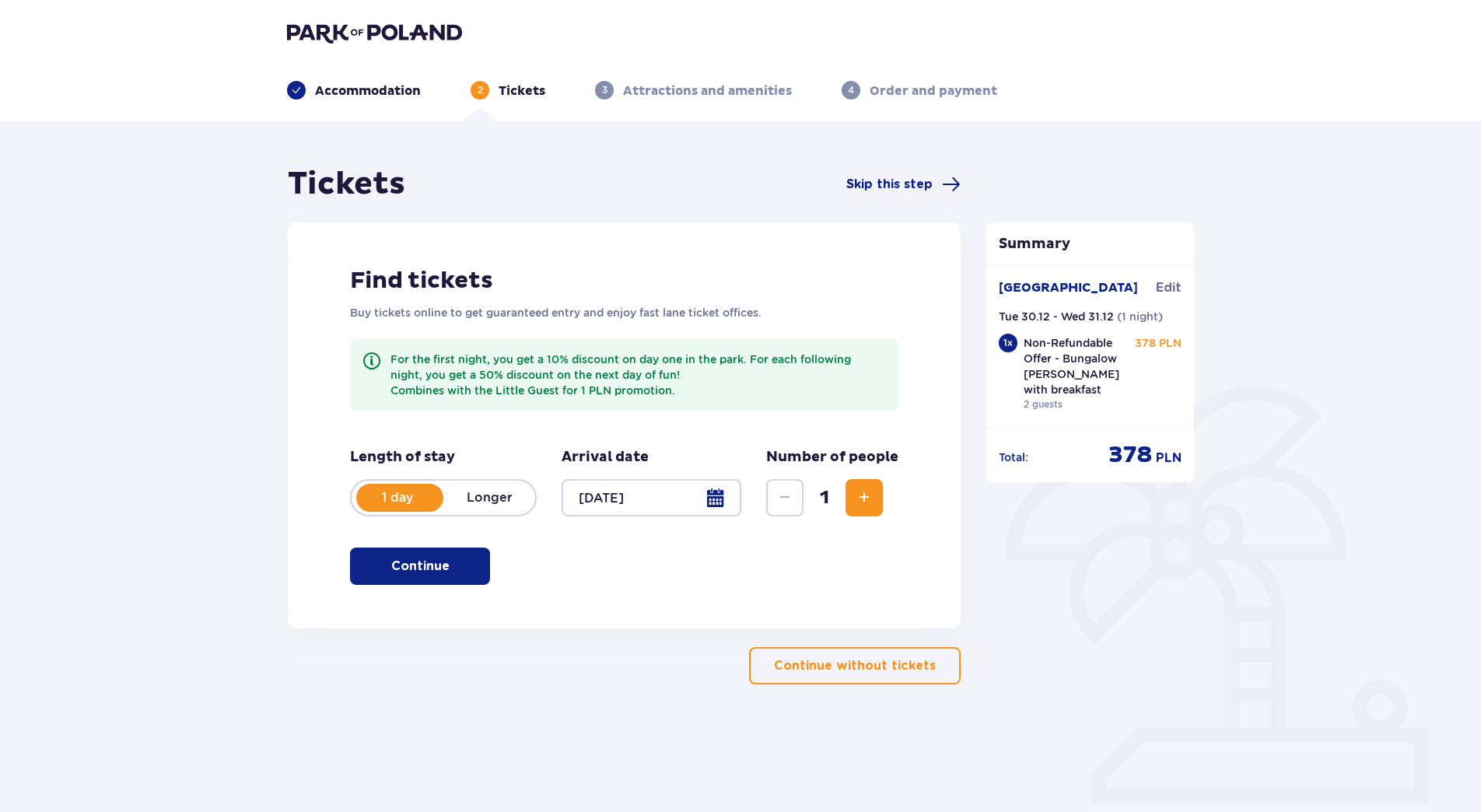
click at [423, 585] on button "Continue" at bounding box center [420, 567] width 140 height 38
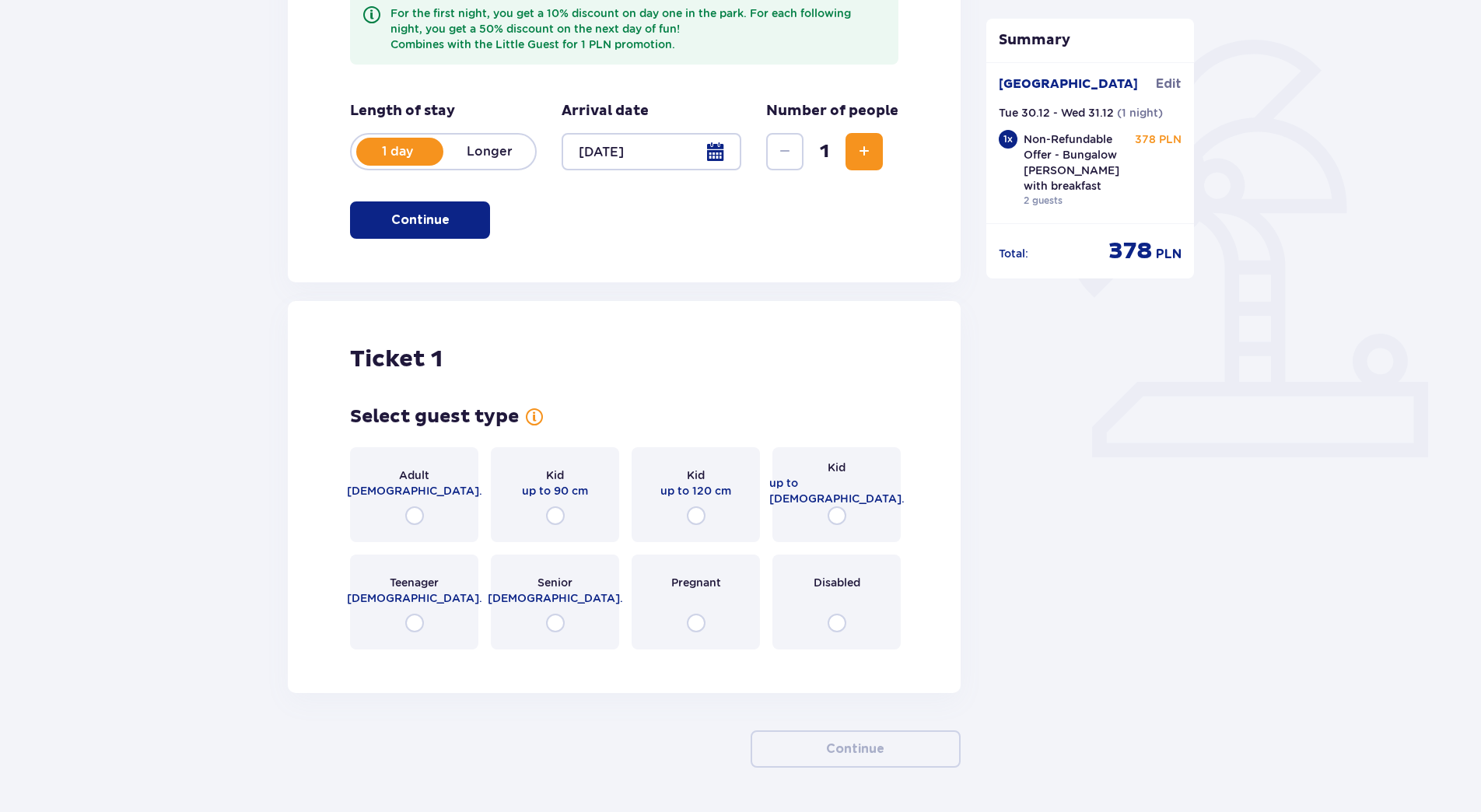
scroll to position [395, 0]
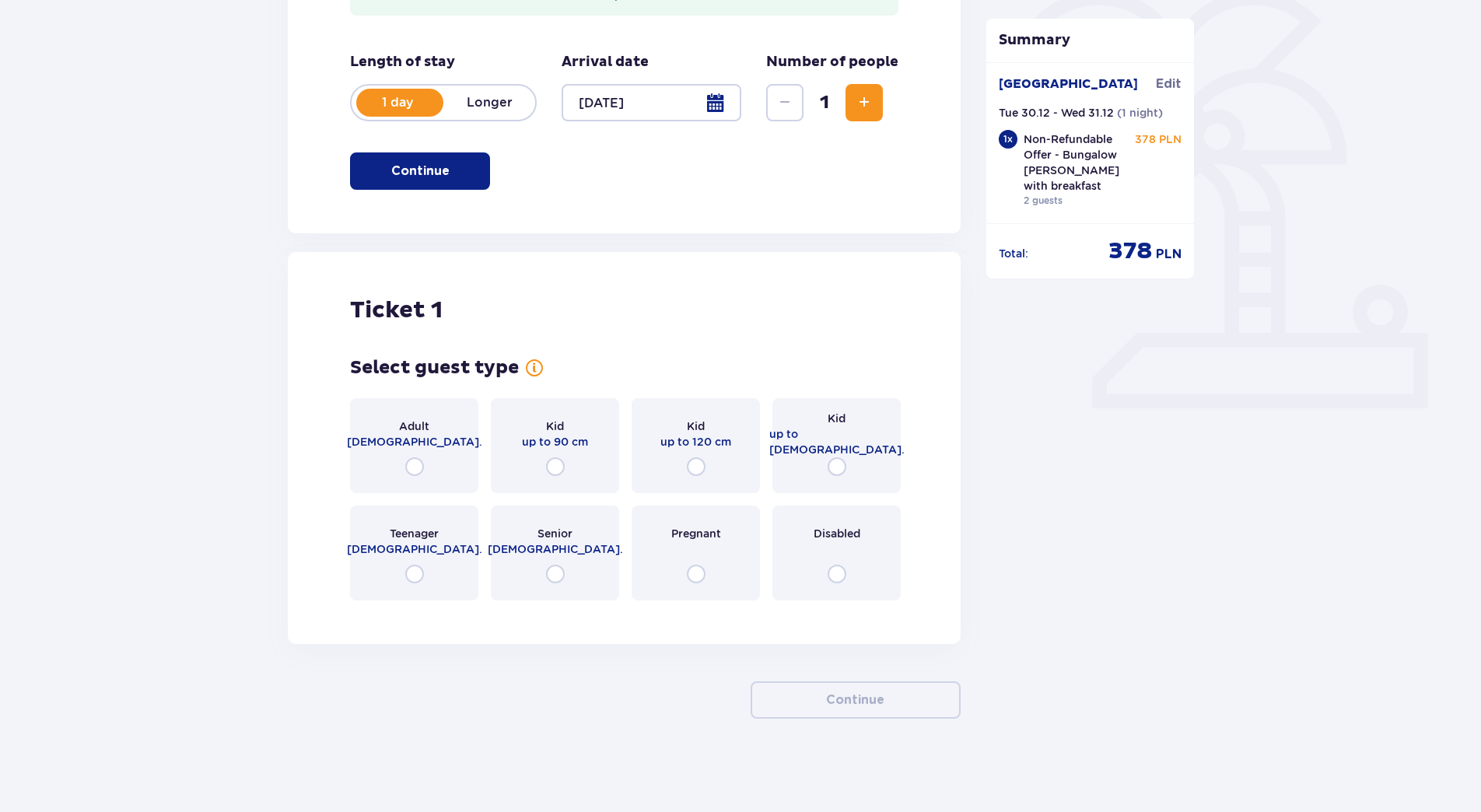
click at [414, 464] on input "radio" at bounding box center [415, 466] width 19 height 19
radio input "true"
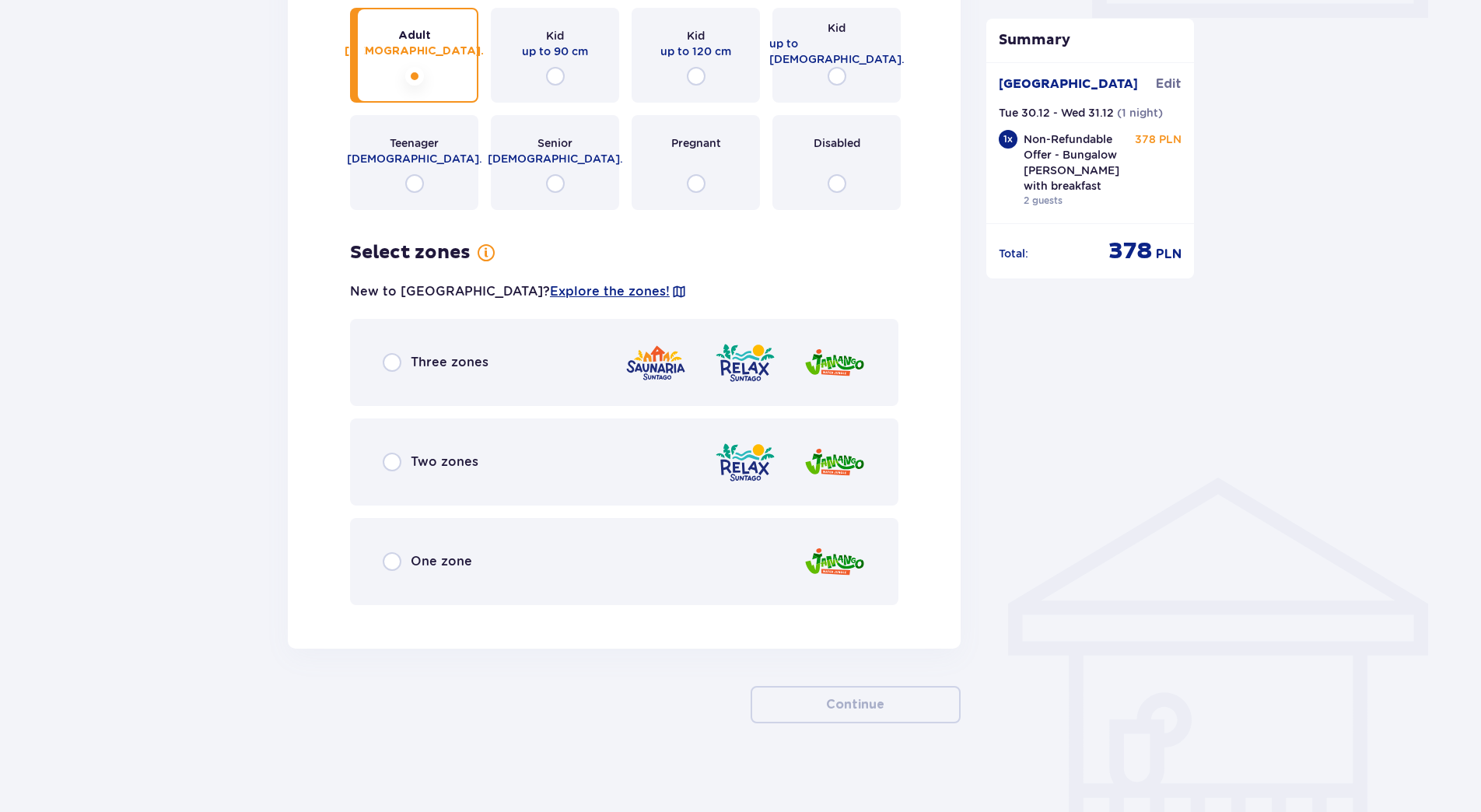
scroll to position [790, 0]
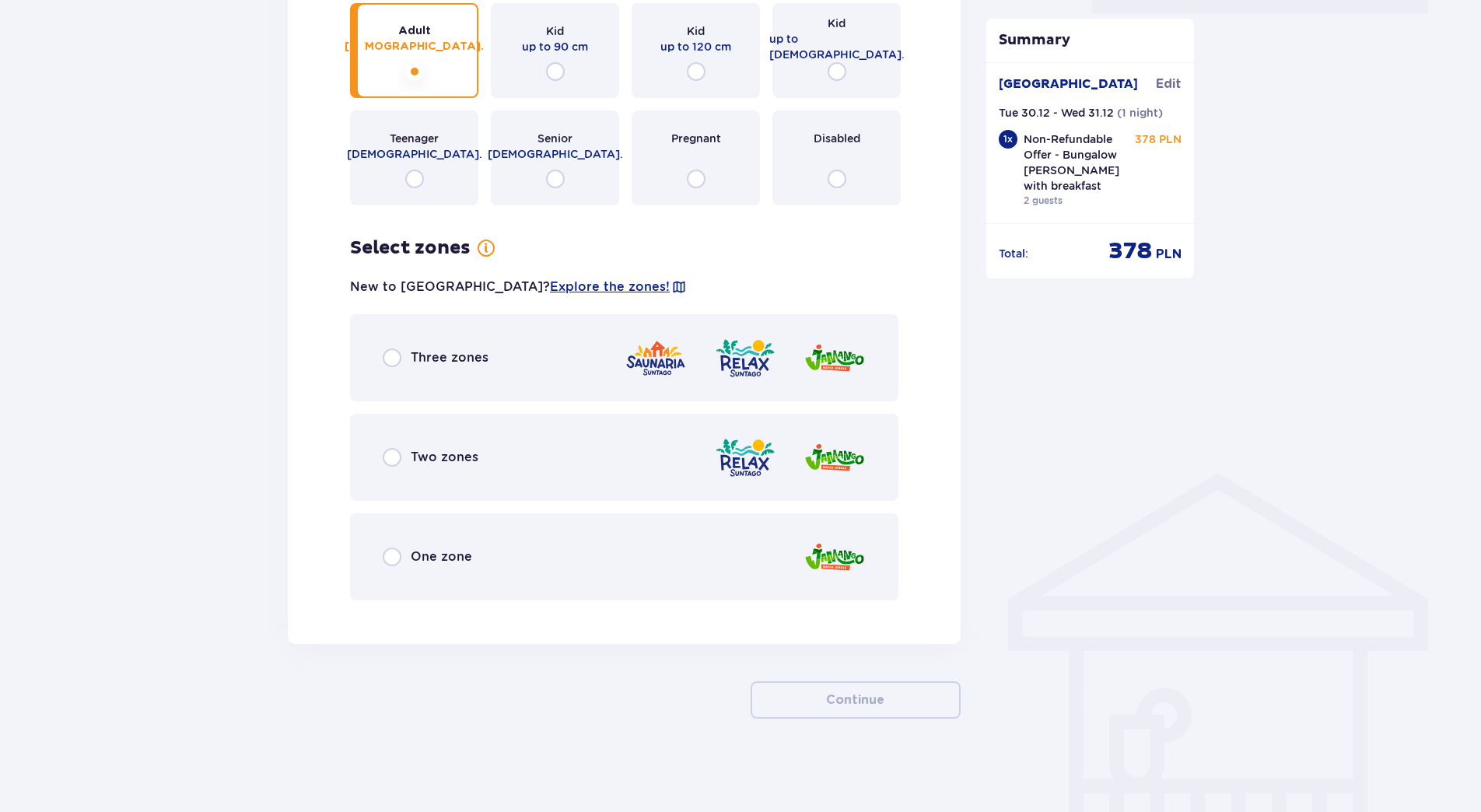
click at [465, 352] on span "Three zones" at bounding box center [449, 357] width 78 height 17
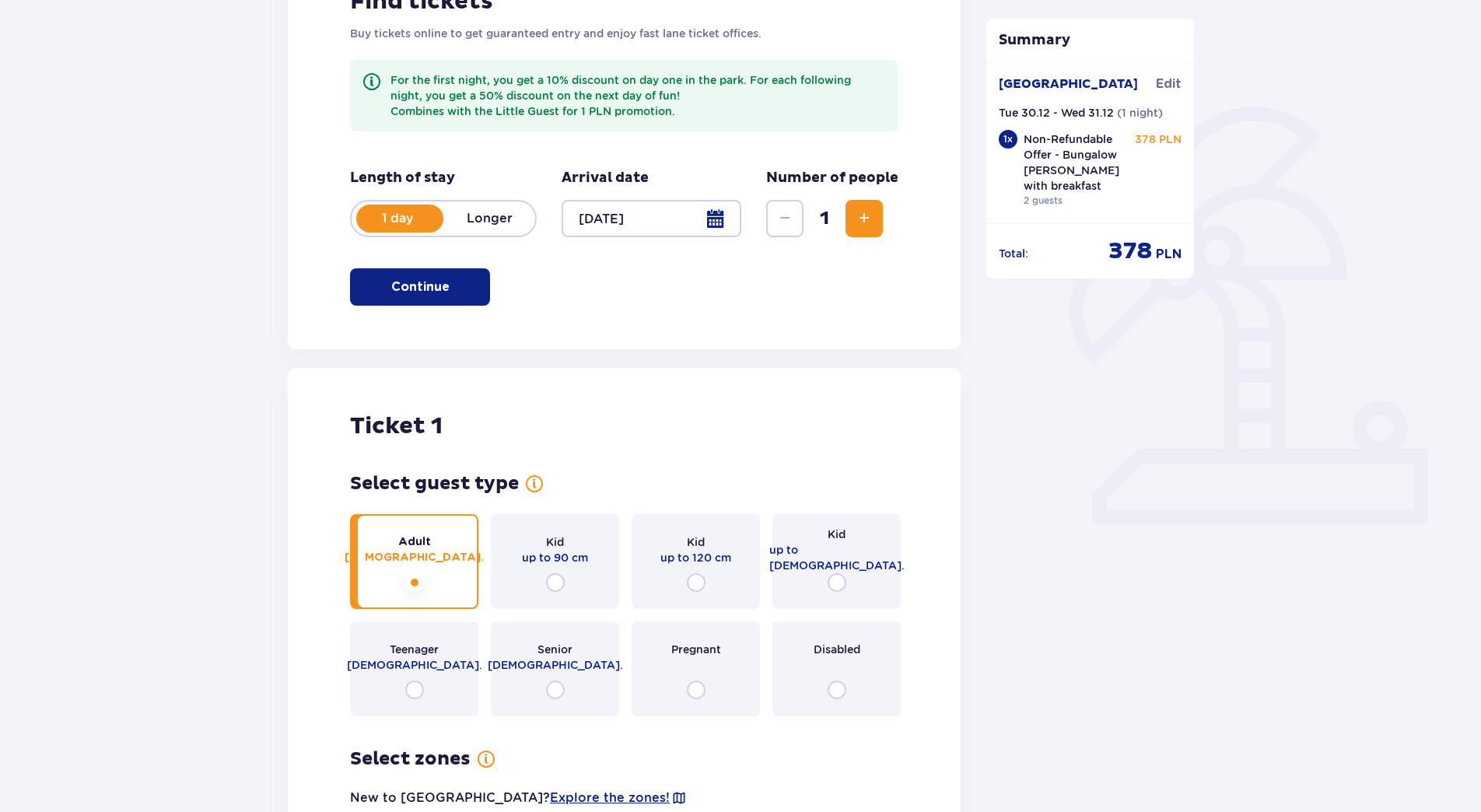
scroll to position [74, 0]
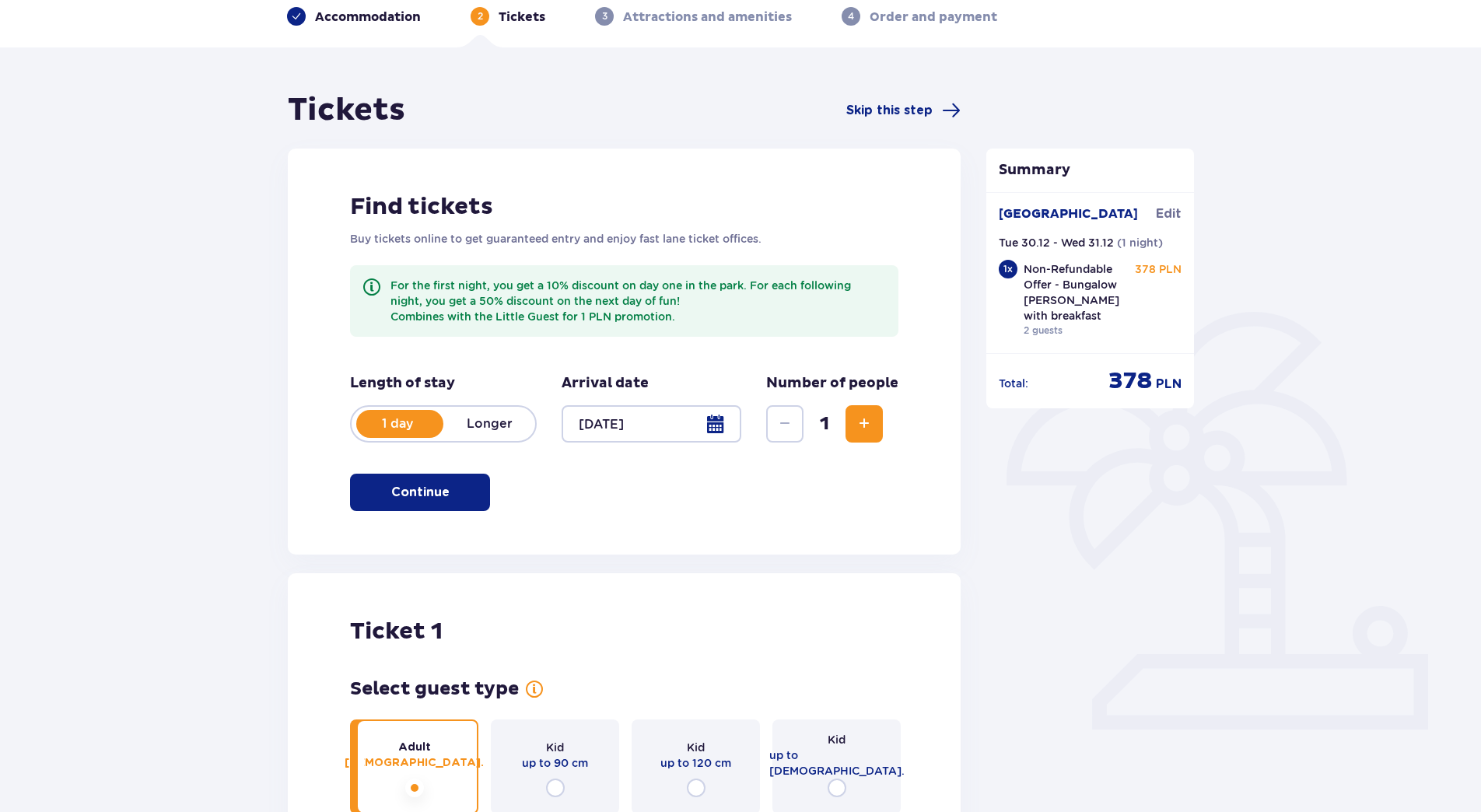
click at [867, 416] on span "Increase" at bounding box center [864, 424] width 19 height 19
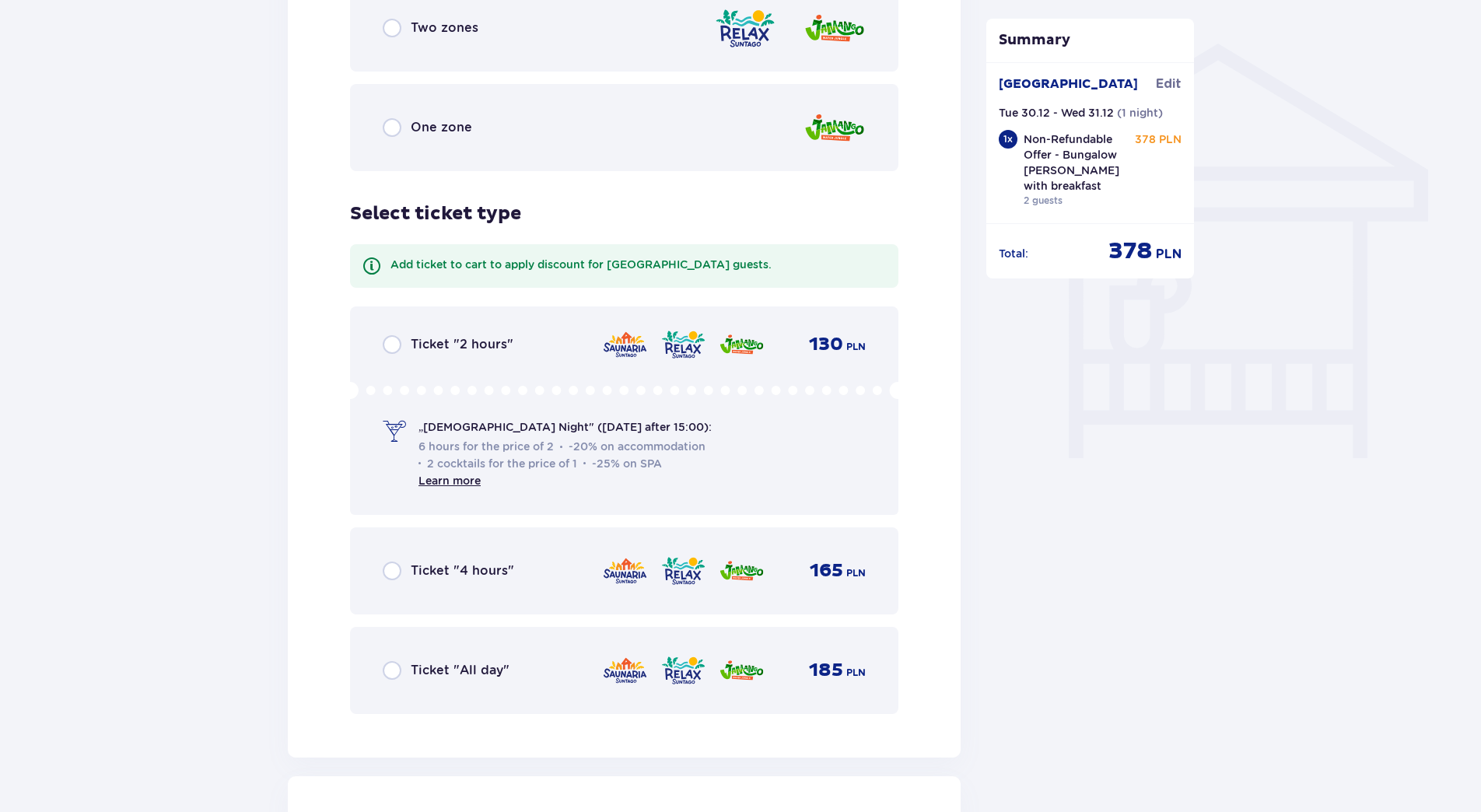
scroll to position [1215, 0]
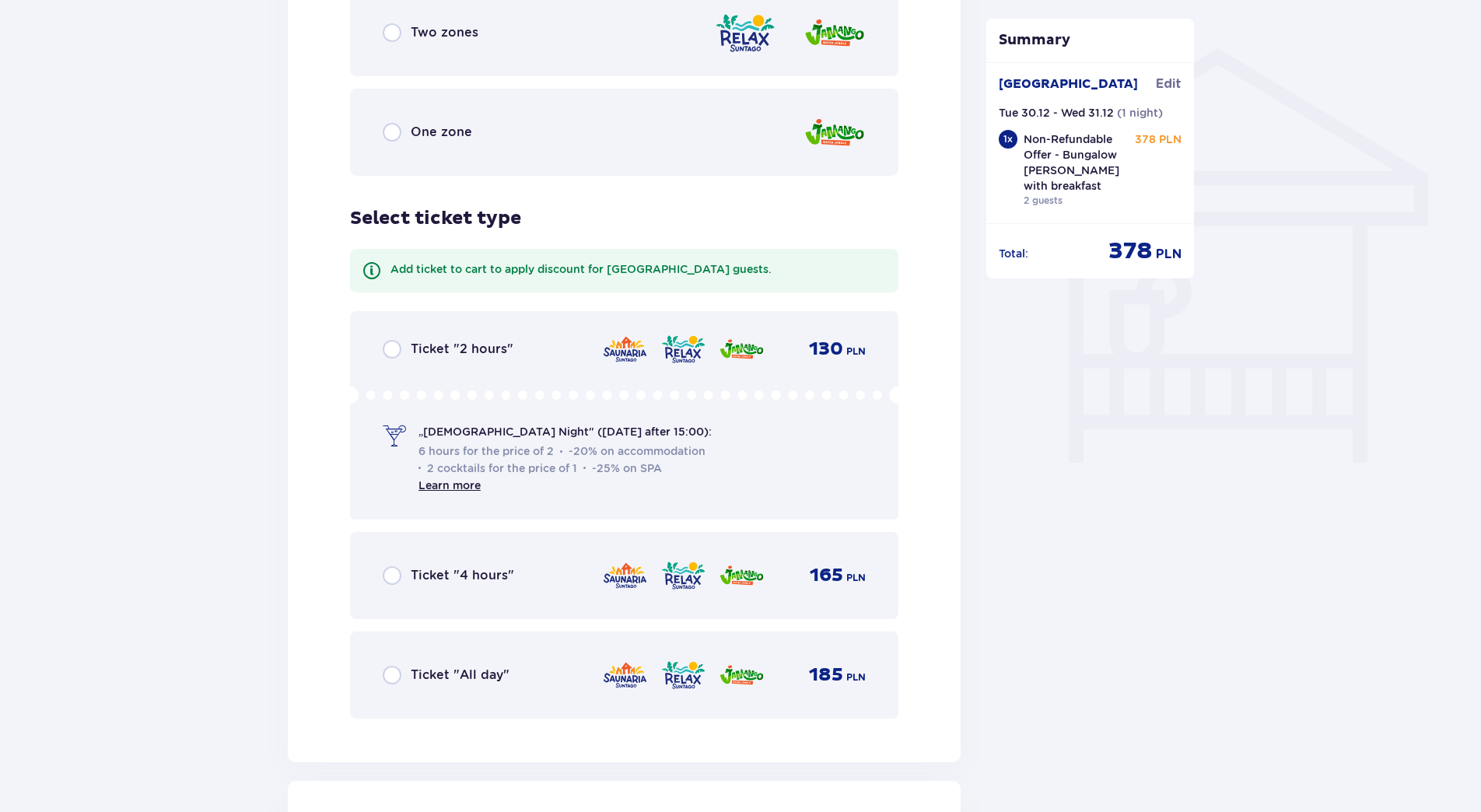
click at [393, 675] on input "radio" at bounding box center [392, 675] width 19 height 19
radio input "true"
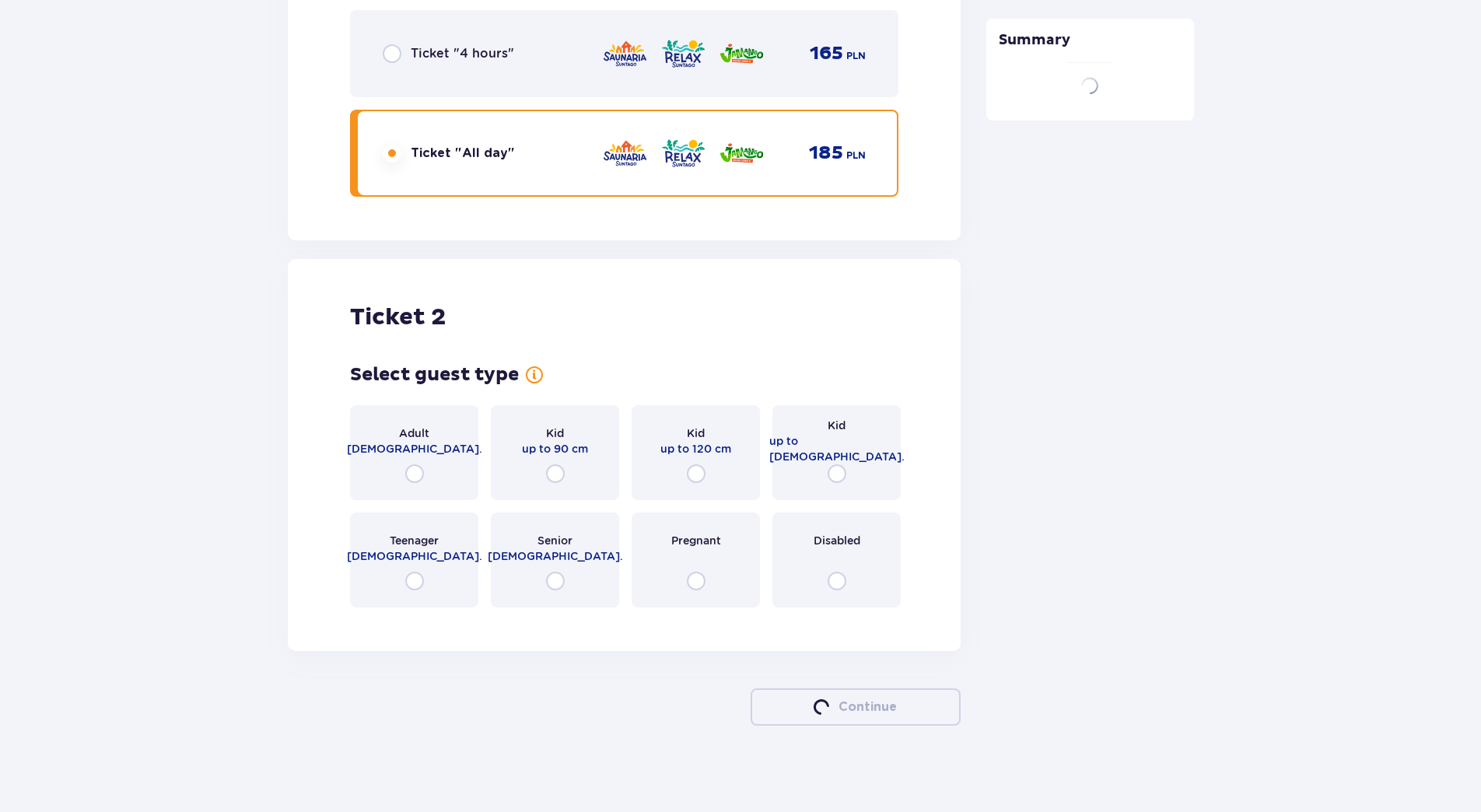
scroll to position [1743, 0]
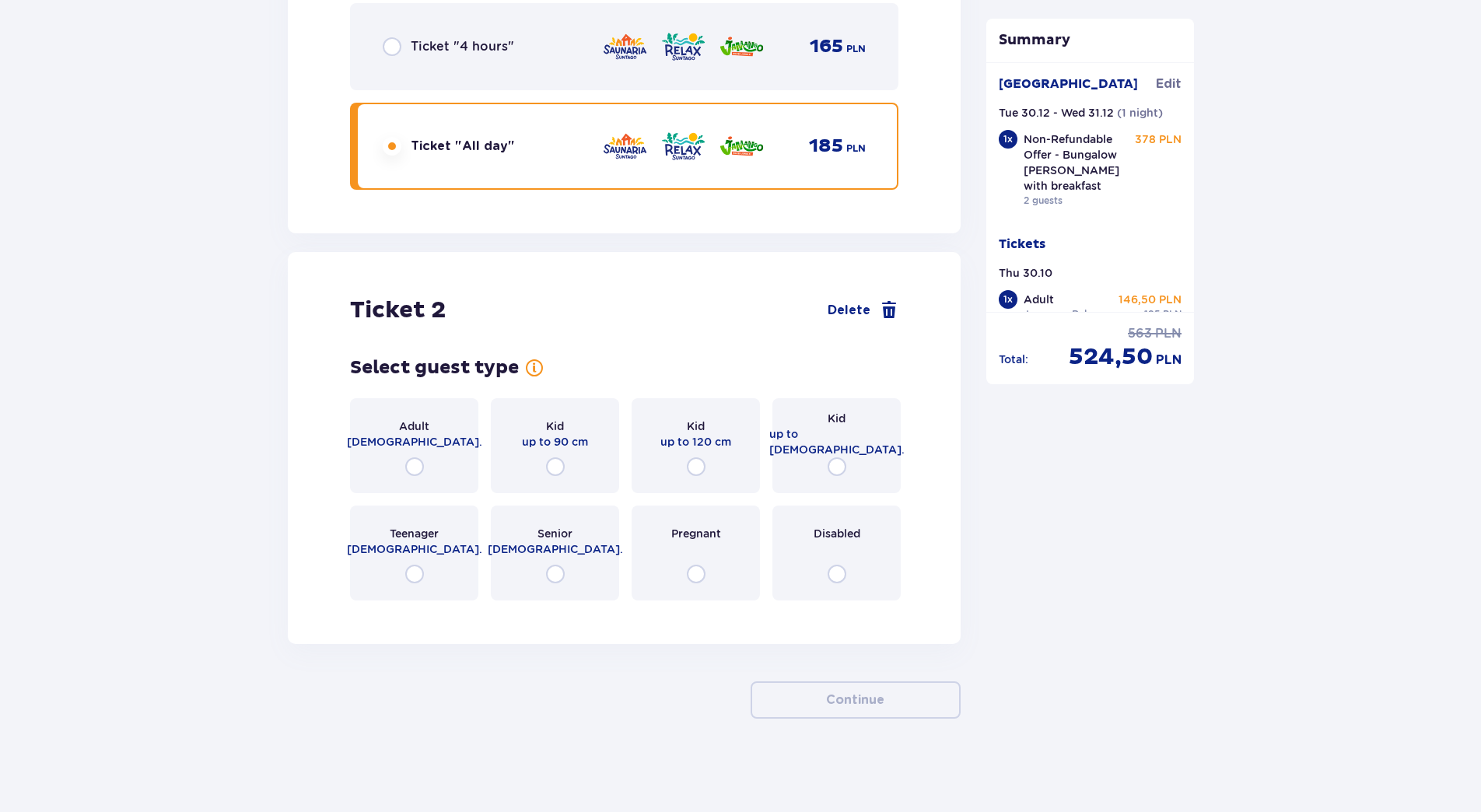
click at [400, 464] on div "Adult 18 - 65 y.o." at bounding box center [414, 446] width 128 height 95
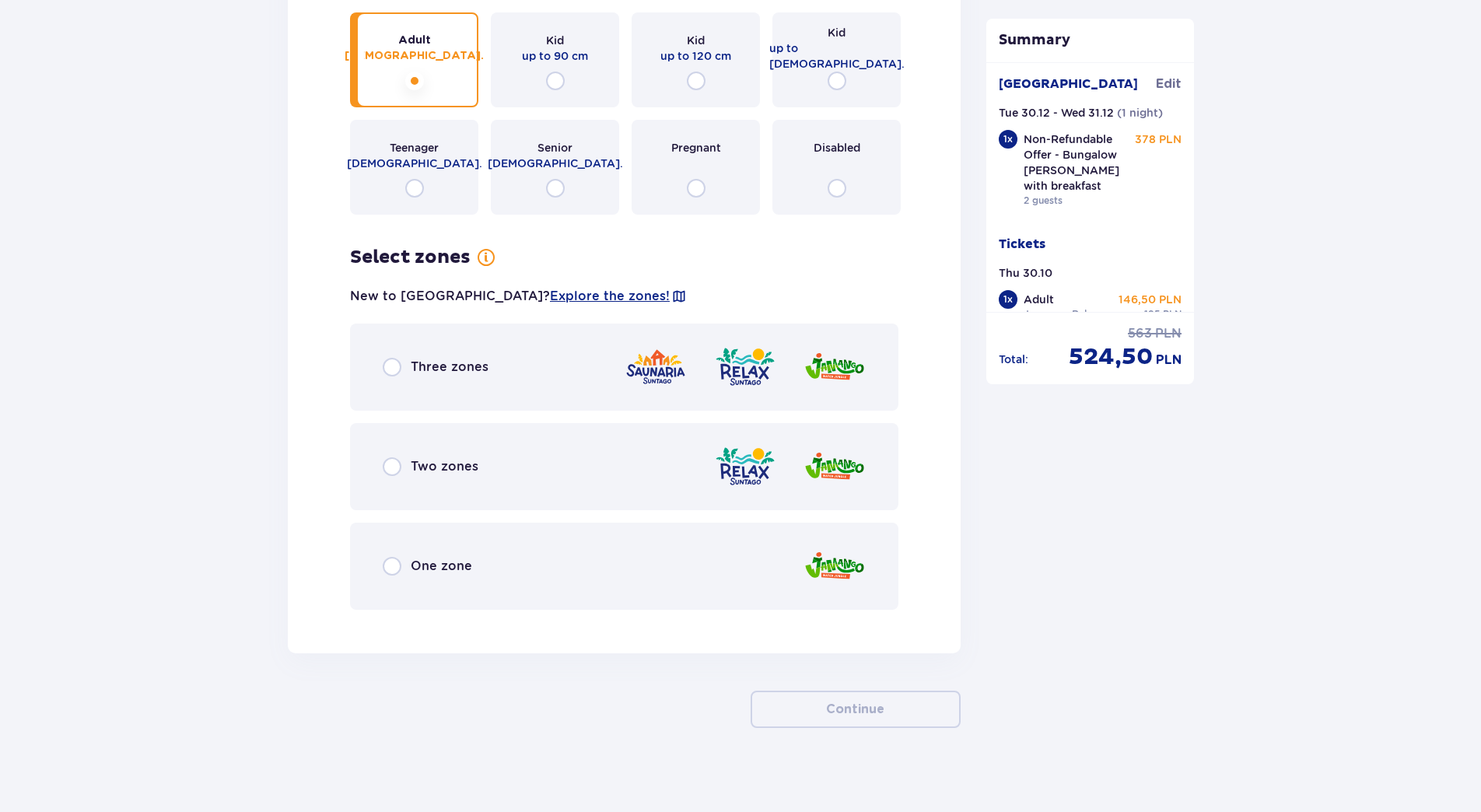
scroll to position [2138, 0]
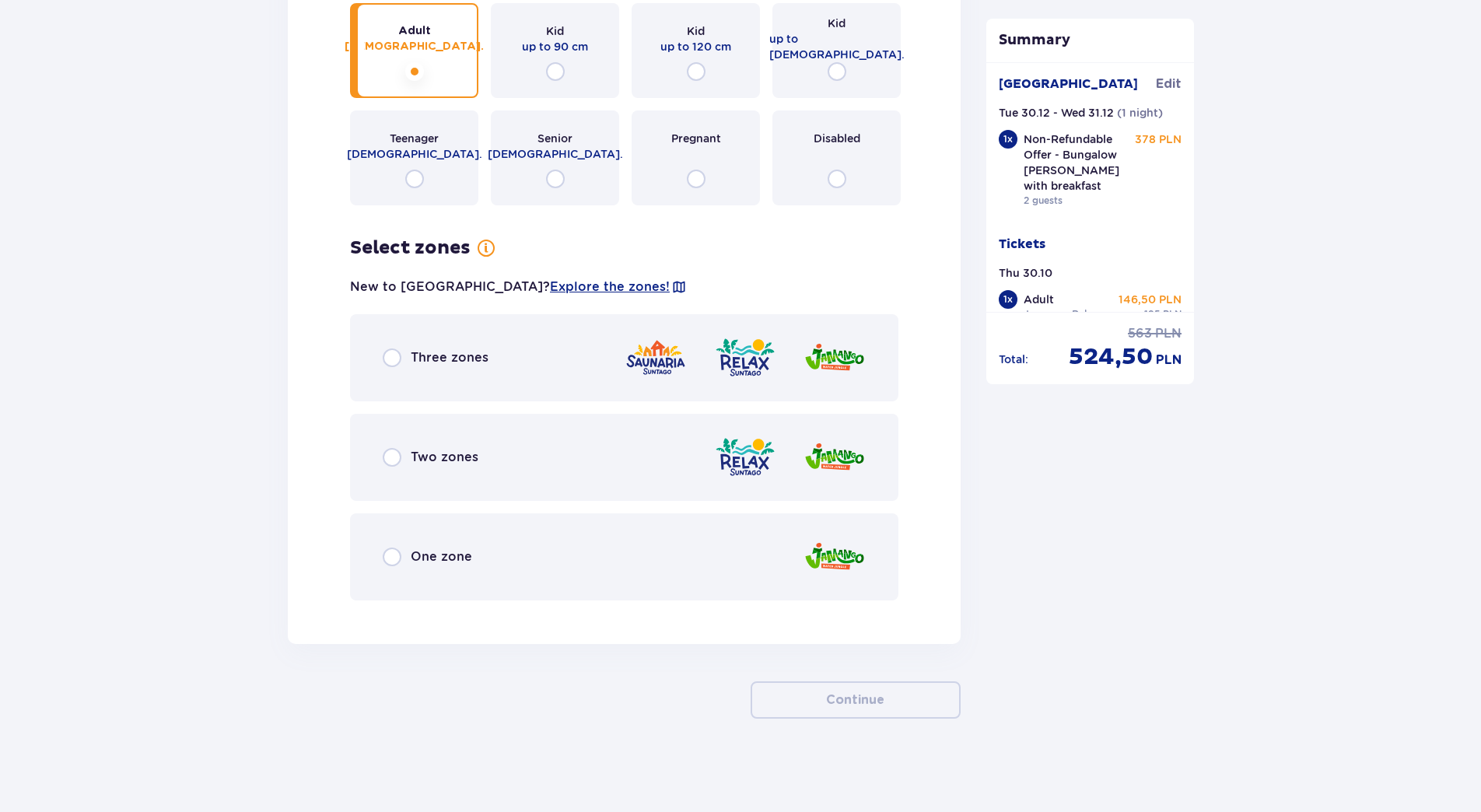
click at [407, 369] on div "Three zones" at bounding box center [624, 357] width 549 height 87
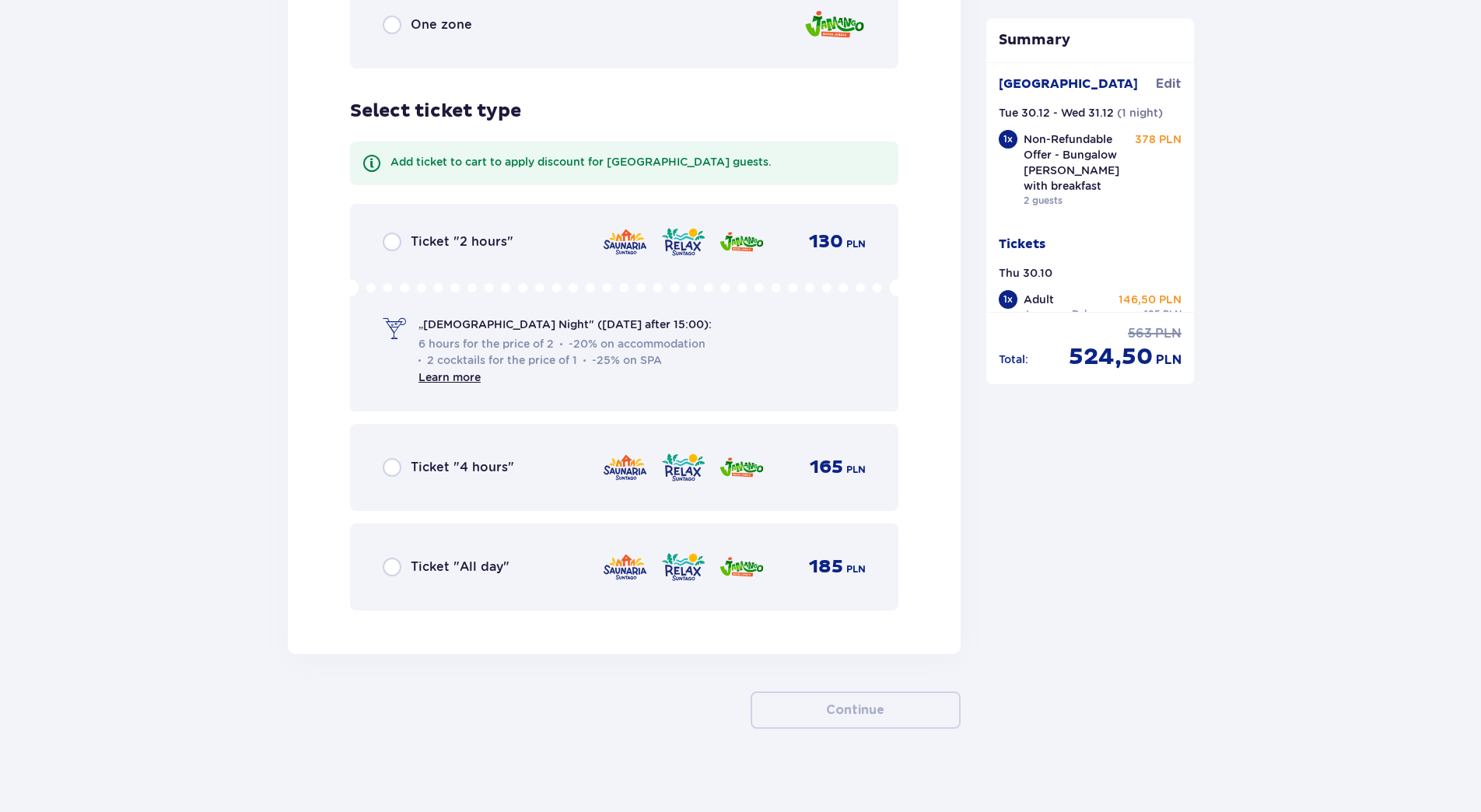
scroll to position [2680, 0]
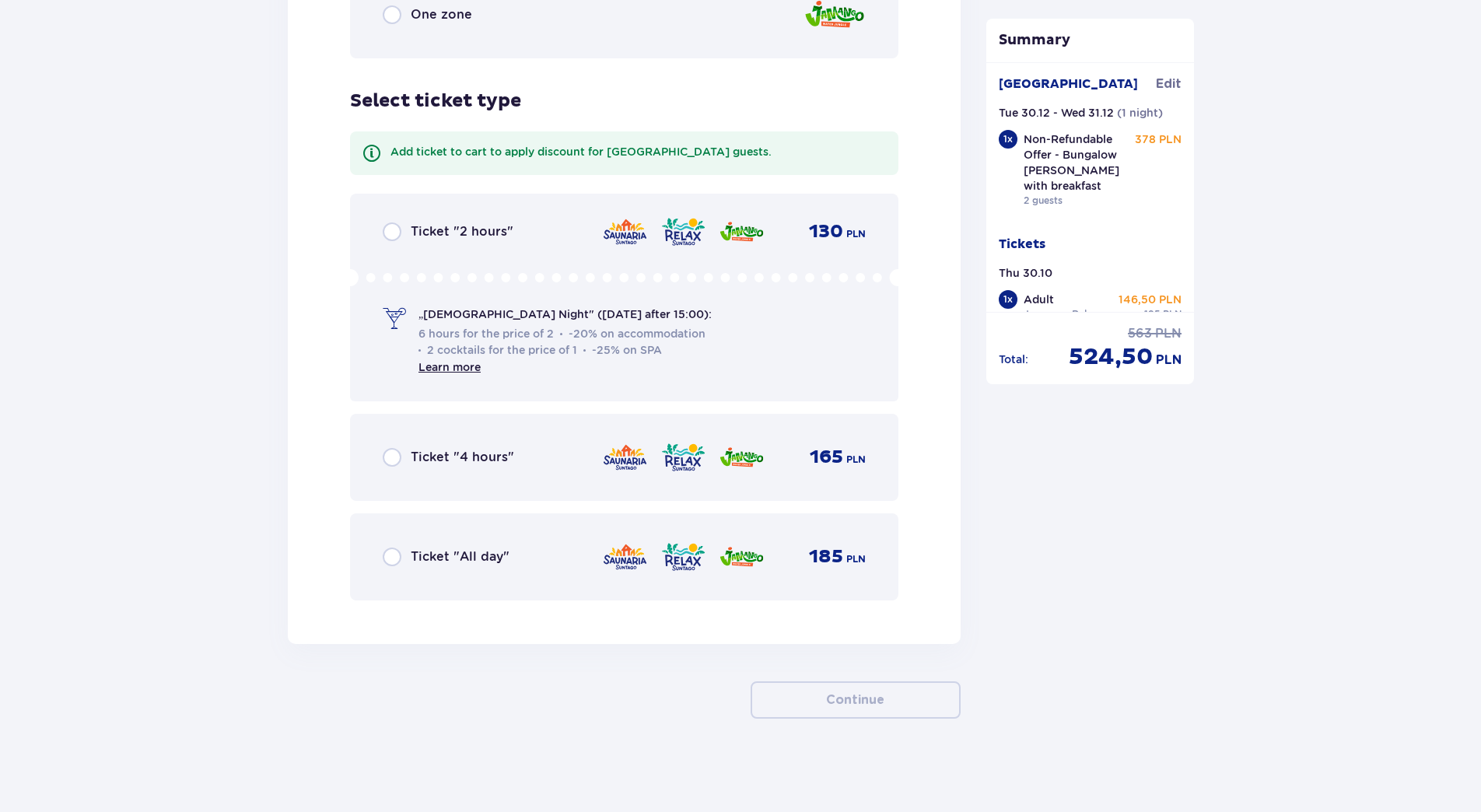
click at [729, 551] on img at bounding box center [742, 557] width 46 height 33
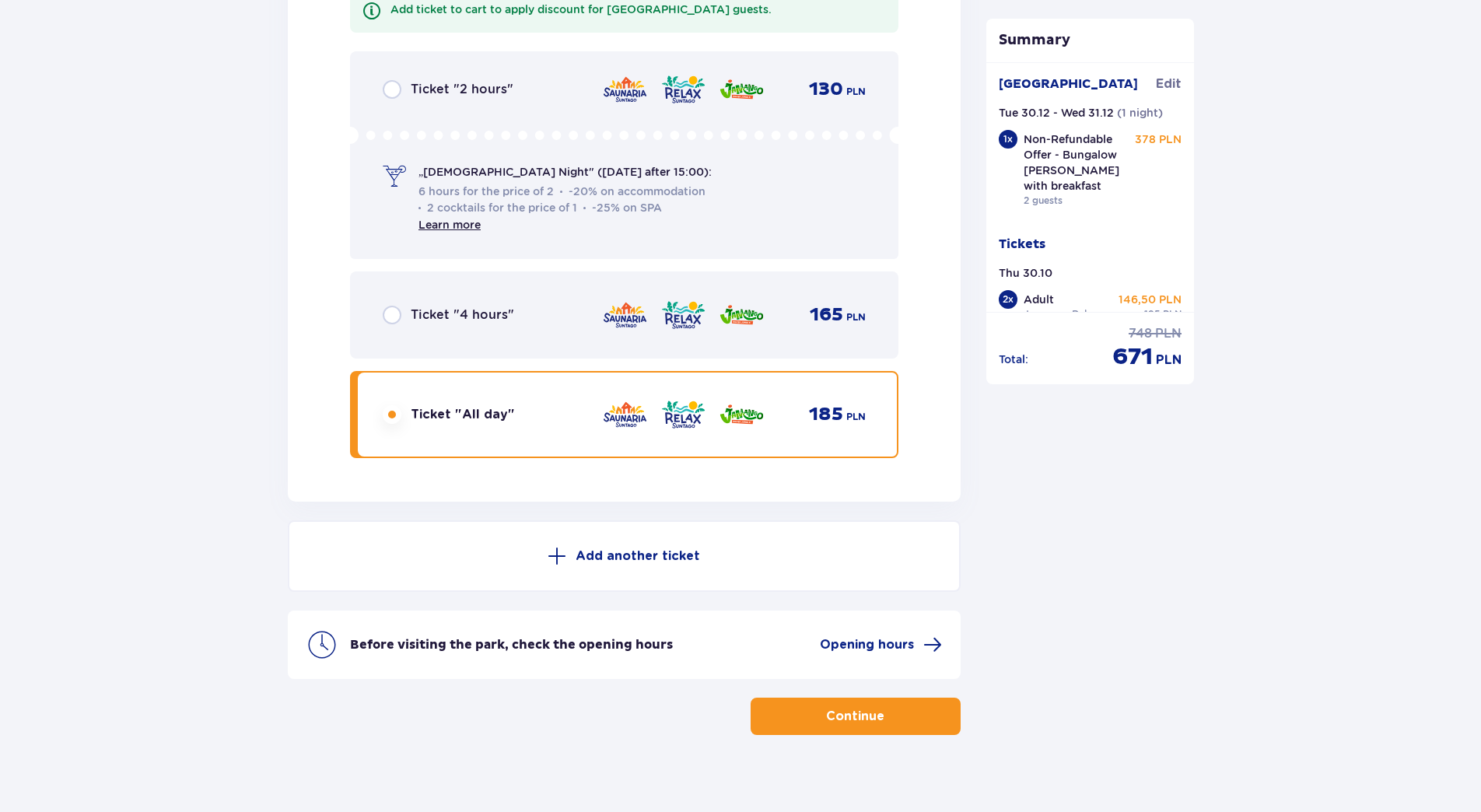
scroll to position [2839, 0]
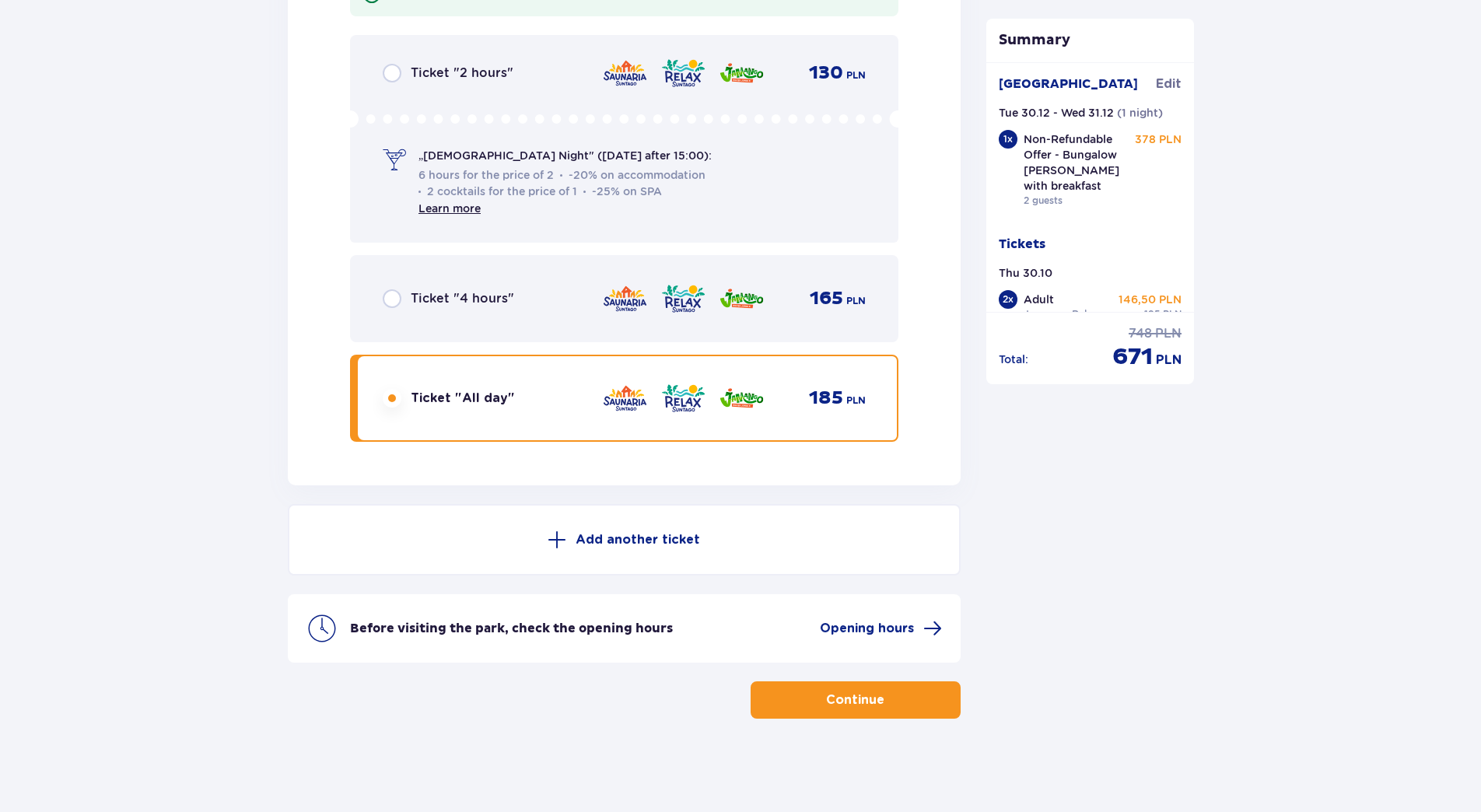
click at [397, 389] on input "radio" at bounding box center [392, 398] width 19 height 19
radio input "true"
drag, startPoint x: 397, startPoint y: 389, endPoint x: 389, endPoint y: 397, distance: 11.3
click at [389, 397] on input "radio" at bounding box center [392, 398] width 19 height 19
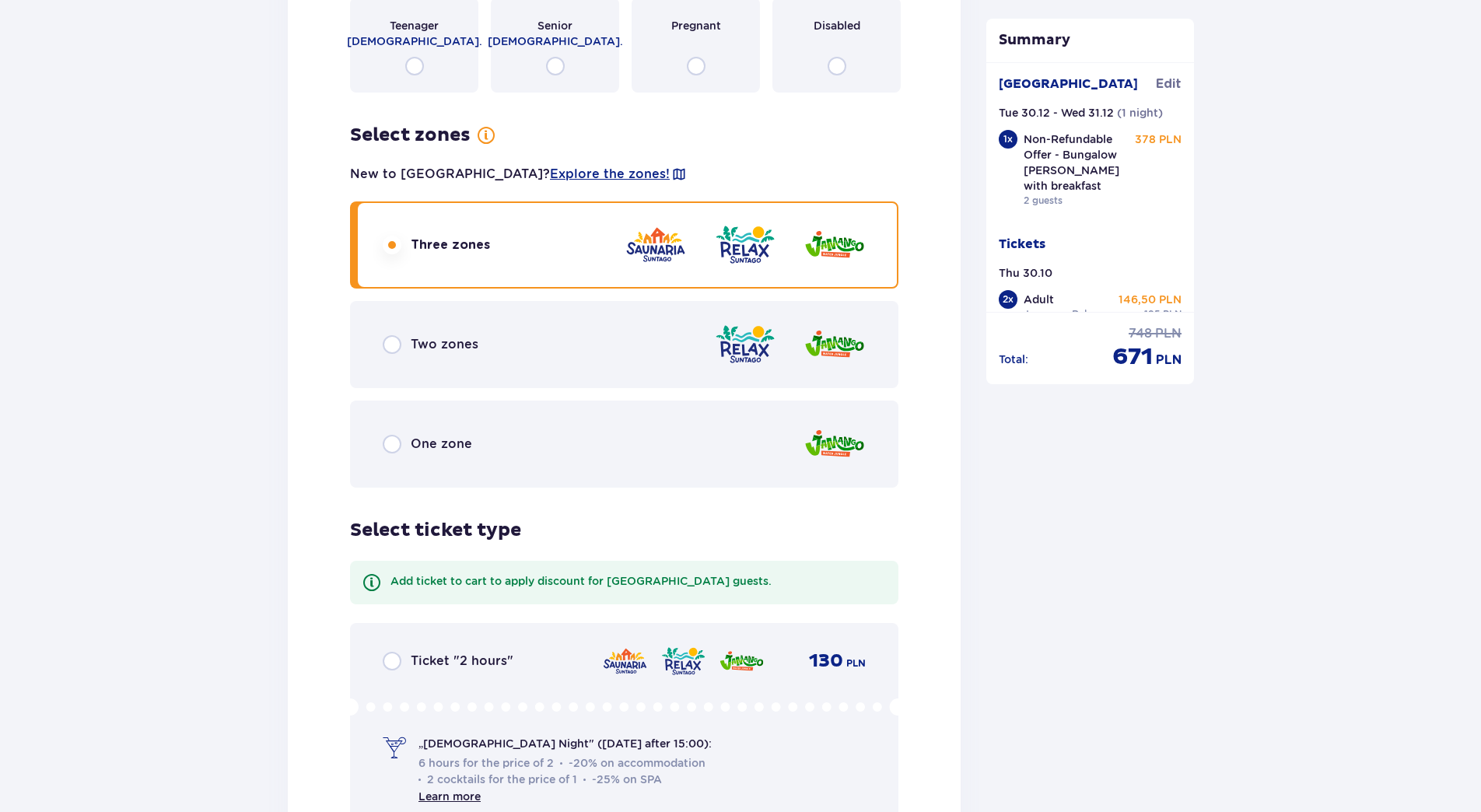
drag, startPoint x: 1486, startPoint y: 468, endPoint x: 1459, endPoint y: 429, distance: 47.4
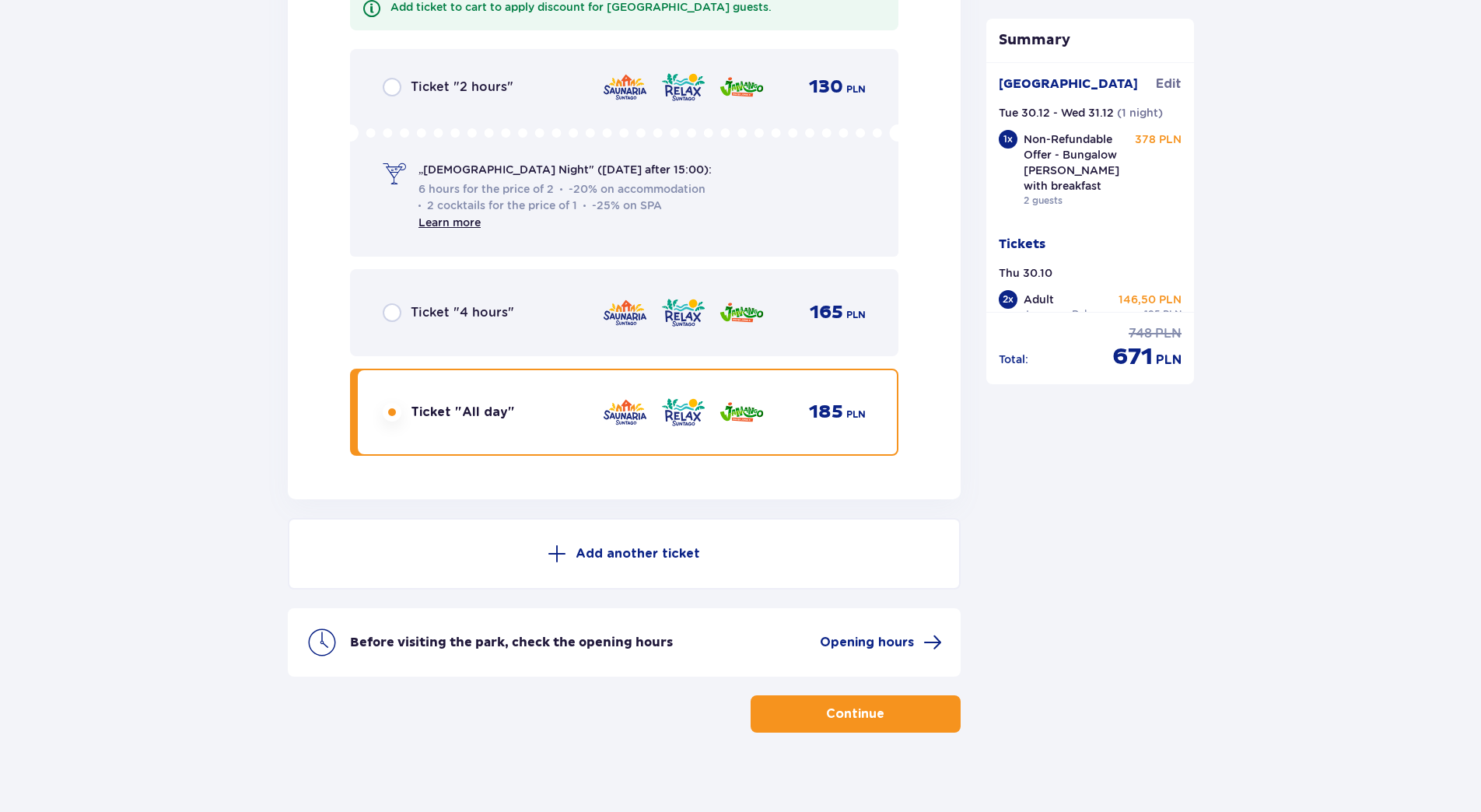
scroll to position [2839, 0]
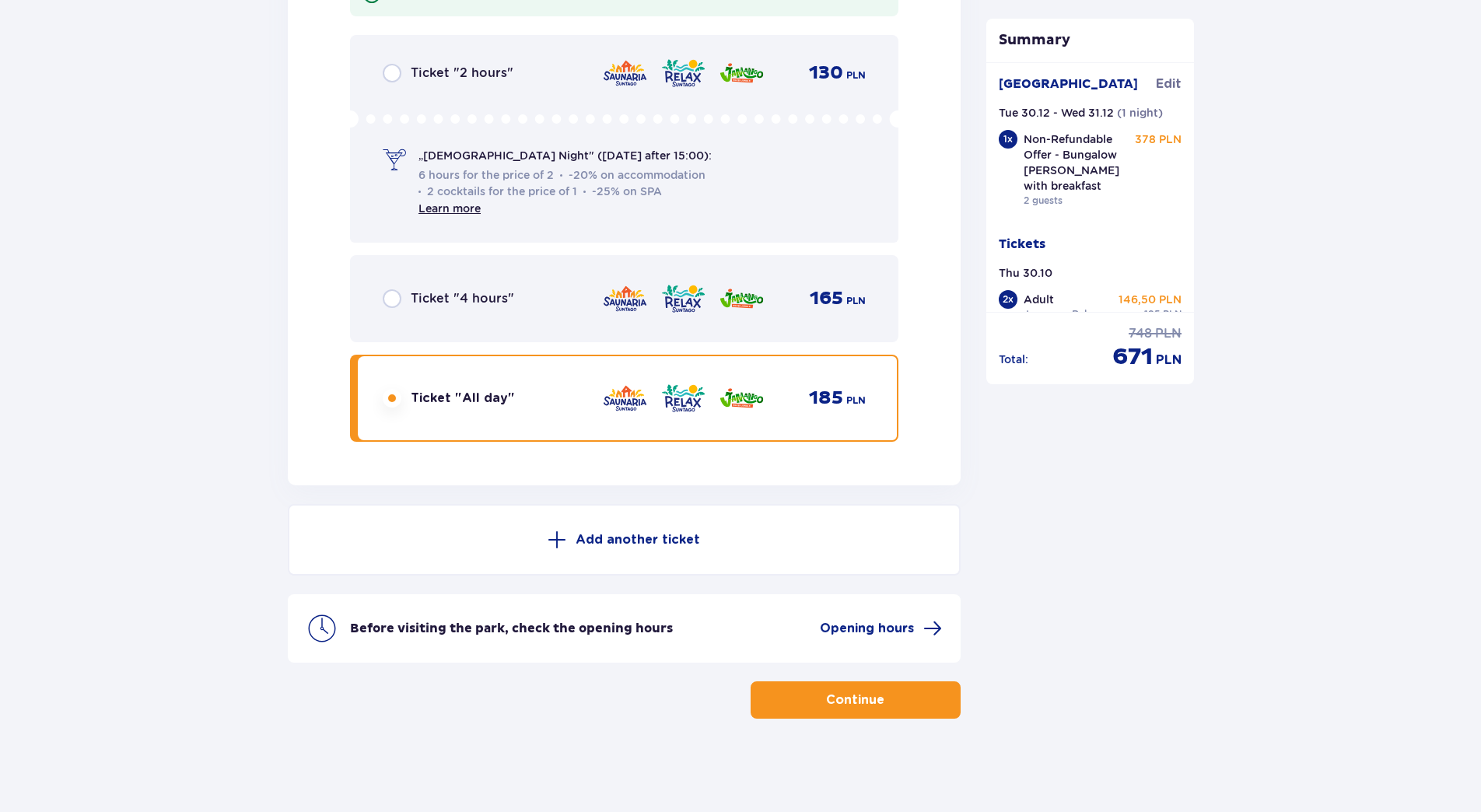
click at [802, 702] on button "Continue" at bounding box center [855, 700] width 210 height 38
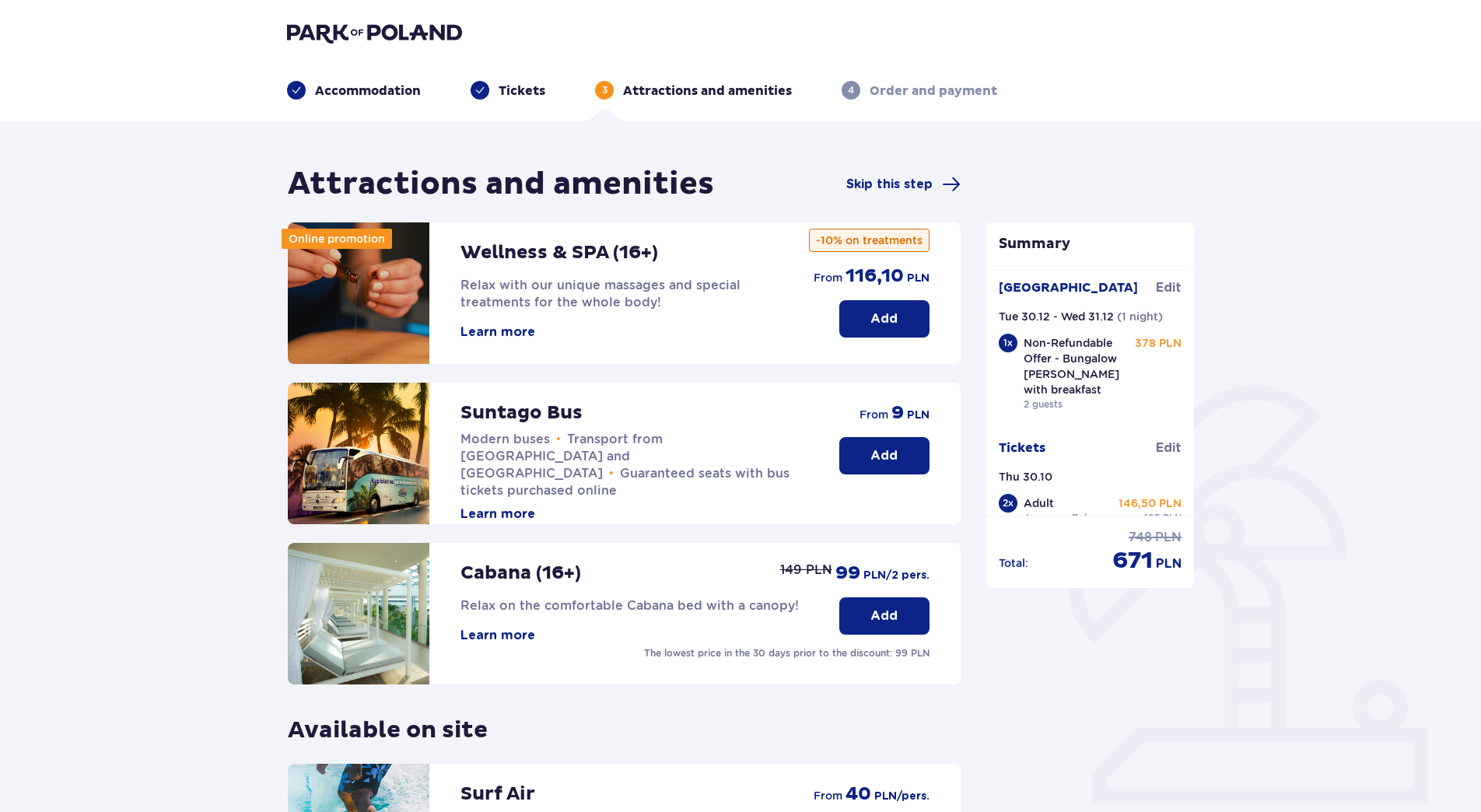
click at [1255, 289] on div "Attractions and amenities Skip this step Online promotion Wellness & SPA (16+) …" at bounding box center [740, 587] width 1481 height 933
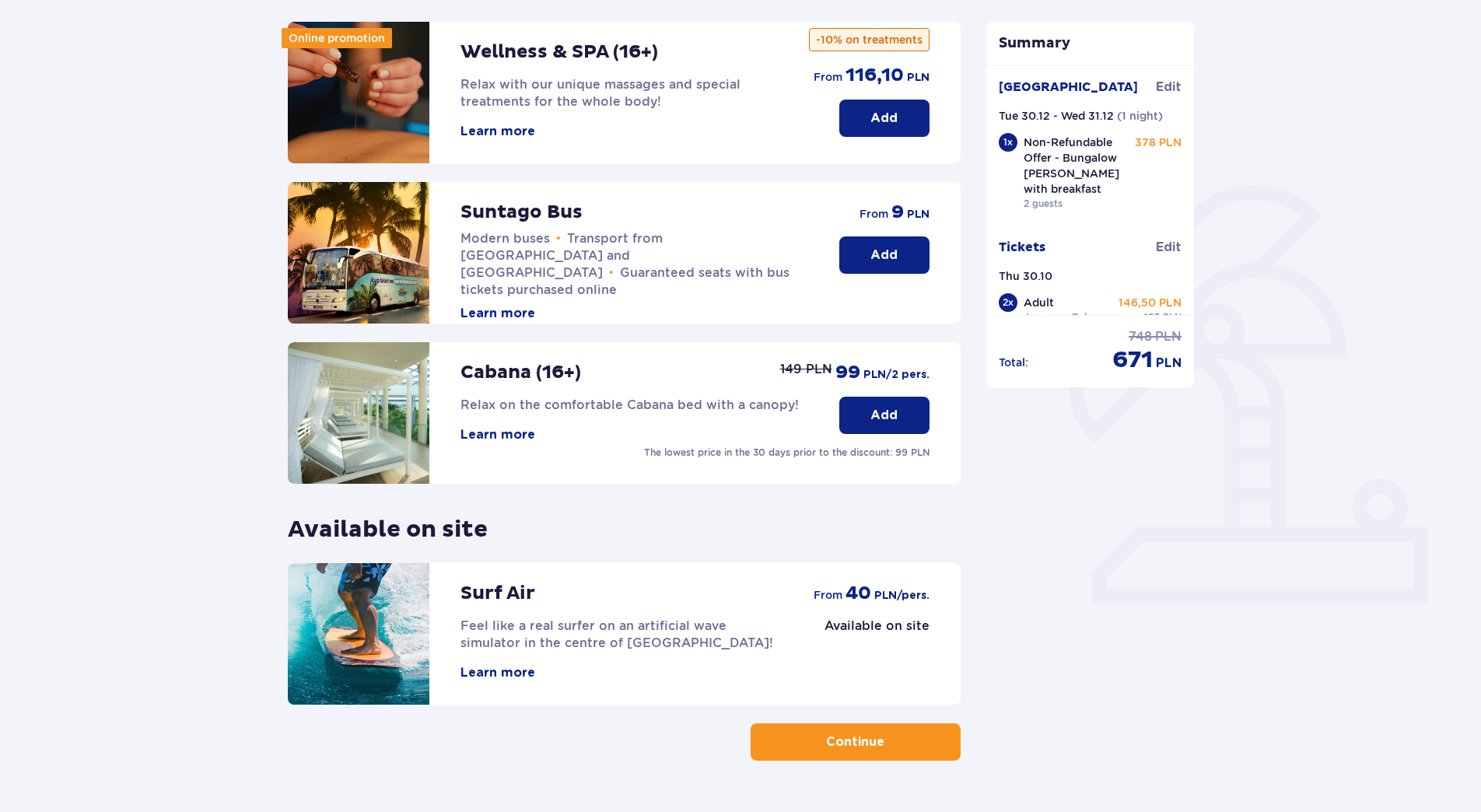
scroll to position [243, 0]
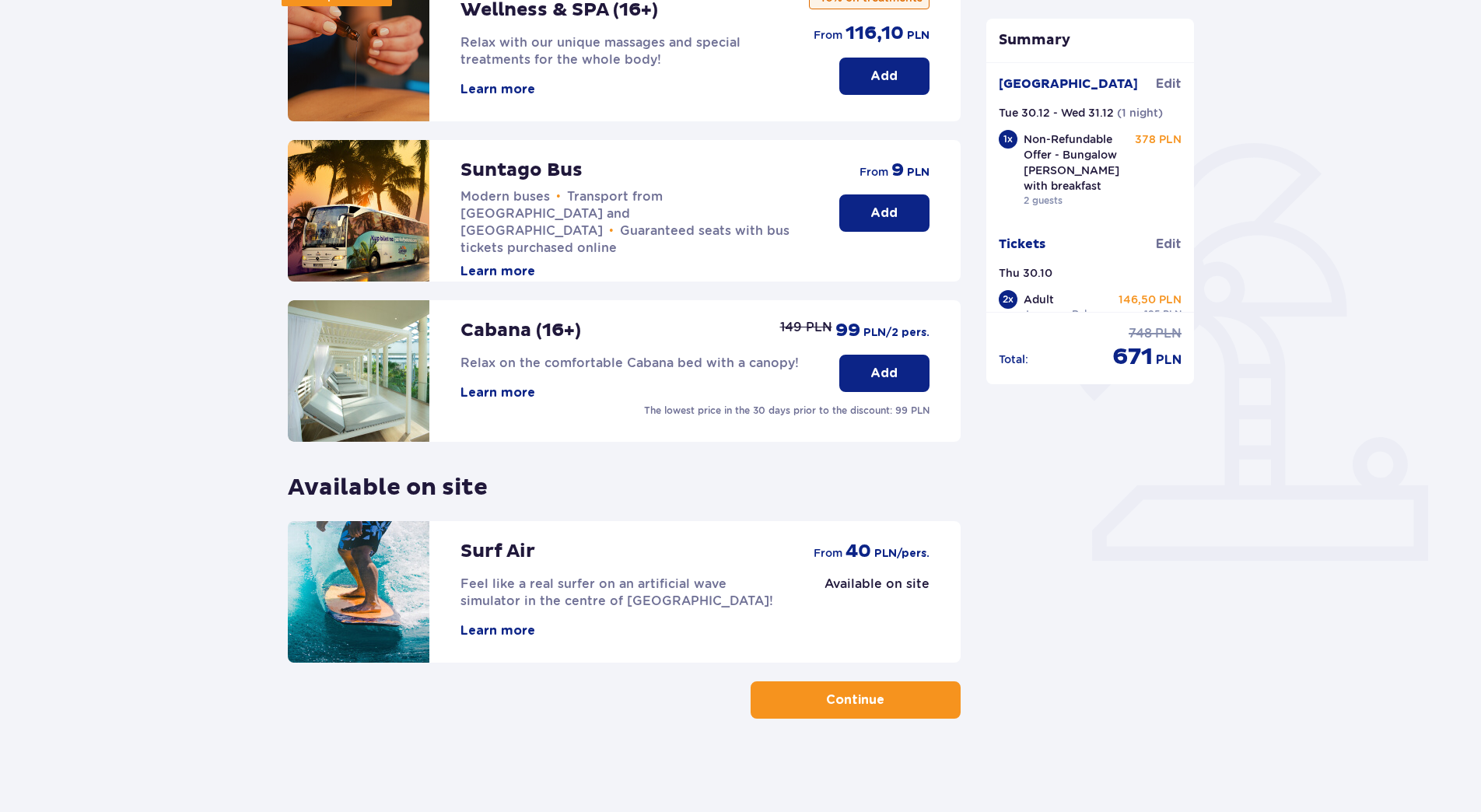
click at [504, 386] on button "Learn more" at bounding box center [497, 393] width 74 height 17
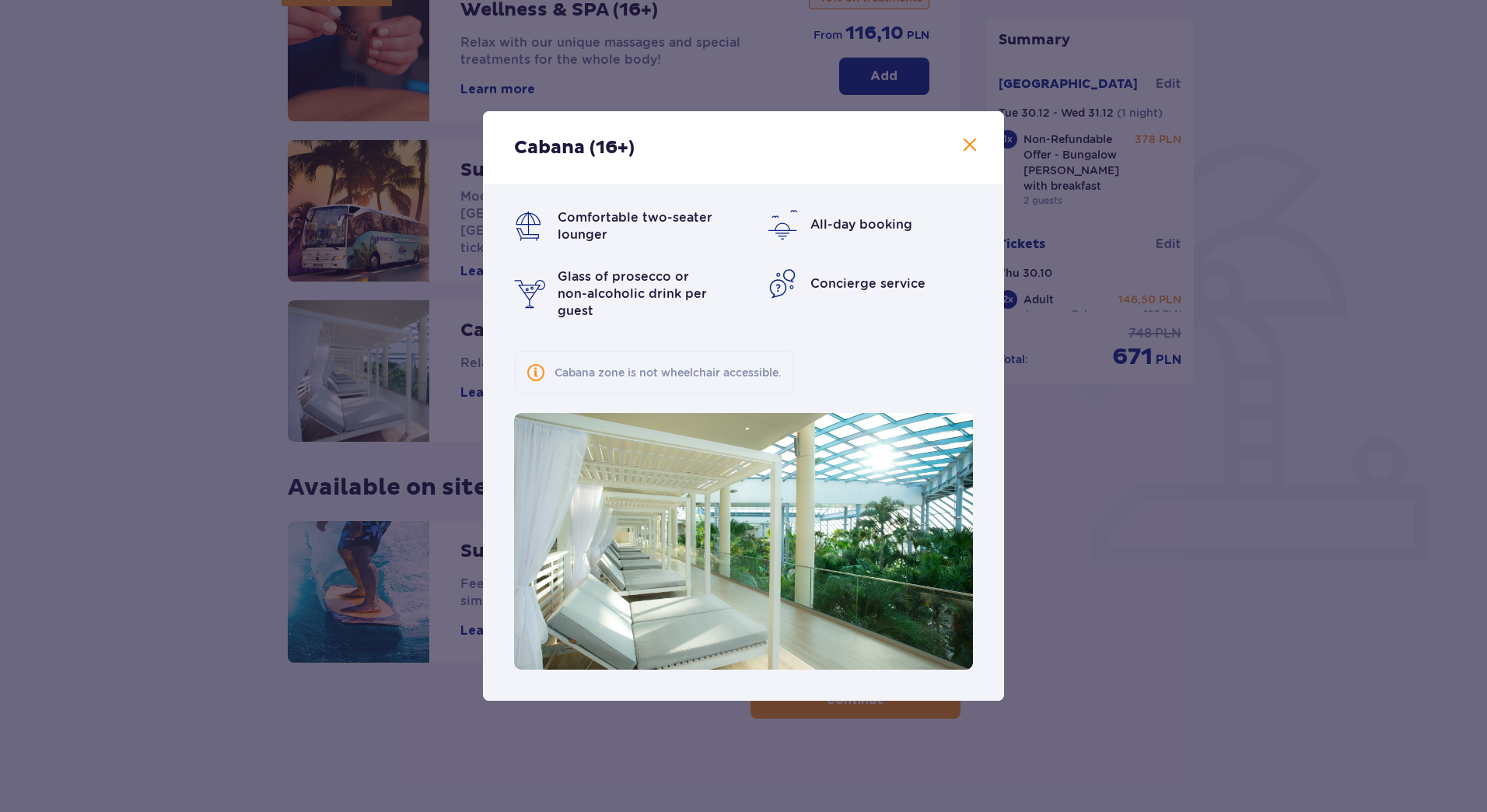
click at [972, 155] on span at bounding box center [970, 145] width 19 height 19
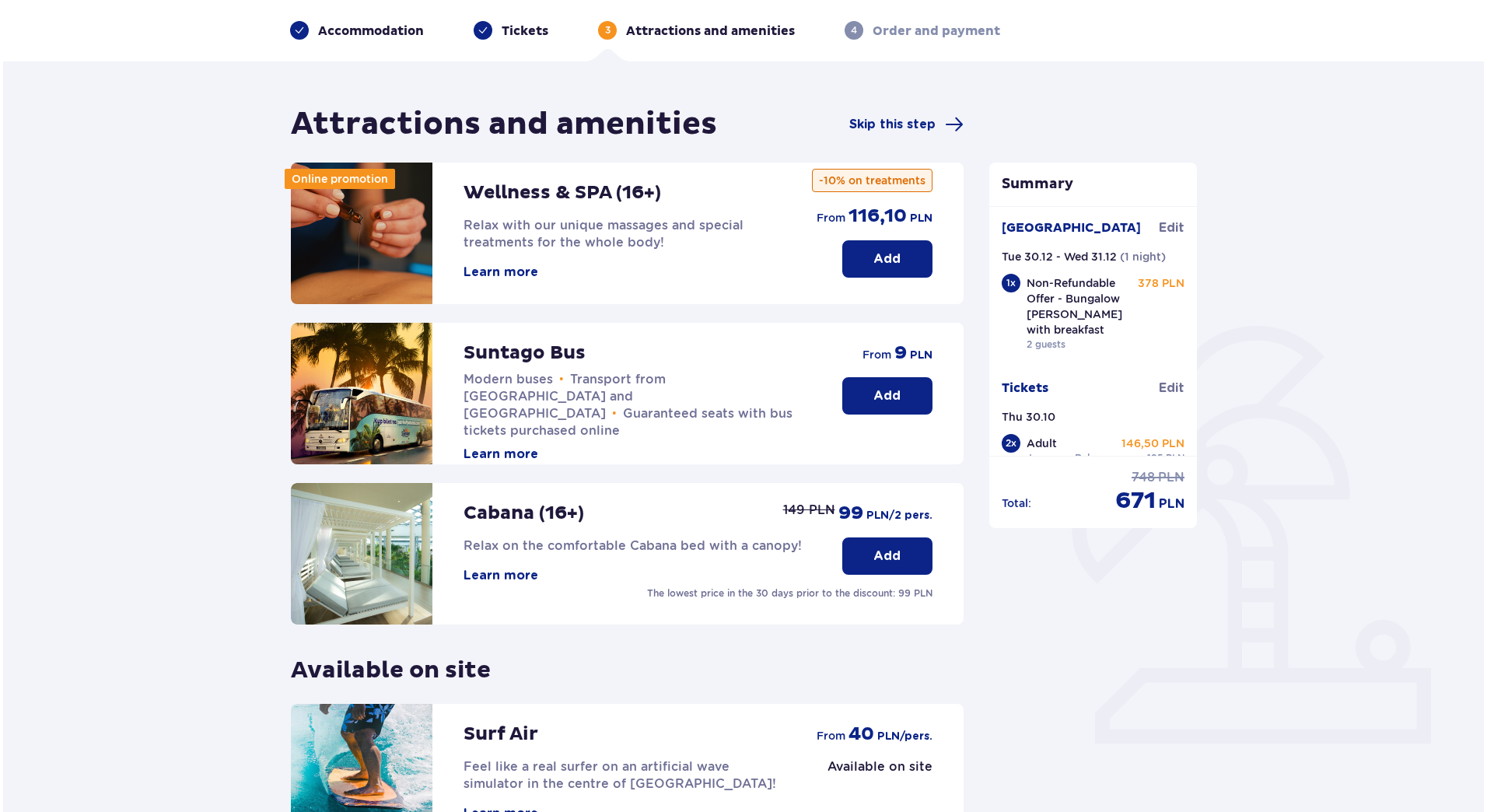
scroll to position [56, 0]
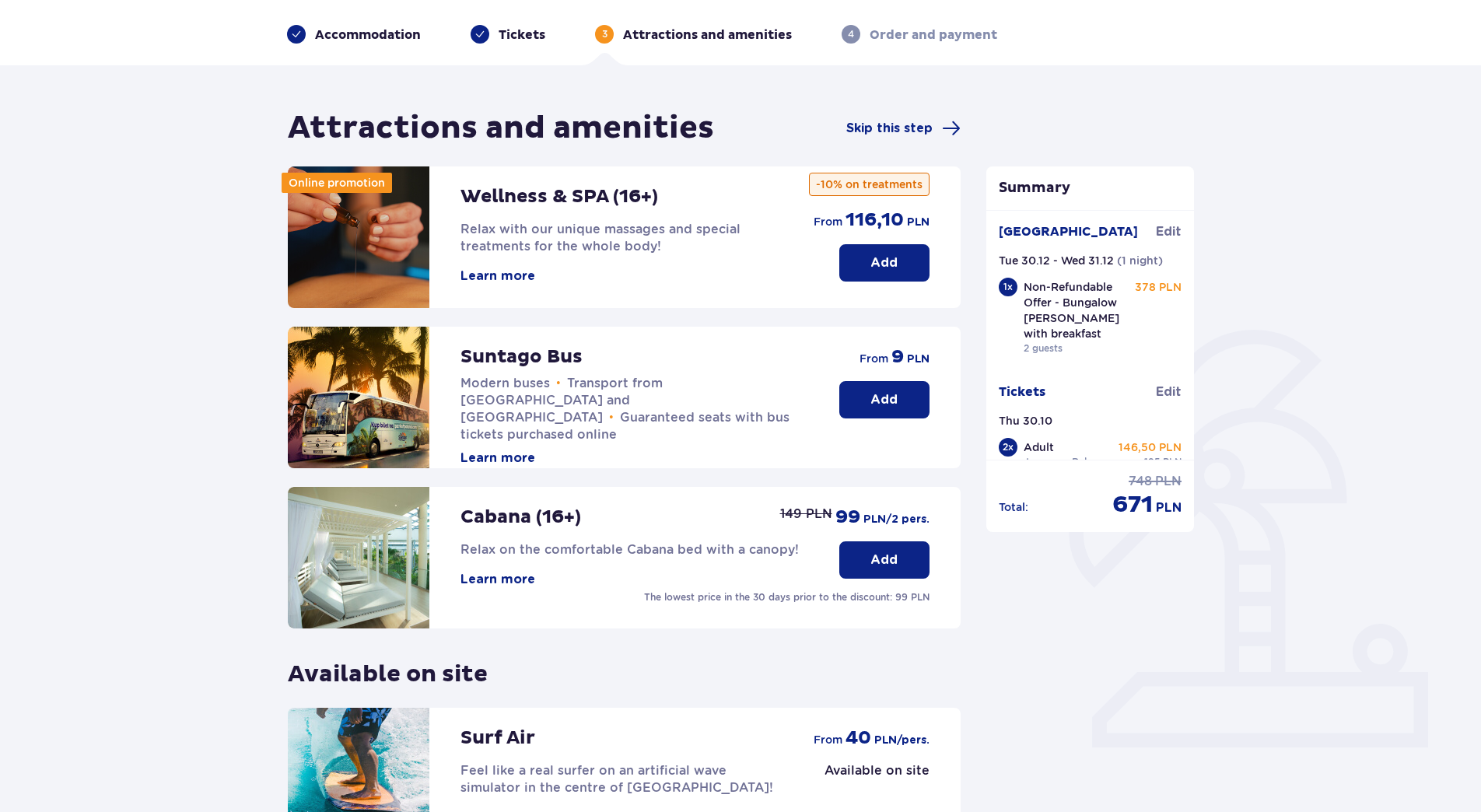
click at [496, 275] on button "Learn more" at bounding box center [497, 276] width 74 height 17
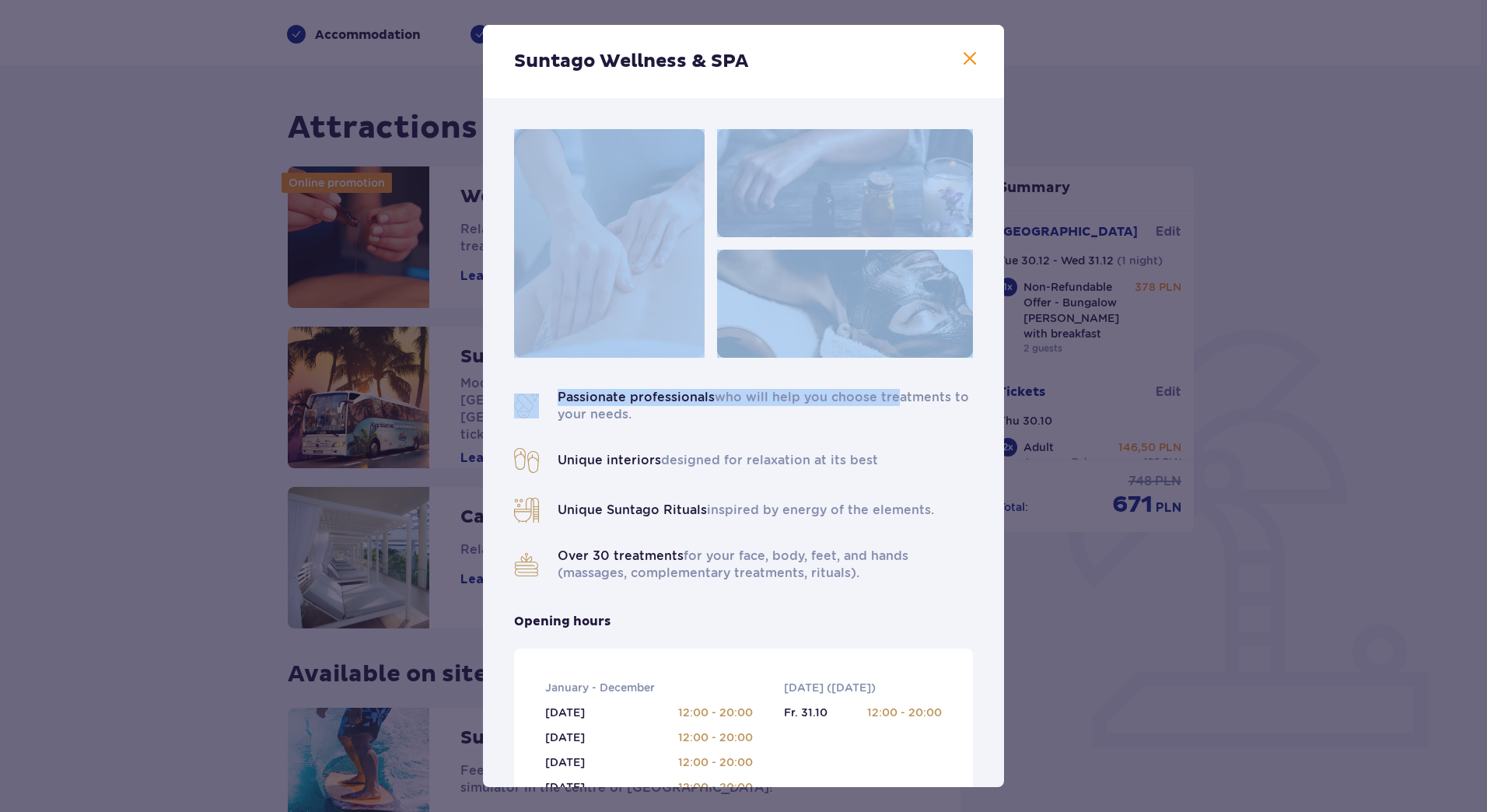
drag, startPoint x: 496, startPoint y: 275, endPoint x: 901, endPoint y: 398, distance: 423.3
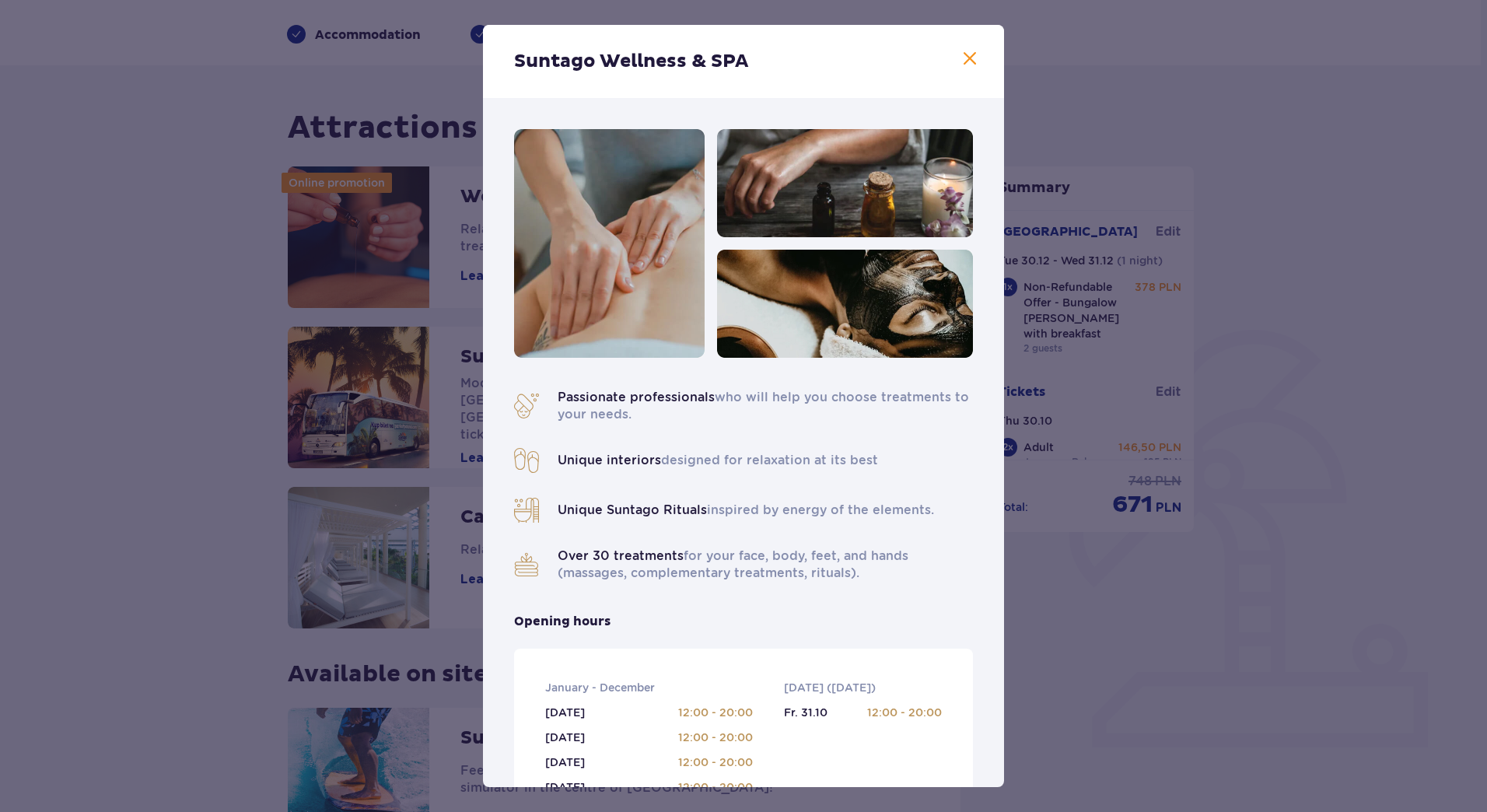
drag, startPoint x: 901, startPoint y: 398, endPoint x: 1179, endPoint y: 565, distance: 324.3
click at [1179, 565] on div "Suntago Wellness & SPA Passionate professionals who will help you choose treatm…" at bounding box center [744, 406] width 1487 height 812
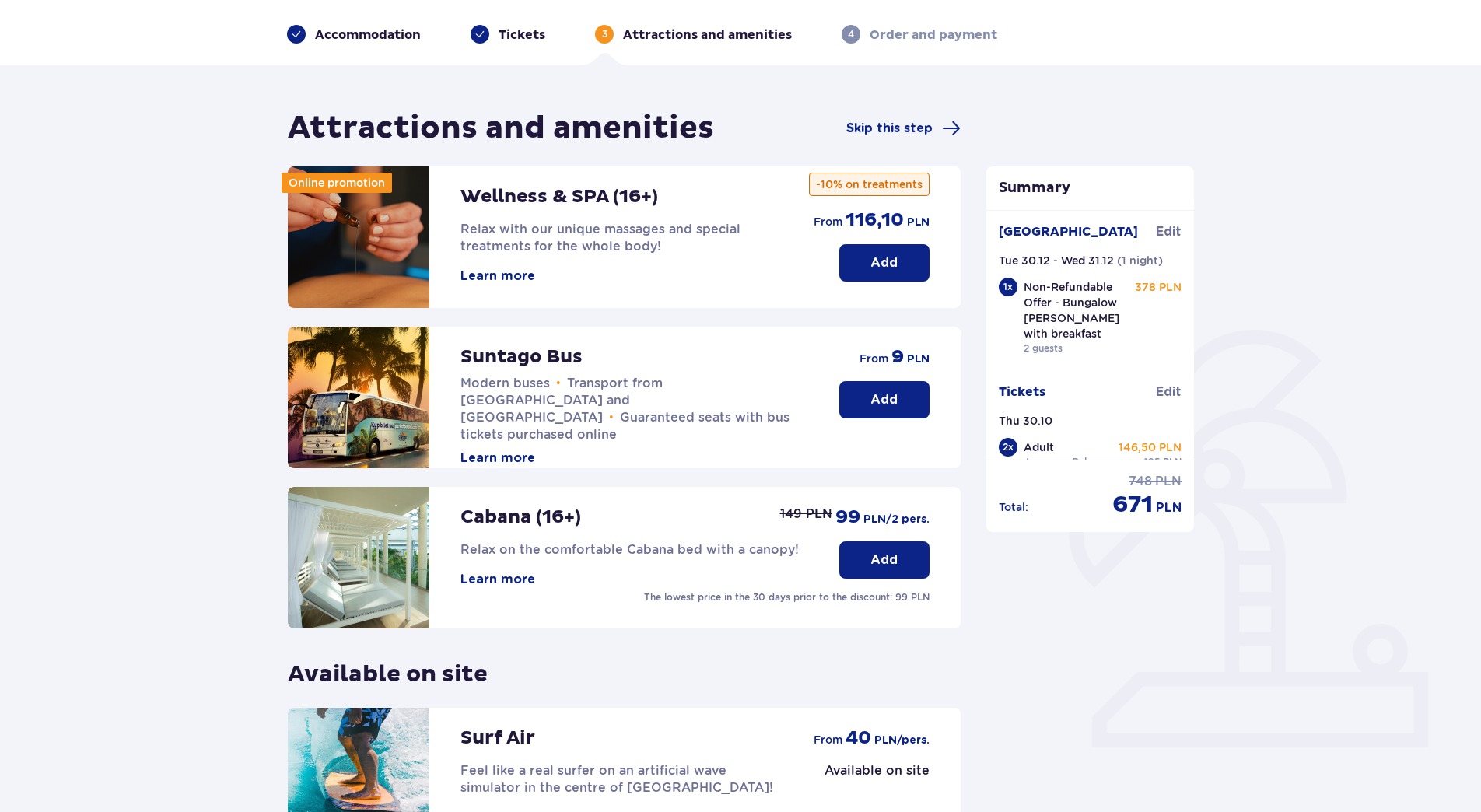
click at [502, 273] on button "Learn more" at bounding box center [497, 276] width 74 height 17
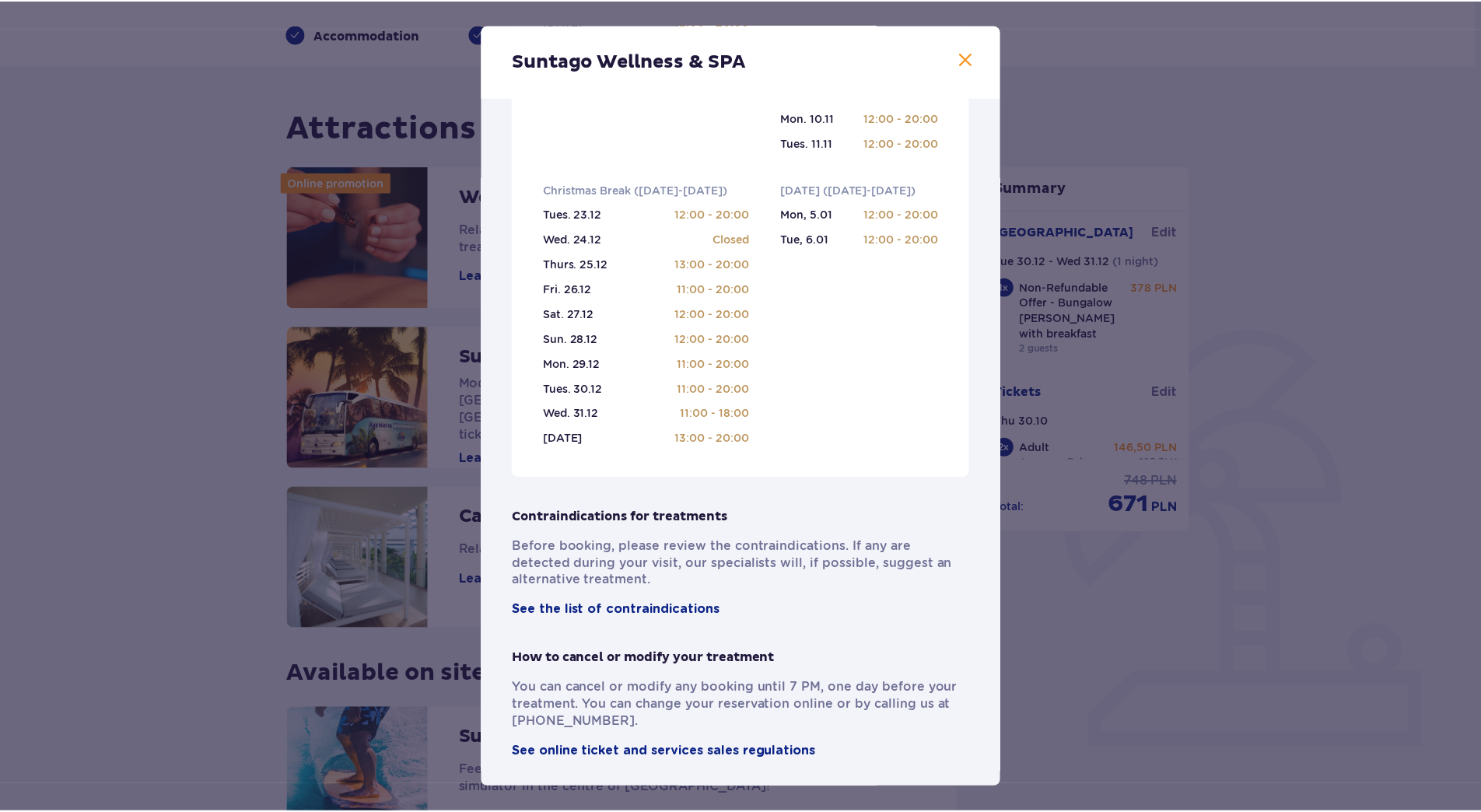
scroll to position [845, 0]
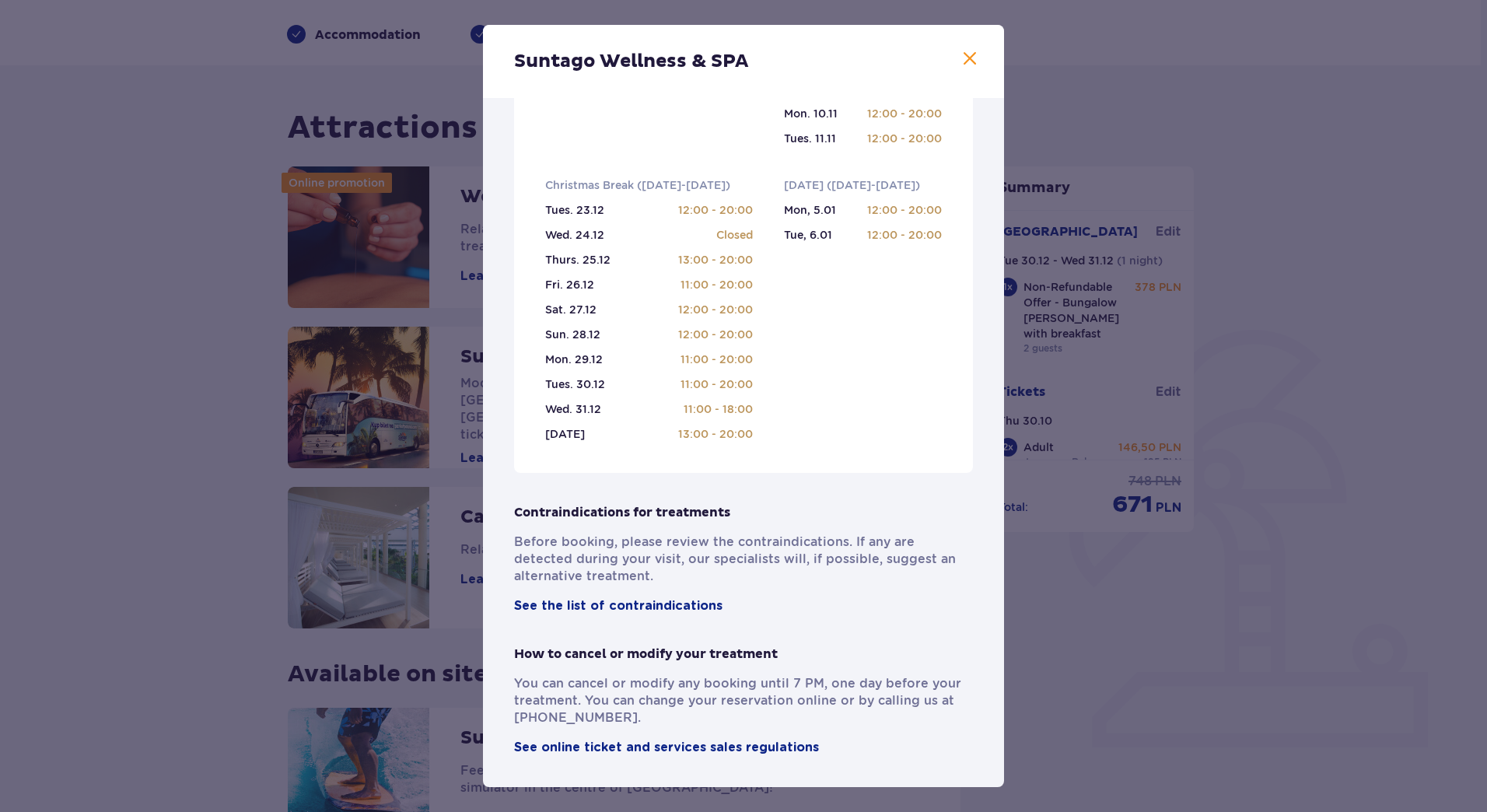
click at [968, 56] on span at bounding box center [970, 59] width 19 height 19
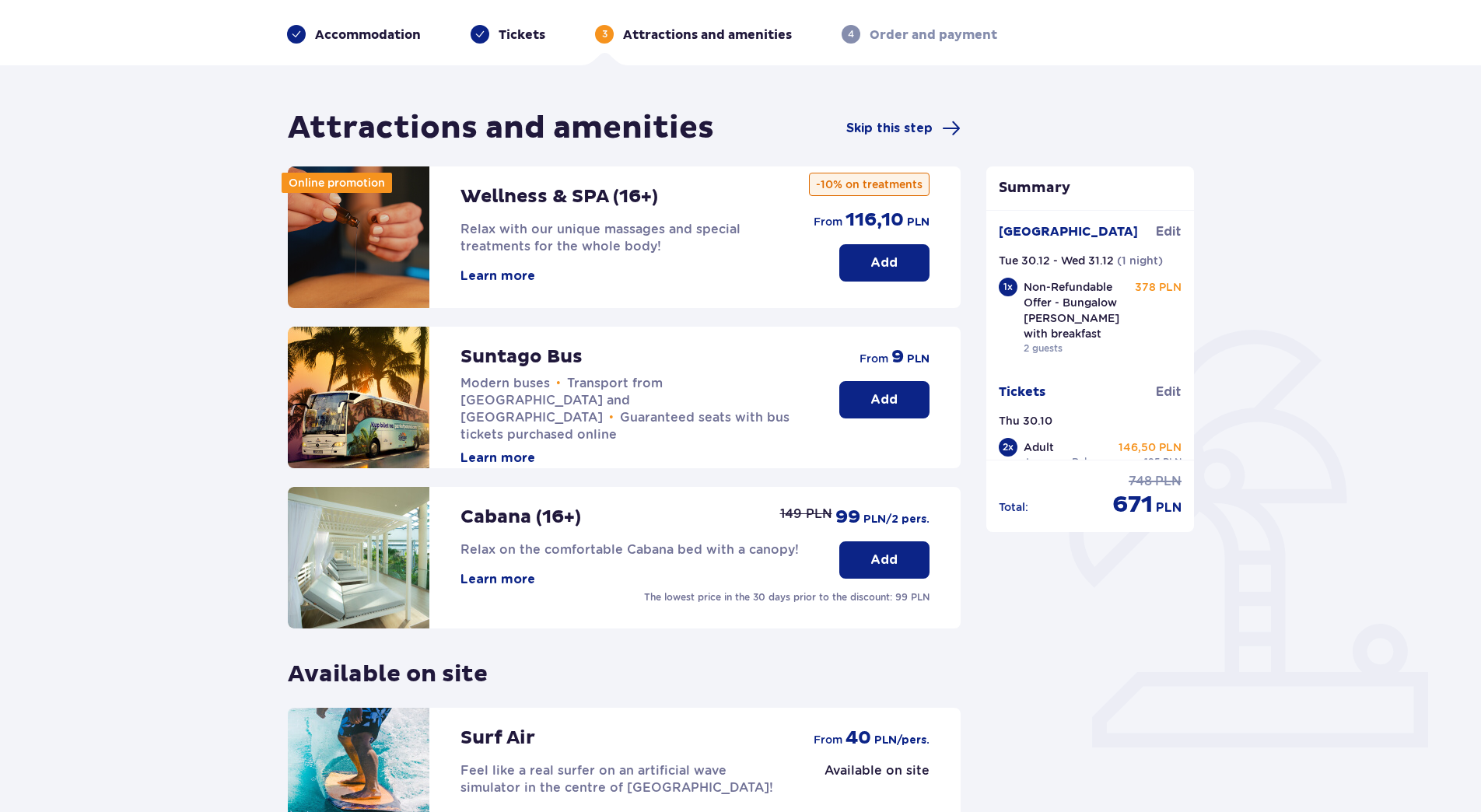
click at [901, 398] on button "Add" at bounding box center [884, 400] width 90 height 38
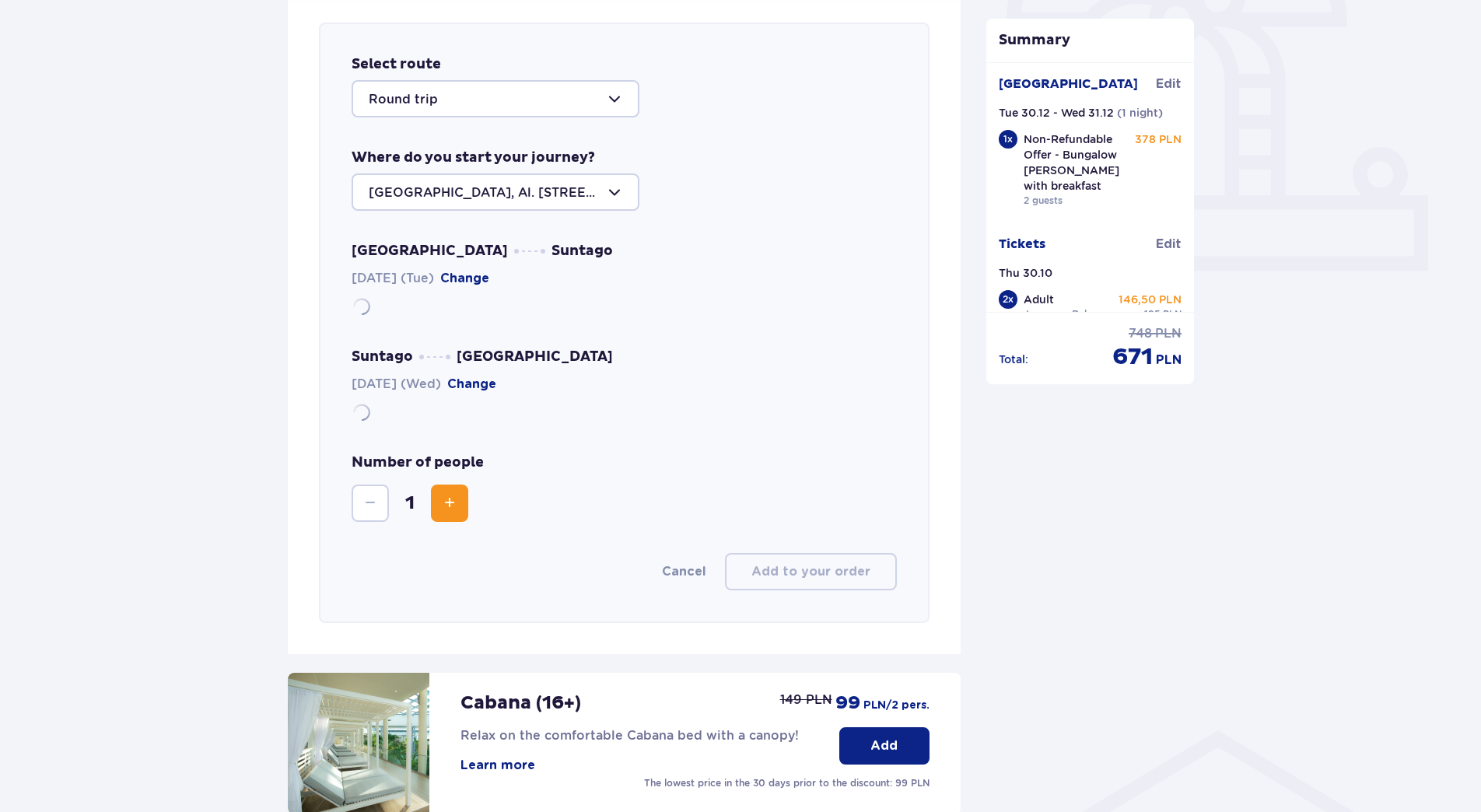
scroll to position [536, 0]
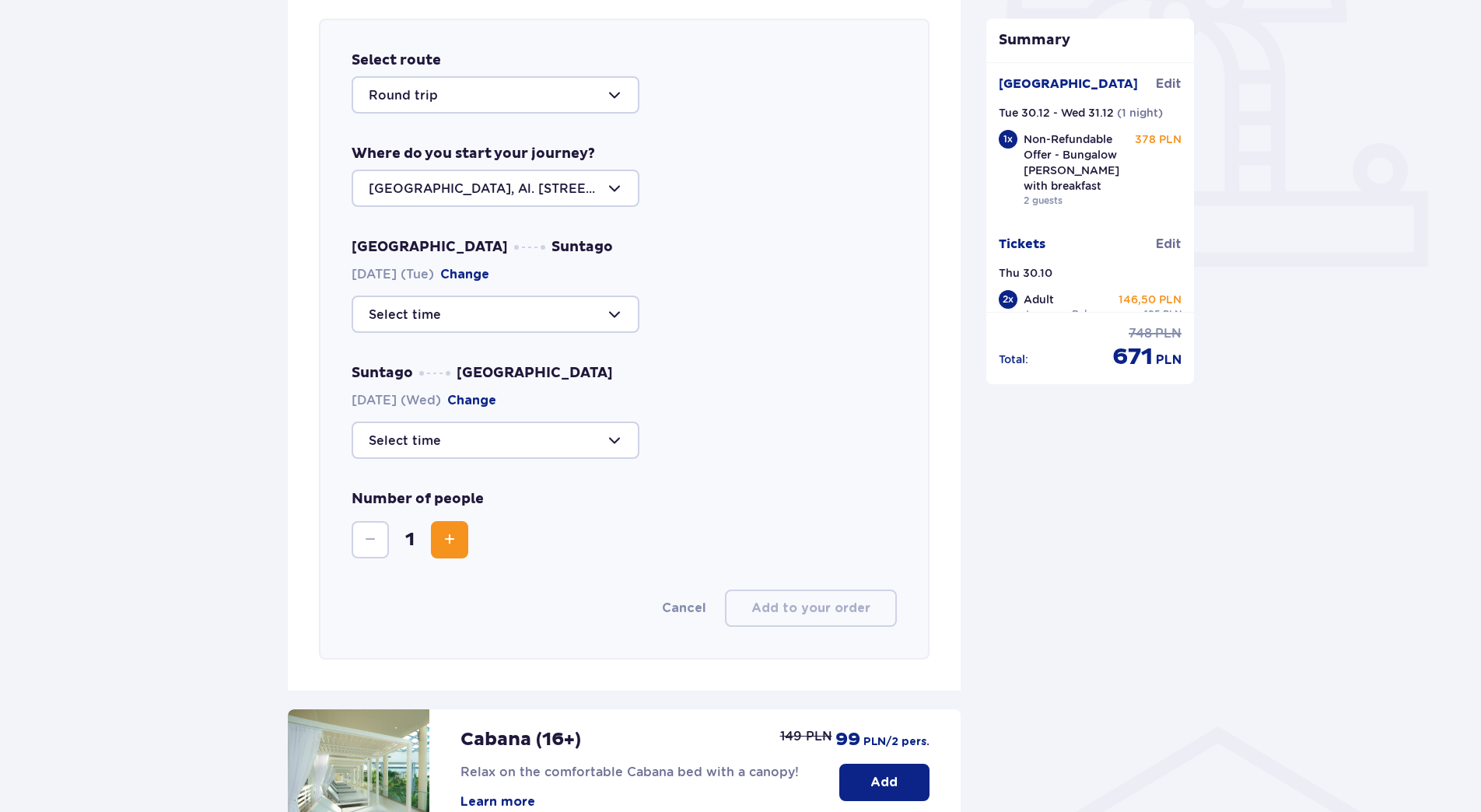
click at [505, 103] on div at bounding box center [496, 95] width 288 height 38
click at [403, 177] on p "To park" at bounding box center [392, 175] width 47 height 17
type input "To Suntago"
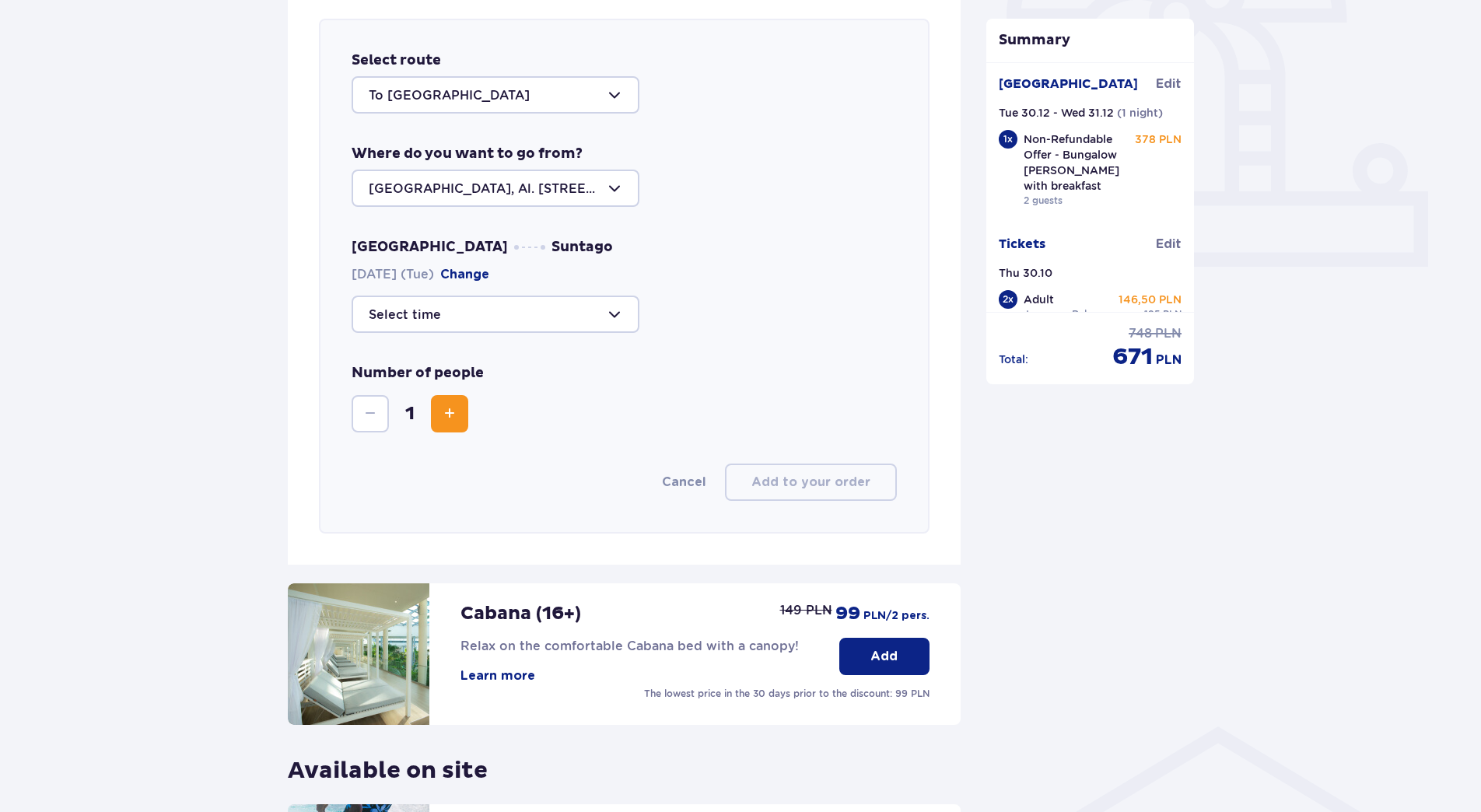
click at [530, 184] on div at bounding box center [496, 188] width 288 height 38
click at [517, 234] on p "Warsaw, Al. Jerozolimskie 56" at bounding box center [496, 244] width 254 height 34
click at [523, 306] on div at bounding box center [496, 314] width 288 height 38
